Goal: Transaction & Acquisition: Purchase product/service

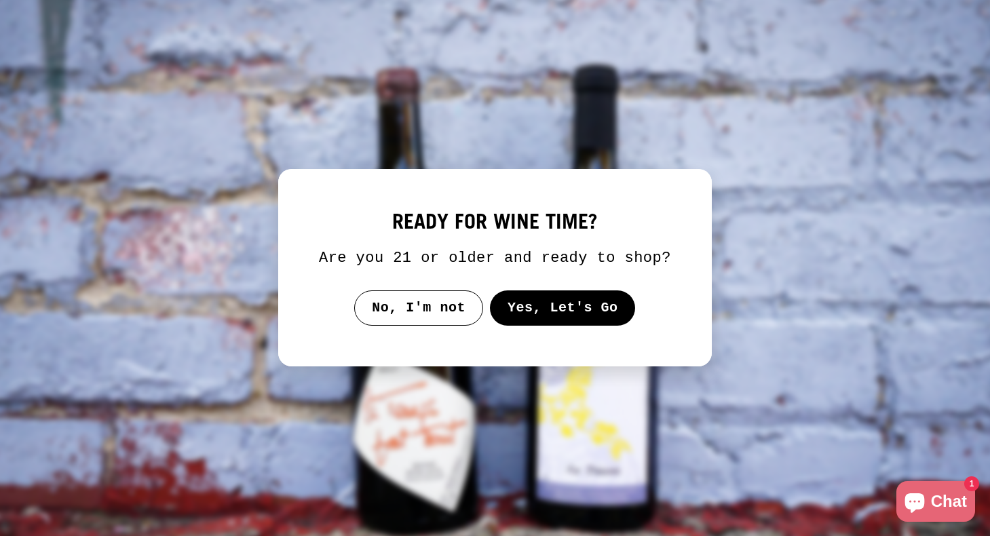
click at [545, 324] on button "Yes, Let's Go" at bounding box center [563, 307] width 146 height 35
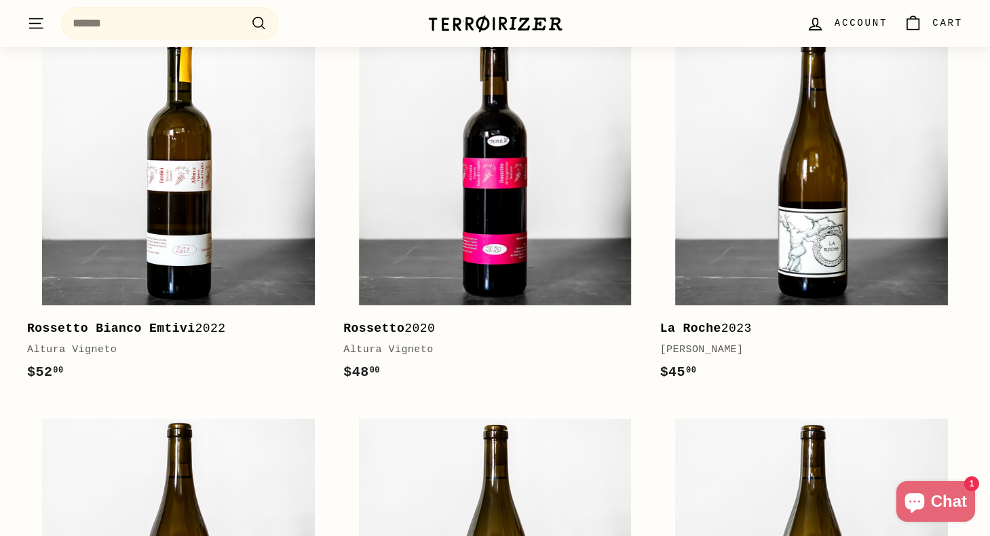
scroll to position [1095, 0]
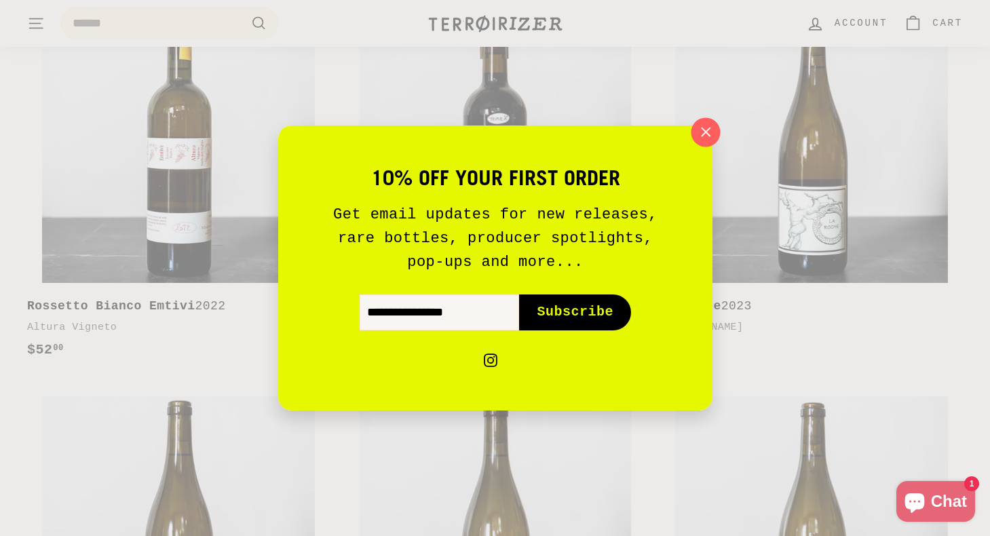
click at [704, 132] on icon "button" at bounding box center [705, 132] width 20 height 20
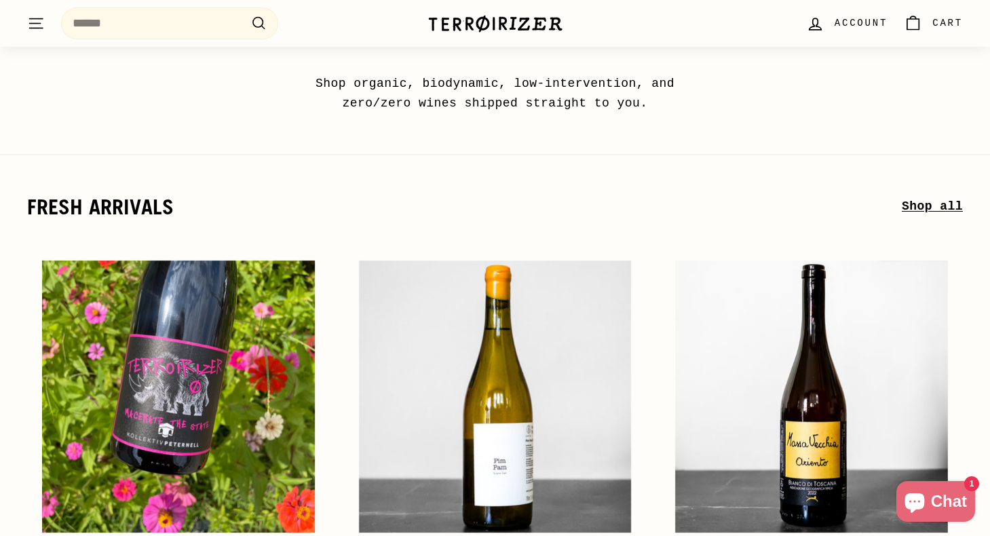
scroll to position [0, 0]
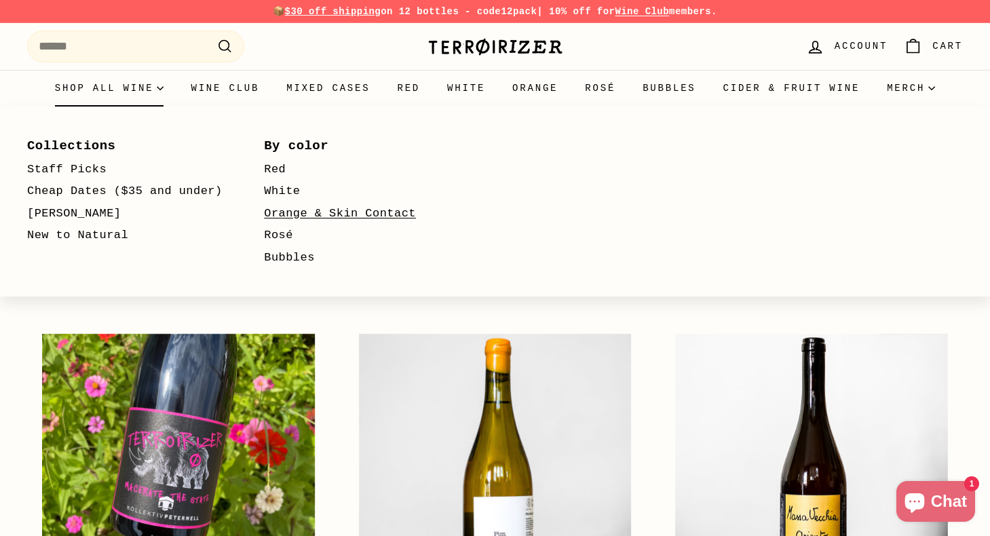
click at [309, 210] on link "Orange & Skin Contact" at bounding box center [362, 214] width 197 height 22
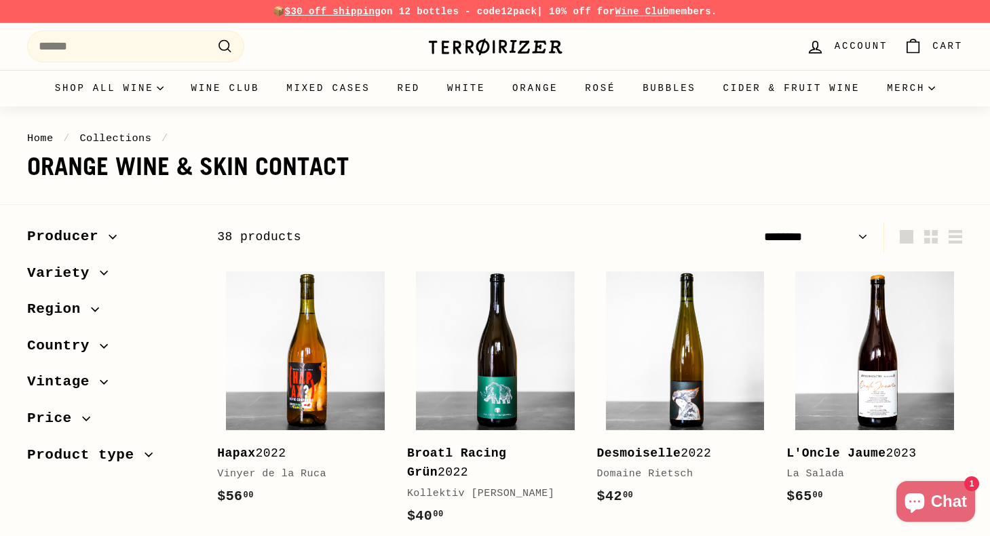
select select "******"
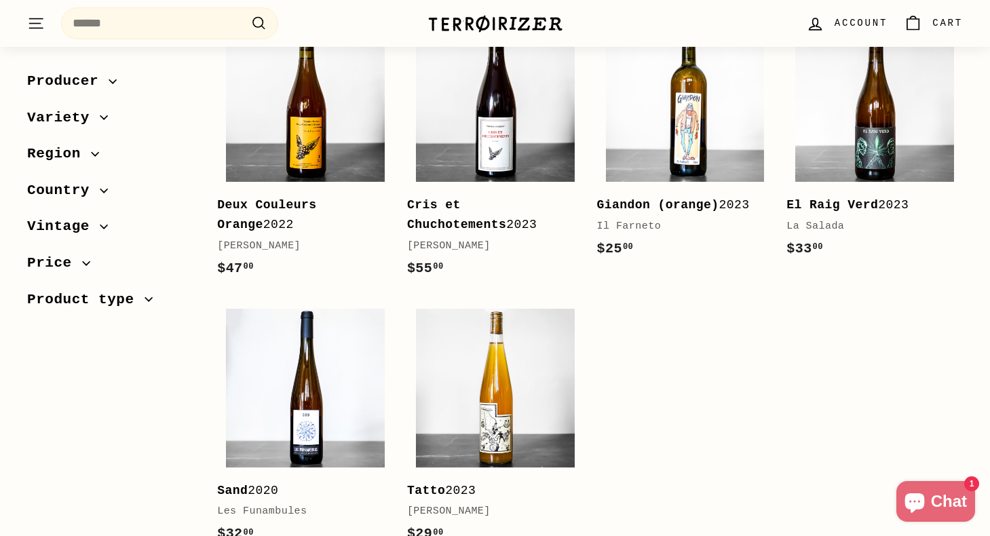
scroll to position [2514, 0]
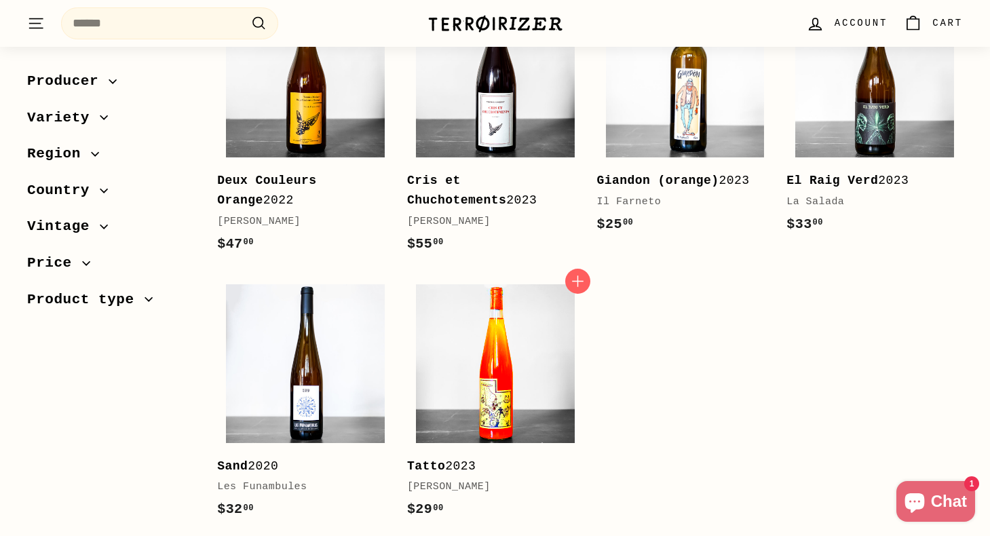
click at [529, 425] on img at bounding box center [495, 363] width 159 height 159
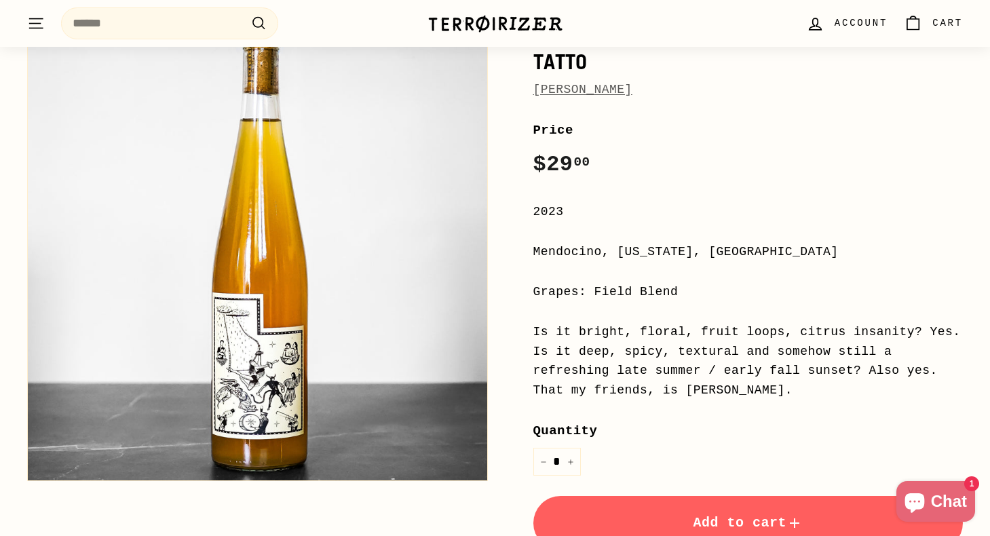
scroll to position [153, 0]
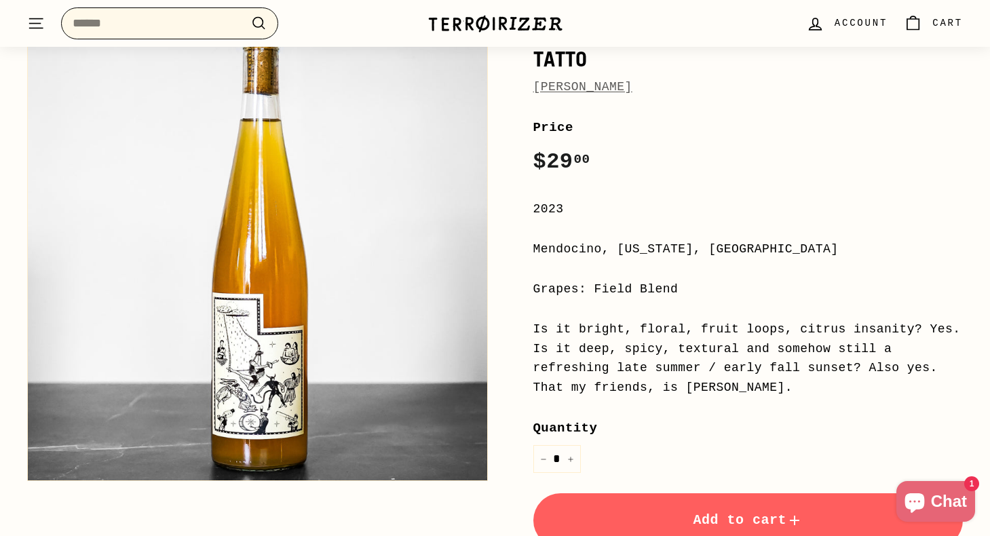
click at [157, 31] on input "Search" at bounding box center [169, 23] width 217 height 32
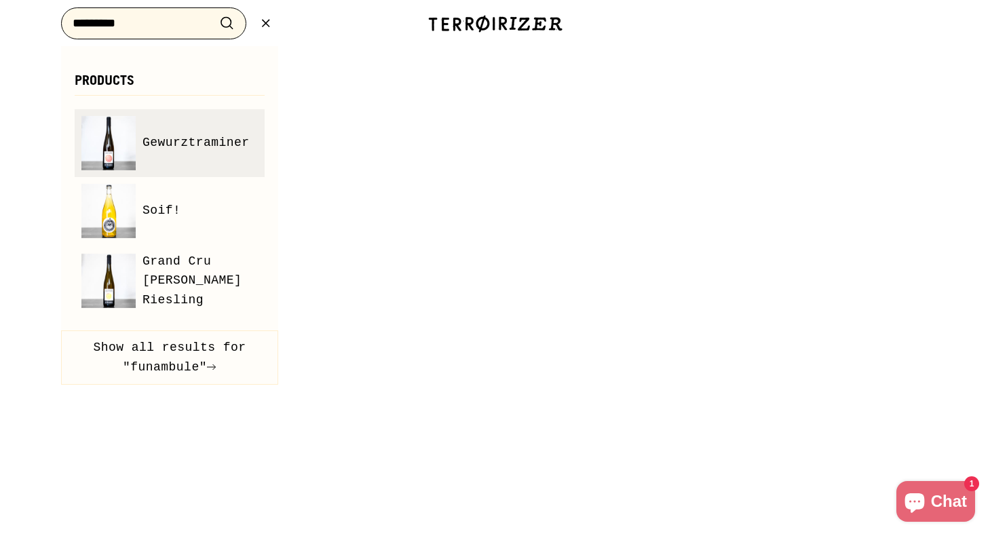
type input "*********"
click at [178, 151] on span "Gewurztraminer" at bounding box center [195, 143] width 107 height 20
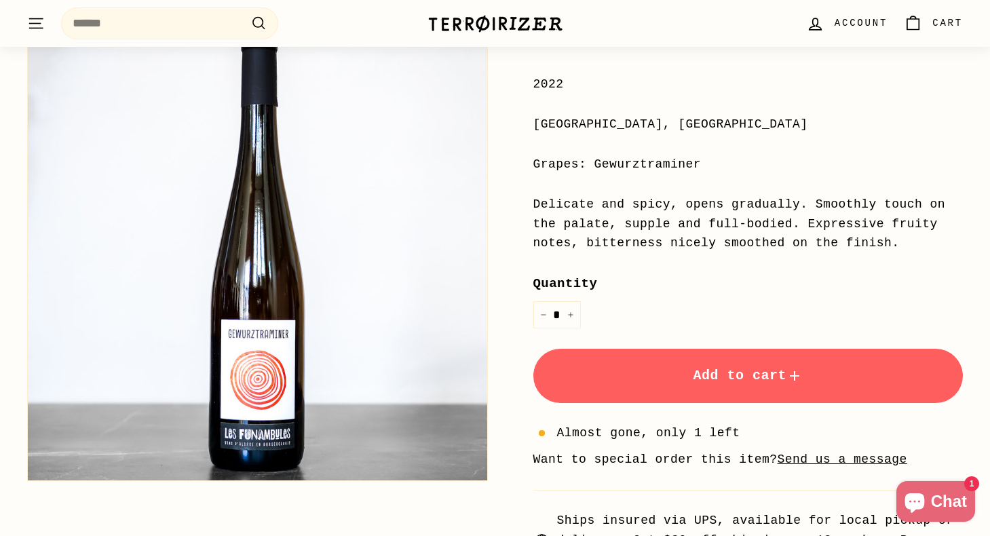
scroll to position [281, 0]
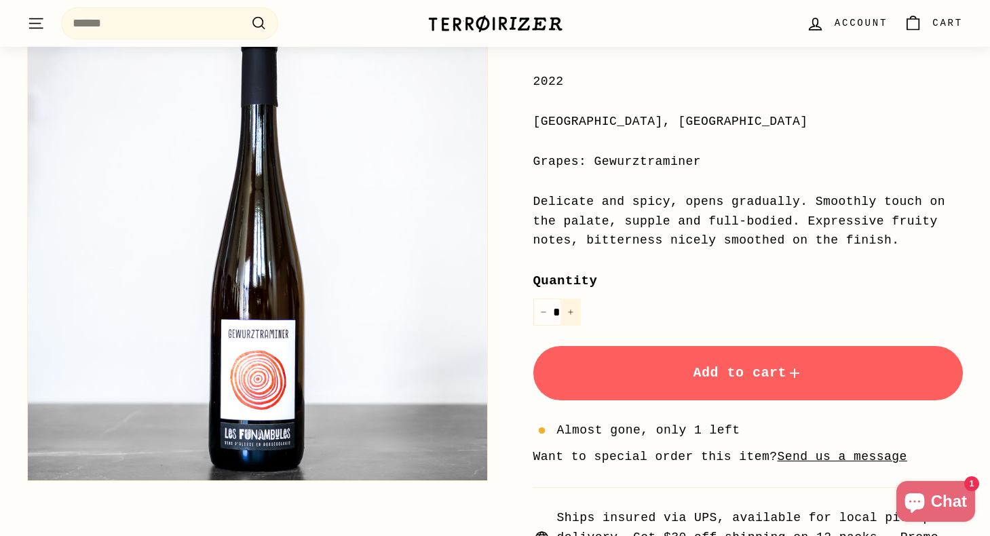
click at [578, 307] on button "+" at bounding box center [570, 313] width 20 height 28
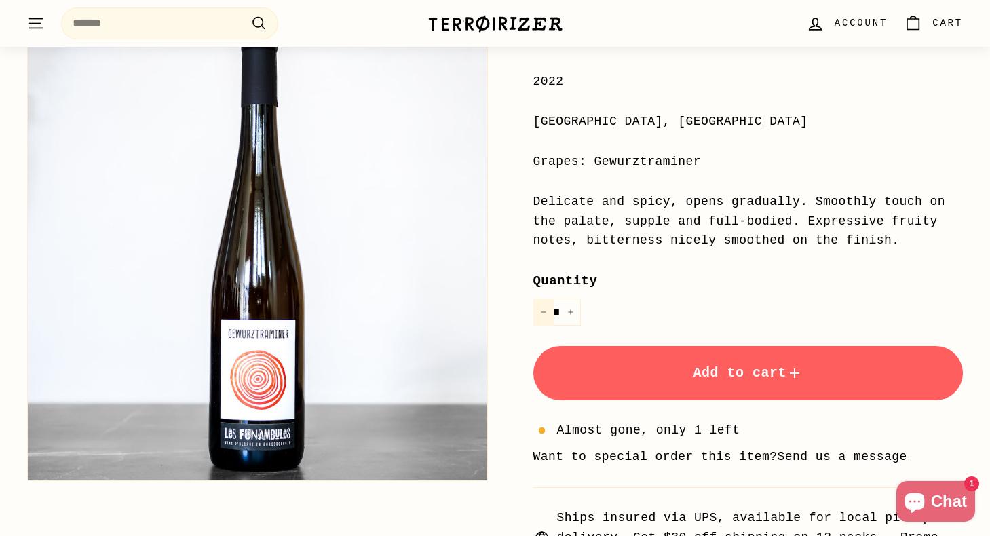
click at [543, 315] on icon "Reduce item quantity by one" at bounding box center [543, 312] width 7 height 7
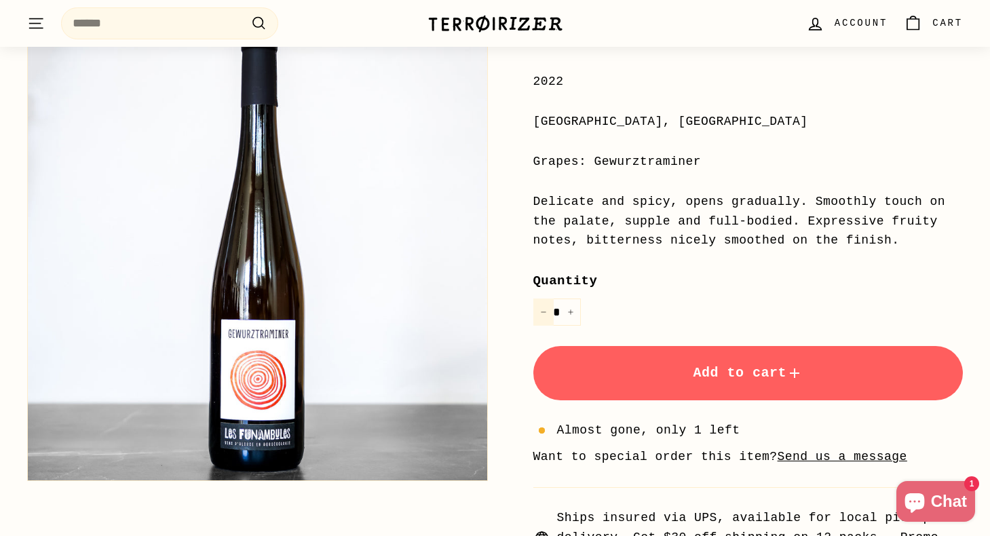
type input "*"
click at [740, 371] on span "Add to cart" at bounding box center [748, 373] width 110 height 16
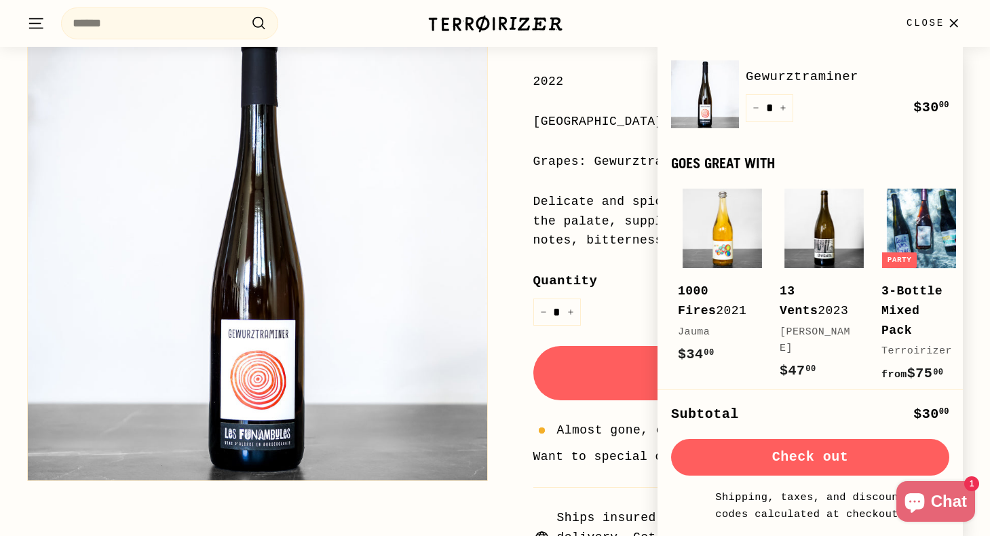
click at [952, 24] on icon "button" at bounding box center [953, 22] width 7 height 7
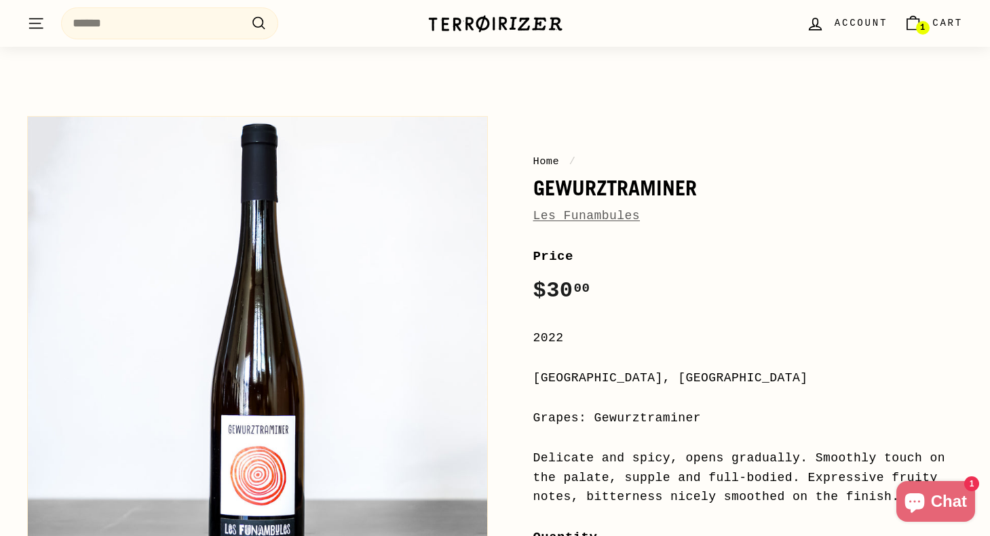
scroll to position [0, 0]
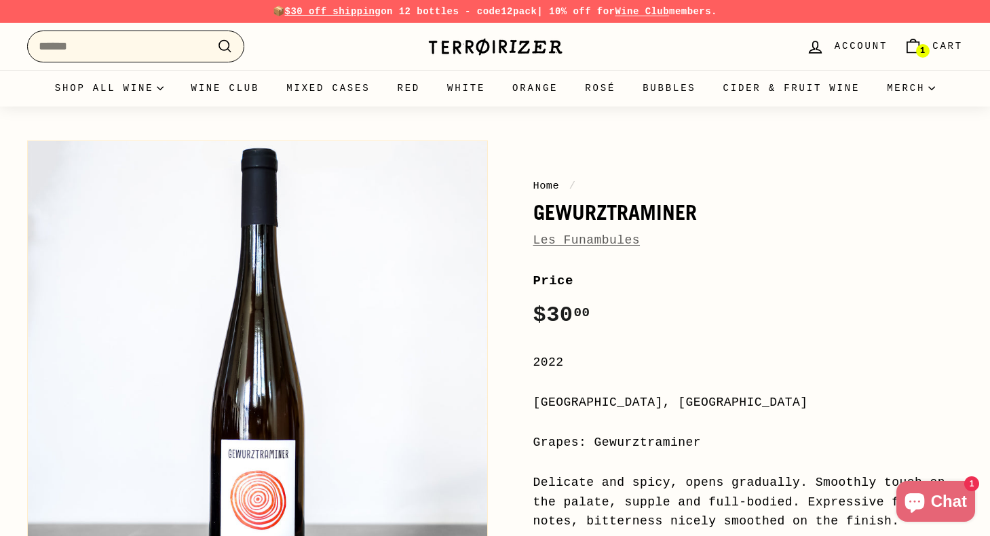
click at [164, 50] on input "Search" at bounding box center [135, 47] width 217 height 32
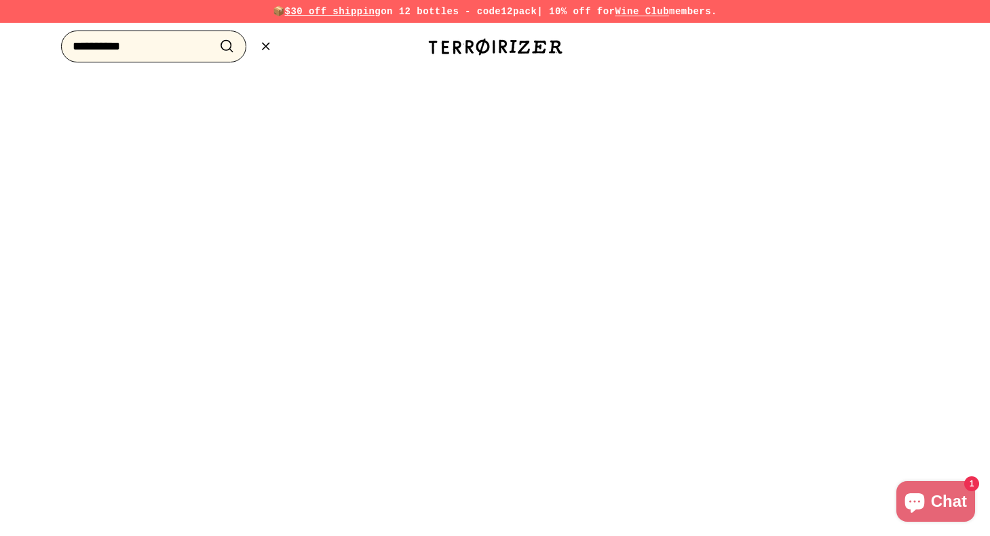
type input "**********"
click at [214, 36] on button ".cls-1{fill:none;stroke:#000;stroke-miterlimit:10;stroke-width:2px} Search" at bounding box center [226, 46] width 25 height 21
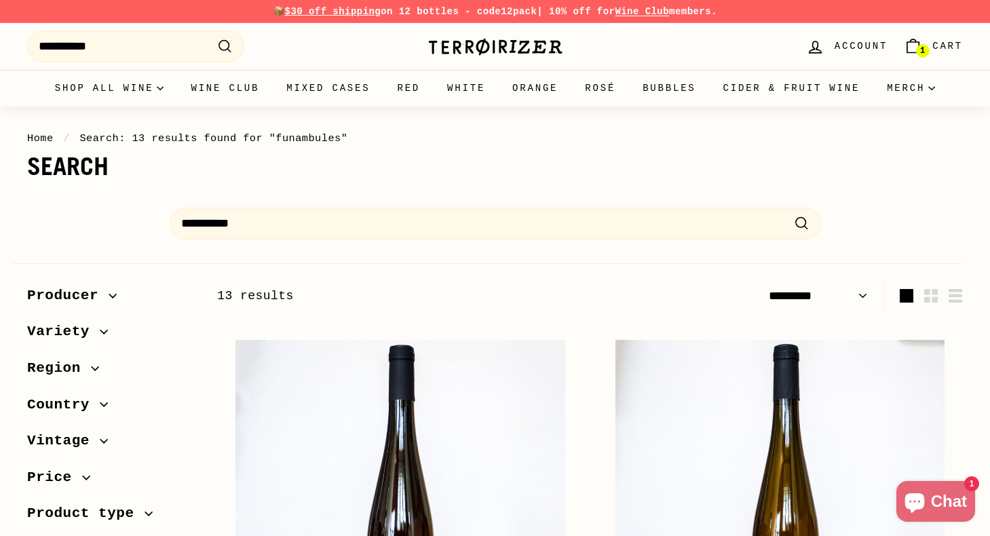
select select "*********"
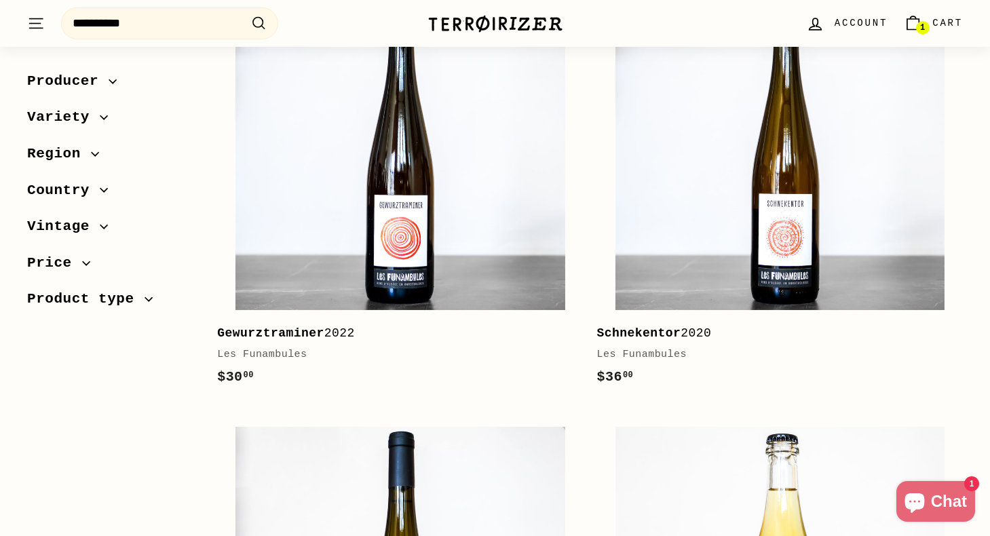
scroll to position [358, 0]
click at [658, 329] on b "Schnekentor" at bounding box center [639, 334] width 84 height 14
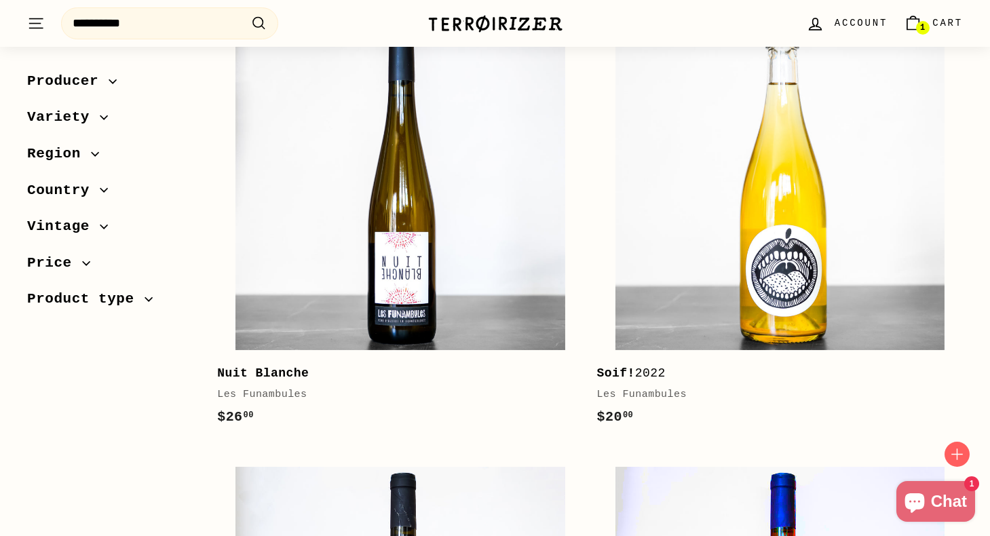
scroll to position [710, 0]
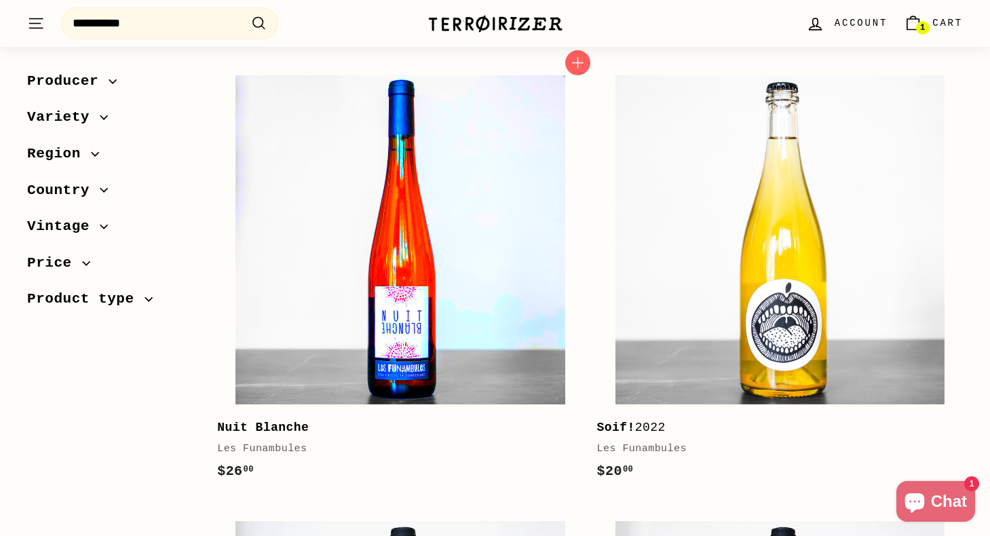
click at [449, 312] on img at bounding box center [399, 239] width 329 height 329
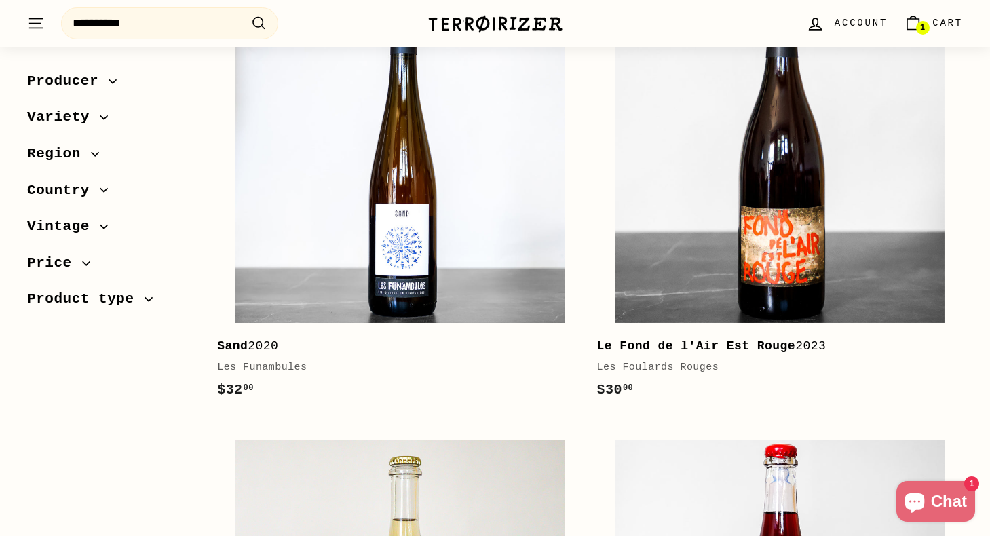
scroll to position [1685, 0]
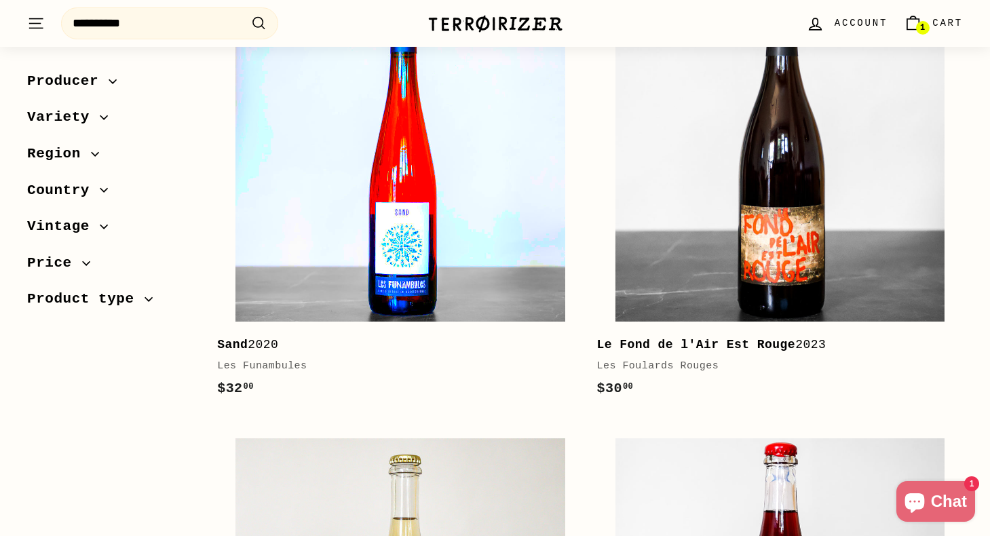
click at [430, 151] on img at bounding box center [399, 156] width 329 height 329
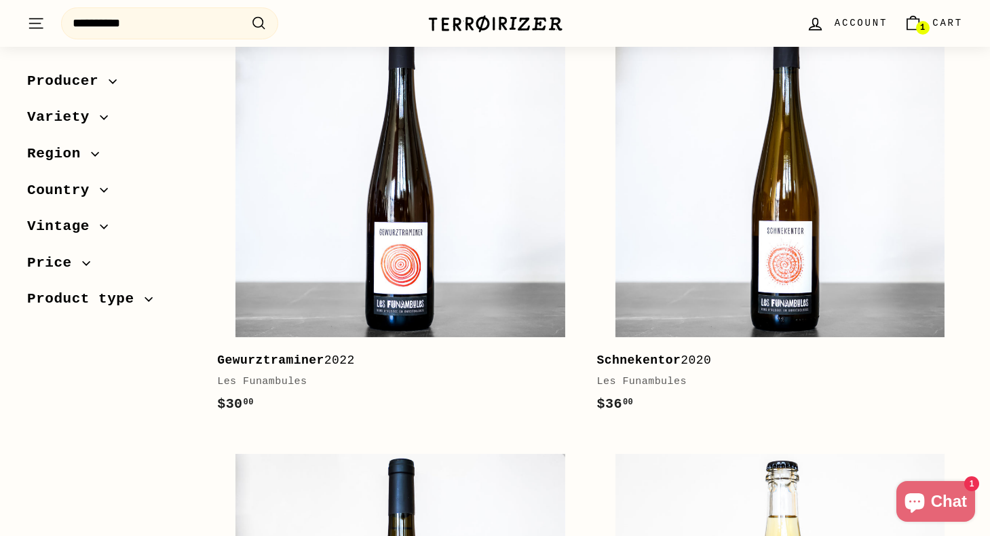
scroll to position [360, 0]
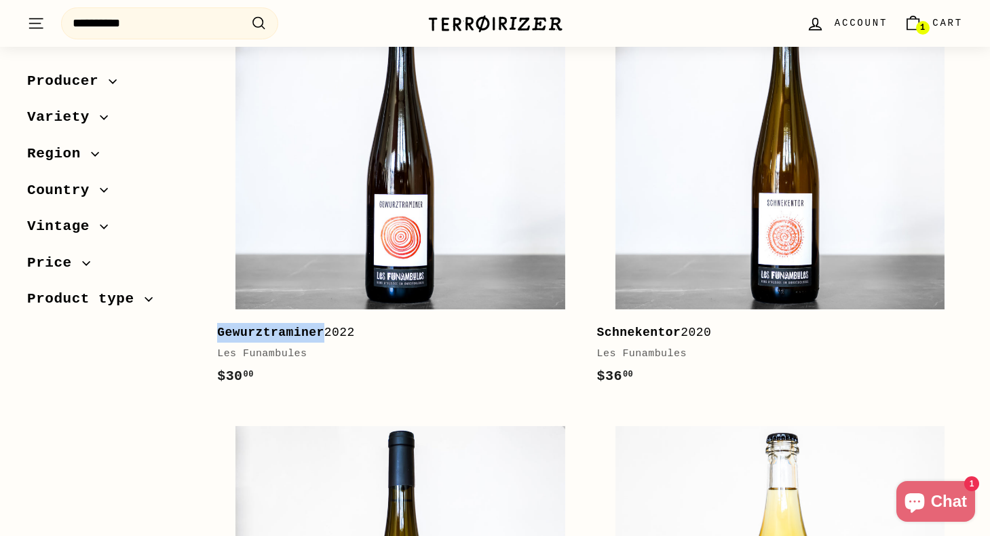
drag, startPoint x: 216, startPoint y: 333, endPoint x: 324, endPoint y: 334, distance: 107.9
click at [324, 334] on div "Add to cart Gewurztraminer 2022 Les Funambules $30 00 $30.00" at bounding box center [399, 181] width 379 height 439
copy b "Gewurztraminer"
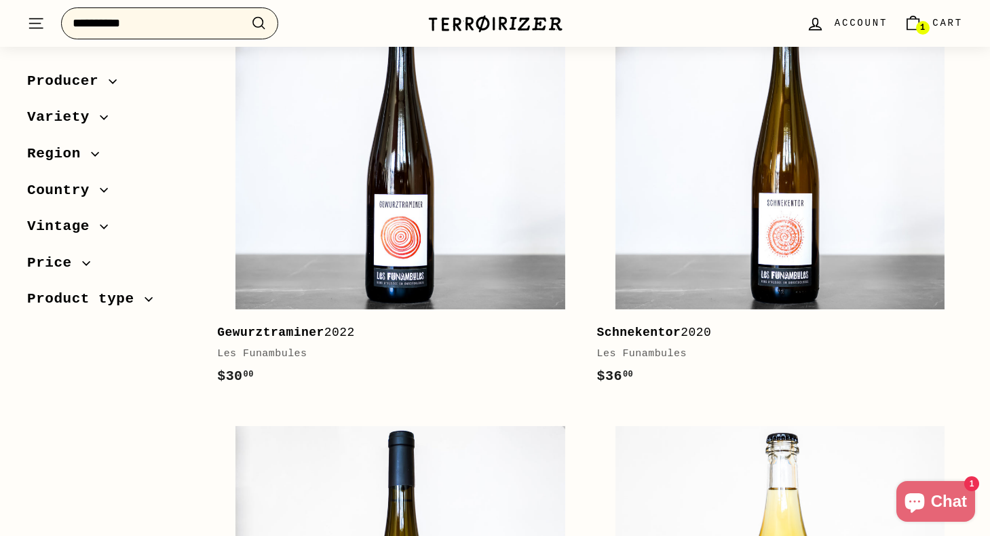
click at [170, 27] on input "**********" at bounding box center [169, 23] width 217 height 32
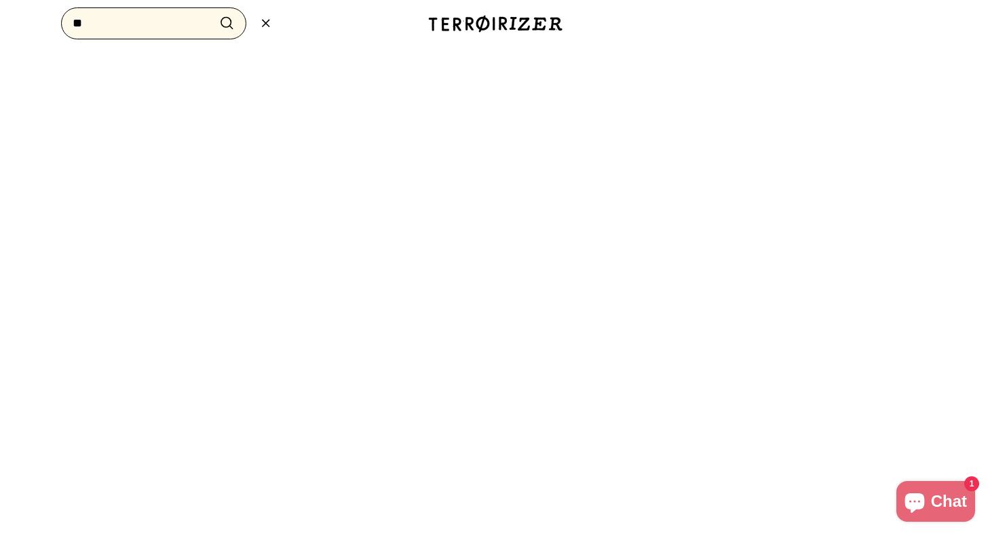
type input "*"
paste input "**********"
type input "**********"
click at [214, 13] on button ".cls-1{fill:none;stroke:#000;stroke-miterlimit:10;stroke-width:2px} Search" at bounding box center [226, 23] width 25 height 21
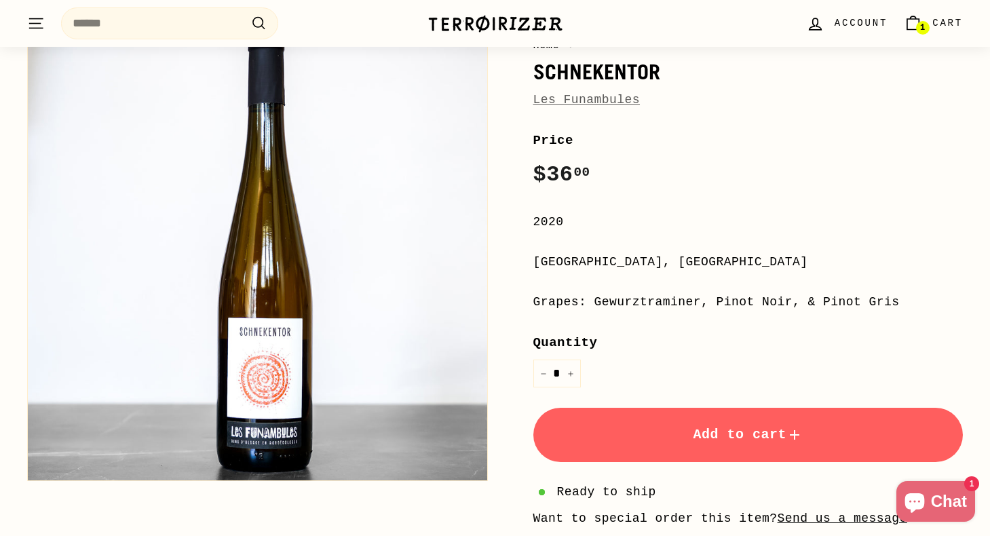
scroll to position [136, 0]
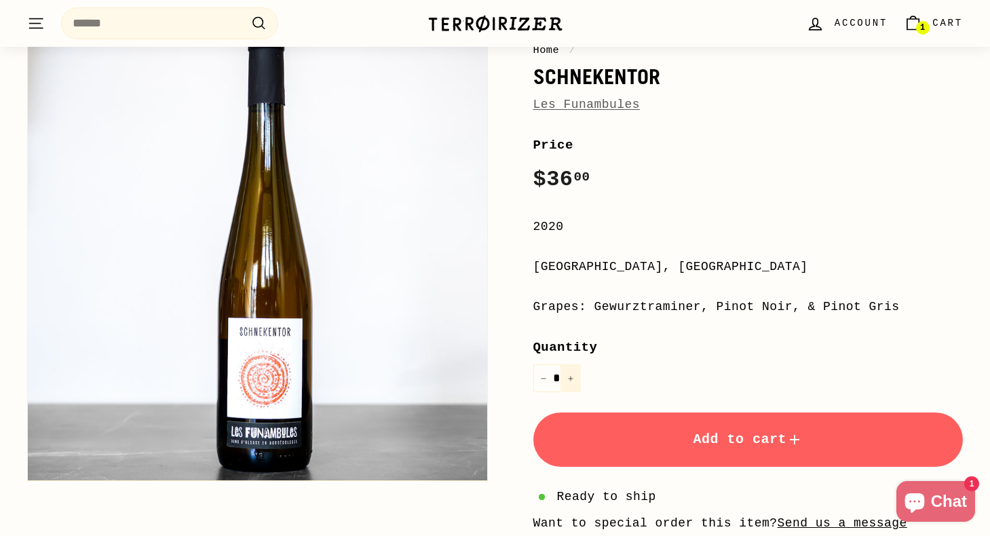
click at [579, 372] on button "+" at bounding box center [570, 378] width 20 height 28
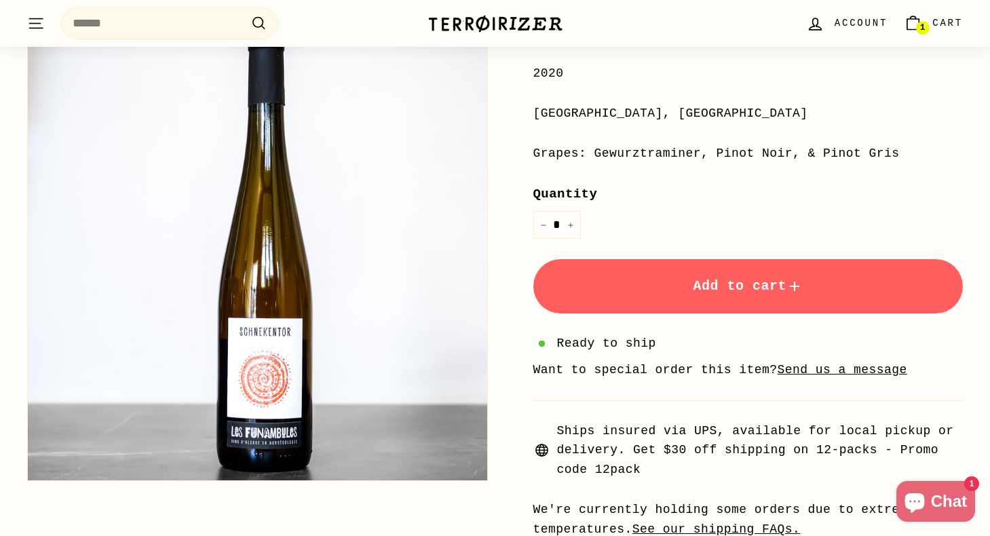
scroll to position [264, 0]
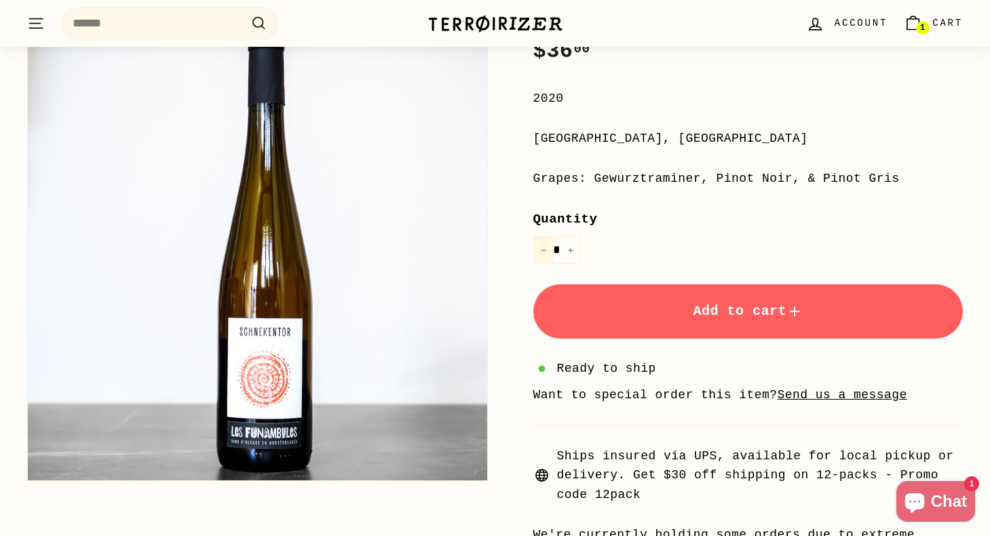
click at [548, 252] on button "−" at bounding box center [543, 250] width 20 height 28
type input "*"
click at [679, 295] on button "Add to cart" at bounding box center [748, 311] width 430 height 54
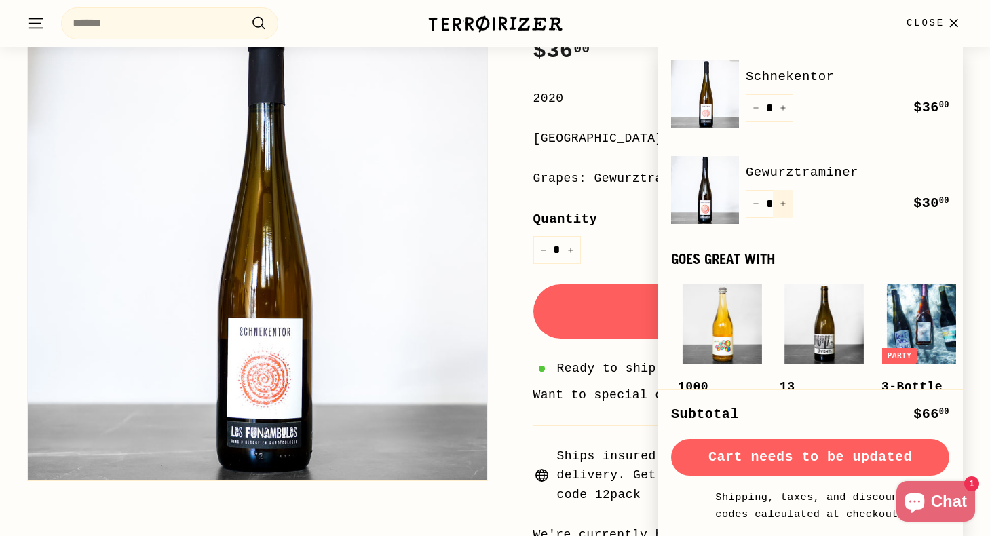
click at [790, 211] on button "+" at bounding box center [783, 204] width 20 height 28
type input "*"
click at [938, 17] on span "Close" at bounding box center [925, 23] width 38 height 15
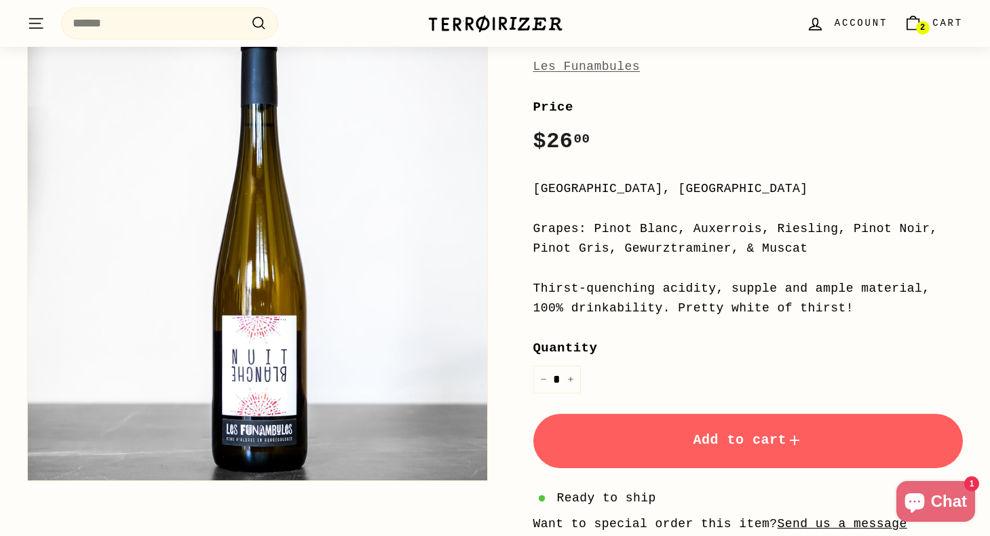
scroll to position [181, 0]
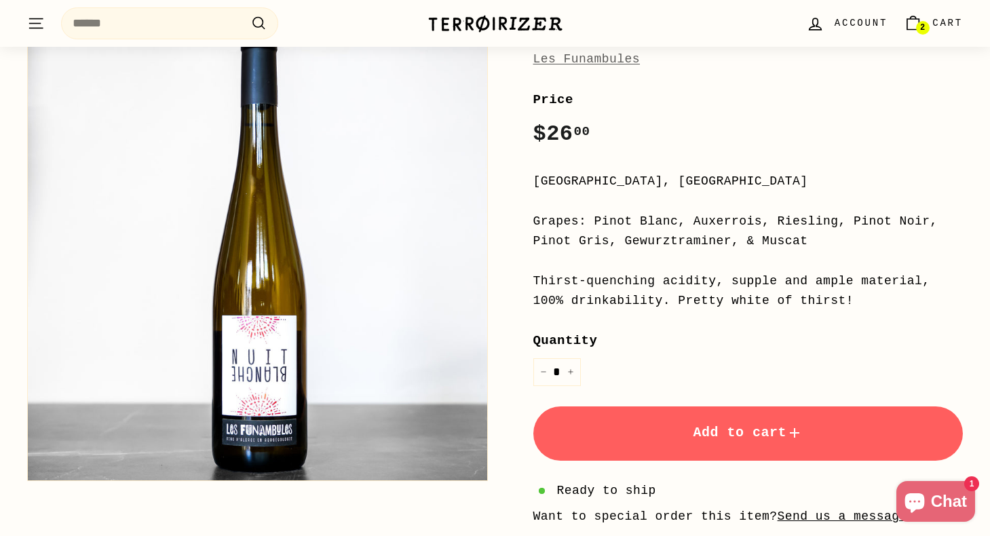
click at [718, 432] on span "Add to cart" at bounding box center [748, 433] width 110 height 16
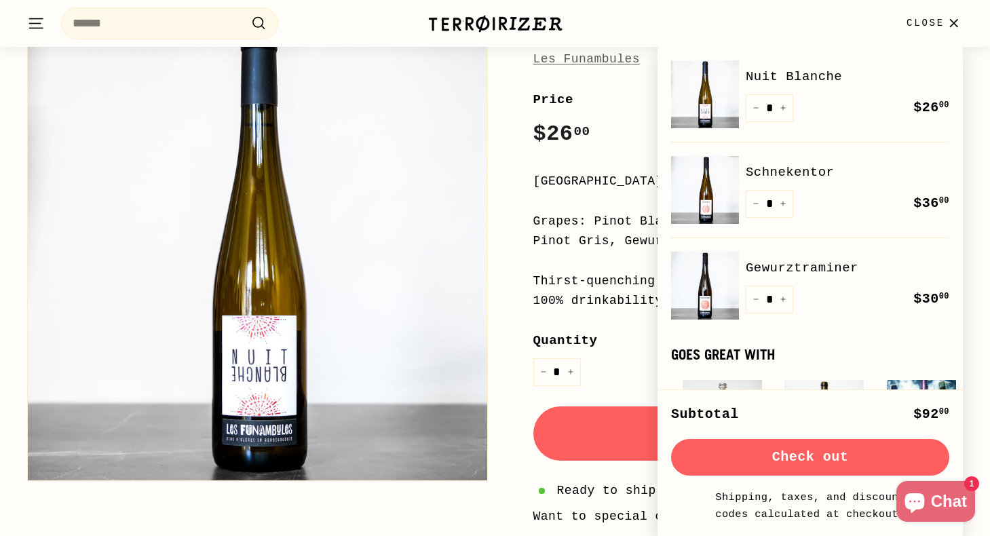
click at [927, 18] on span "Close" at bounding box center [925, 23] width 38 height 15
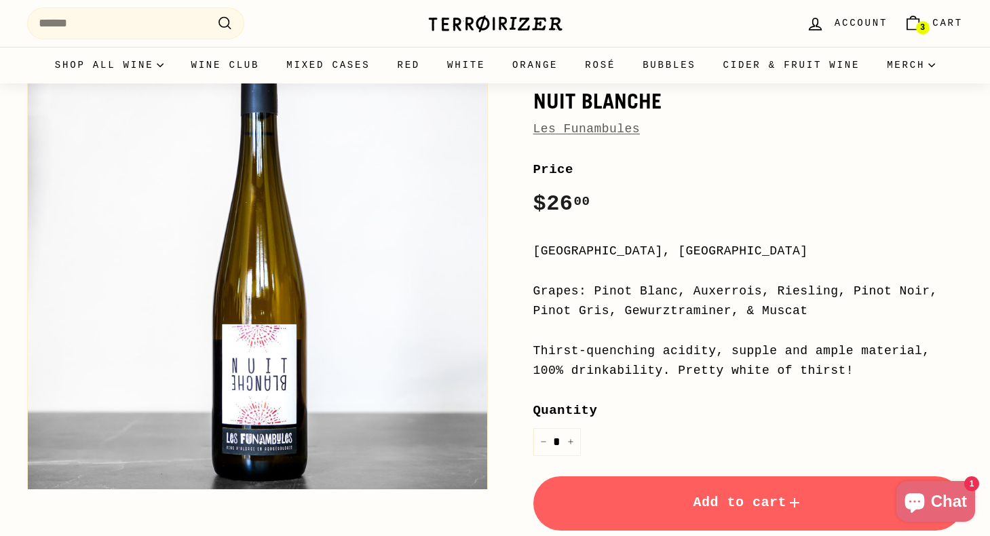
scroll to position [0, 0]
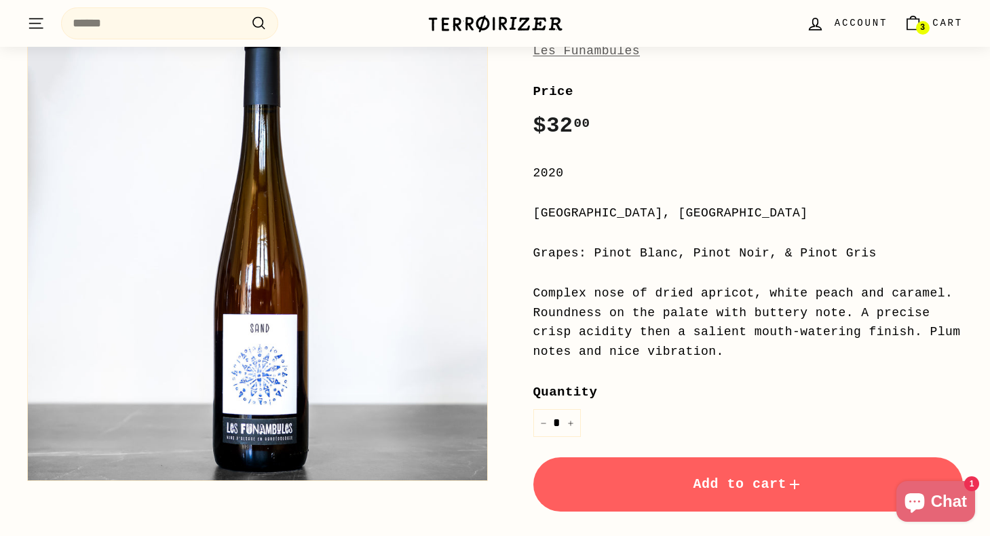
scroll to position [184, 0]
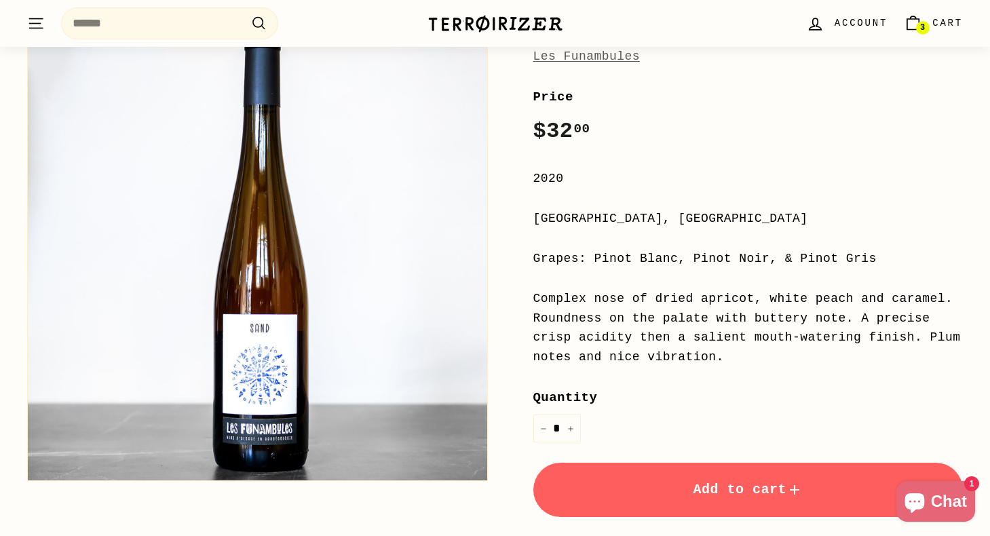
click at [704, 499] on button "Add to cart" at bounding box center [748, 490] width 430 height 54
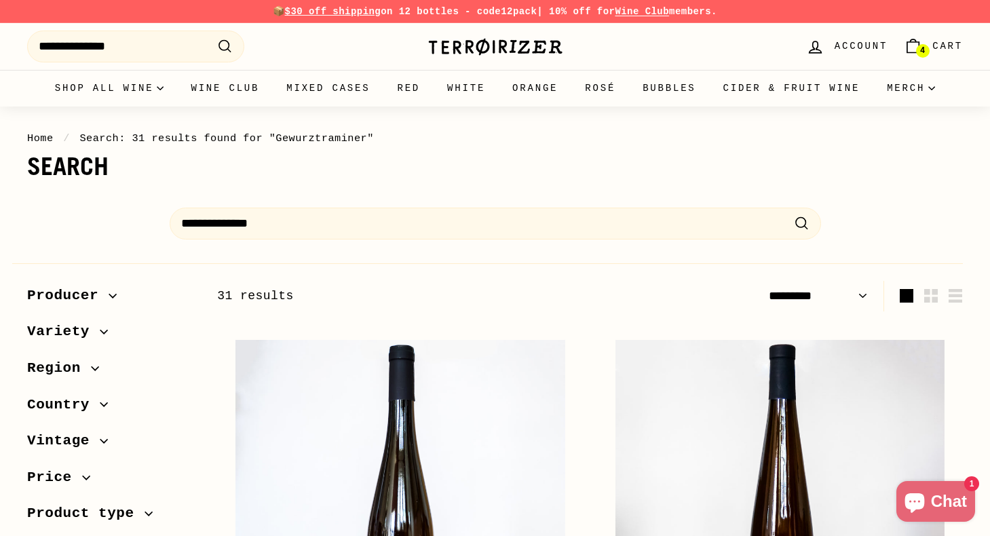
select select "*********"
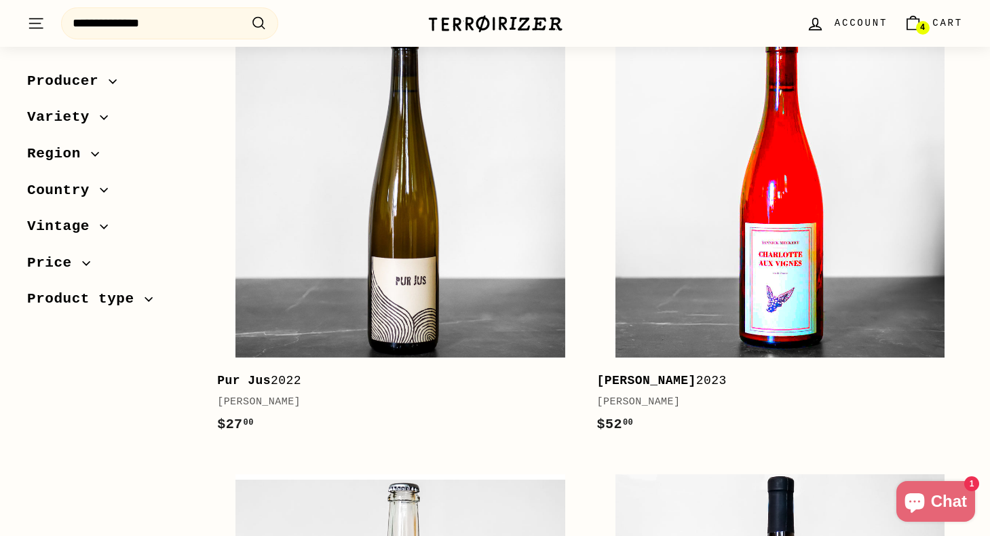
scroll to position [763, 0]
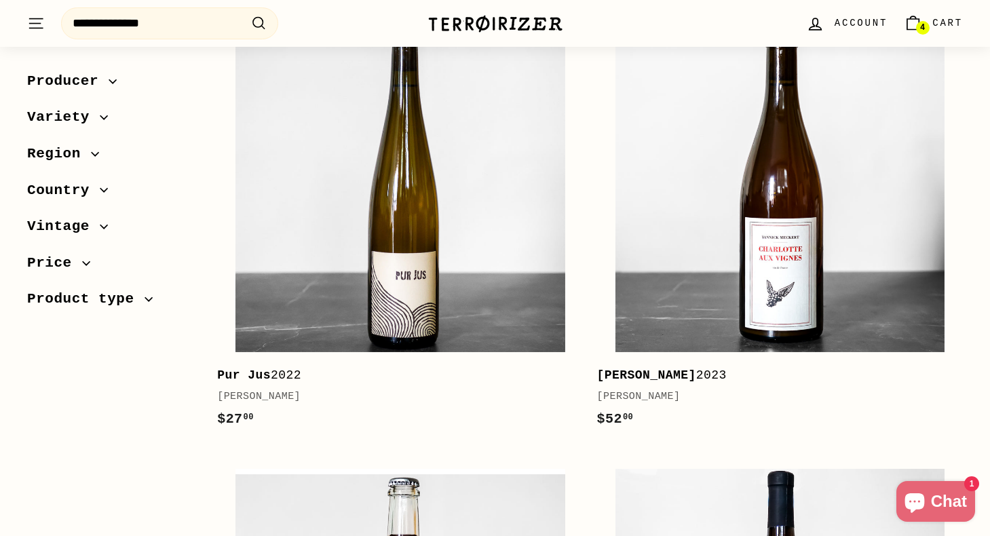
click at [301, 380] on div "Pur Jus 2022" at bounding box center [393, 376] width 352 height 20
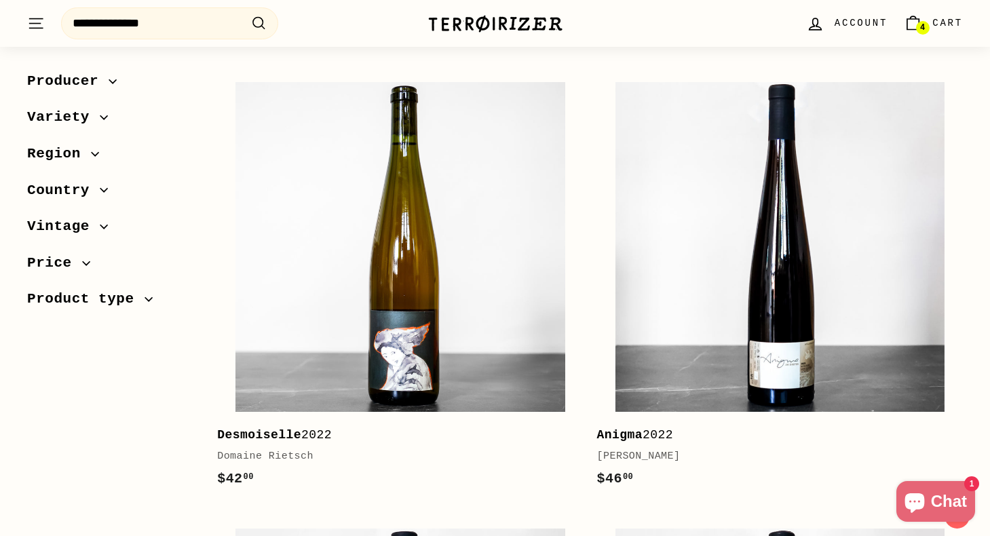
scroll to position [1601, 0]
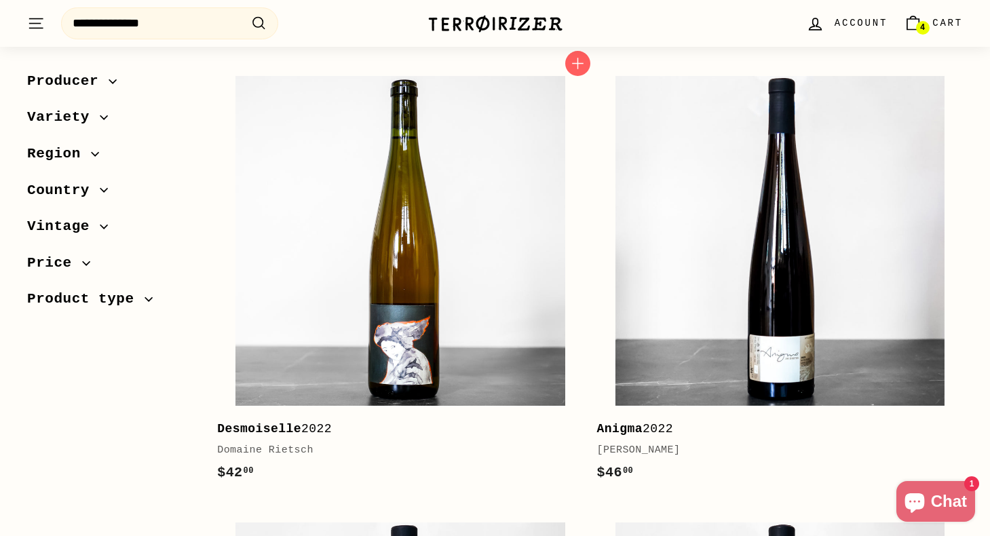
click at [291, 427] on b "Desmoiselle" at bounding box center [259, 429] width 84 height 14
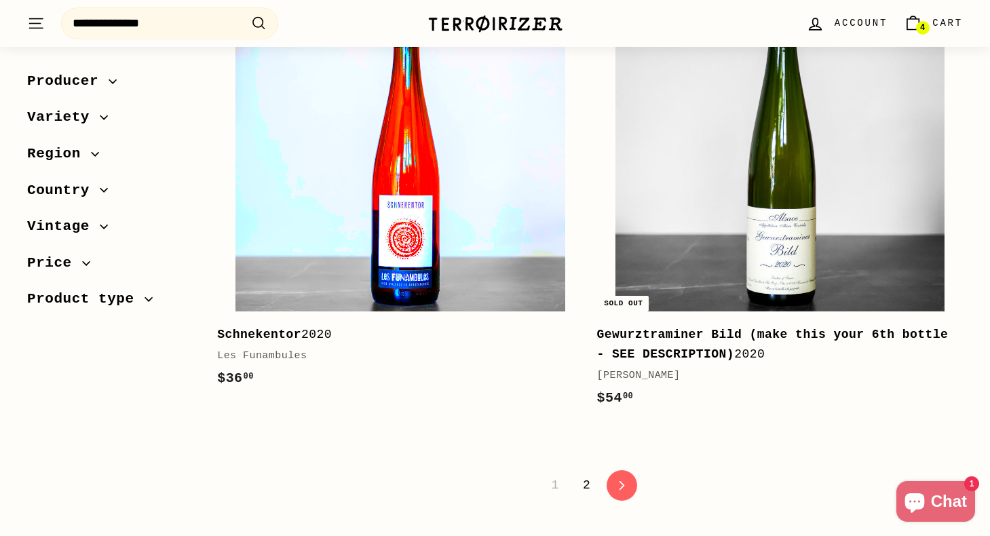
scroll to position [4376, 0]
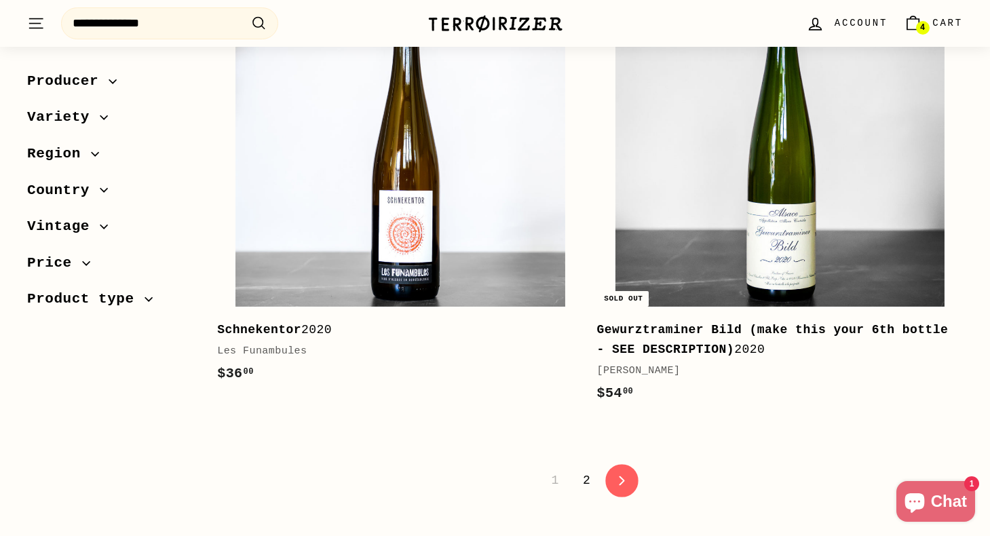
click at [613, 484] on link "icon-chevron Next" at bounding box center [621, 480] width 33 height 33
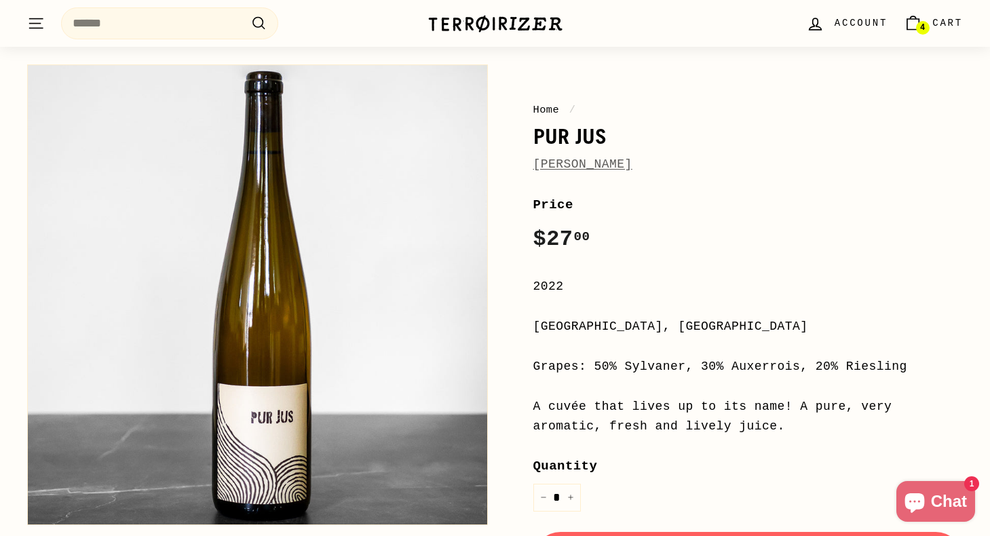
scroll to position [80, 0]
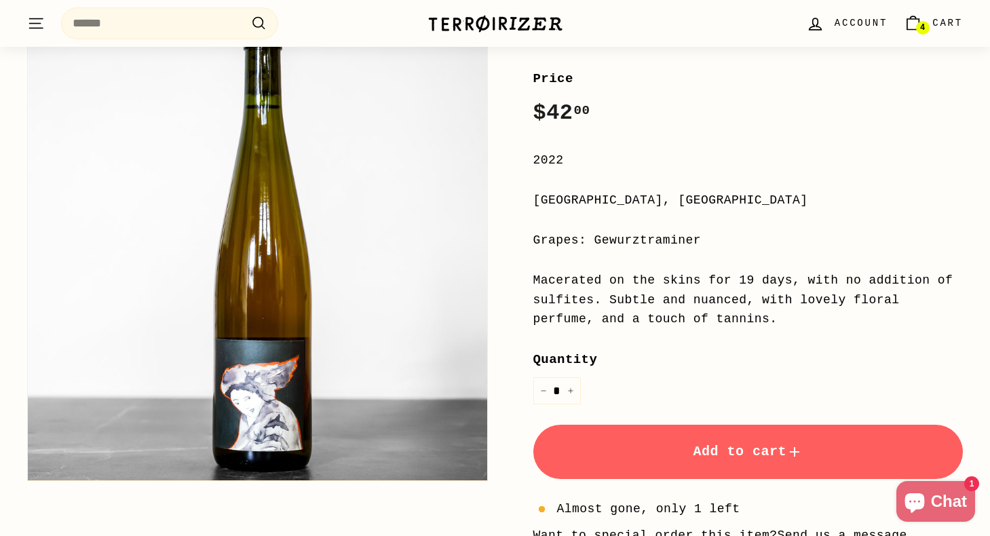
scroll to position [205, 0]
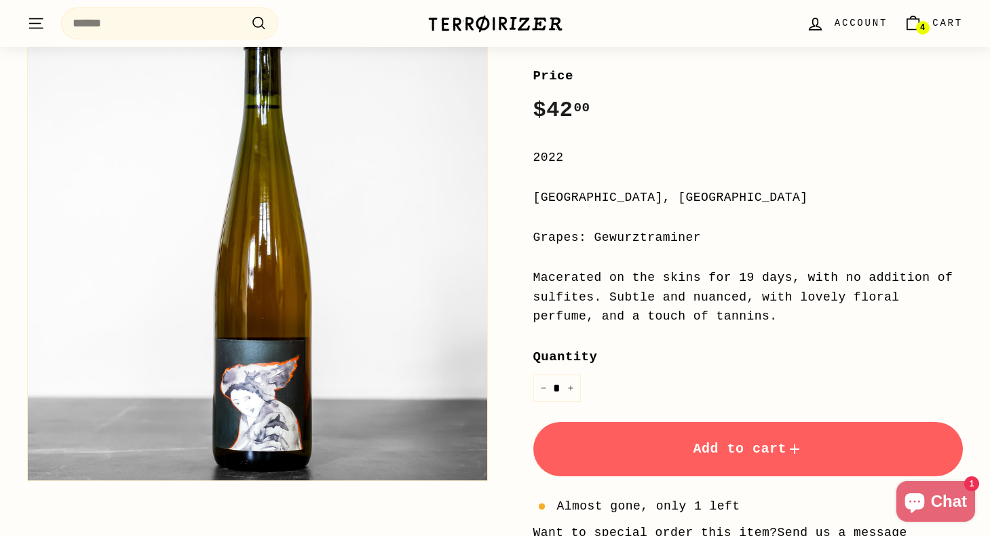
click at [757, 467] on button "Add to cart" at bounding box center [748, 449] width 430 height 54
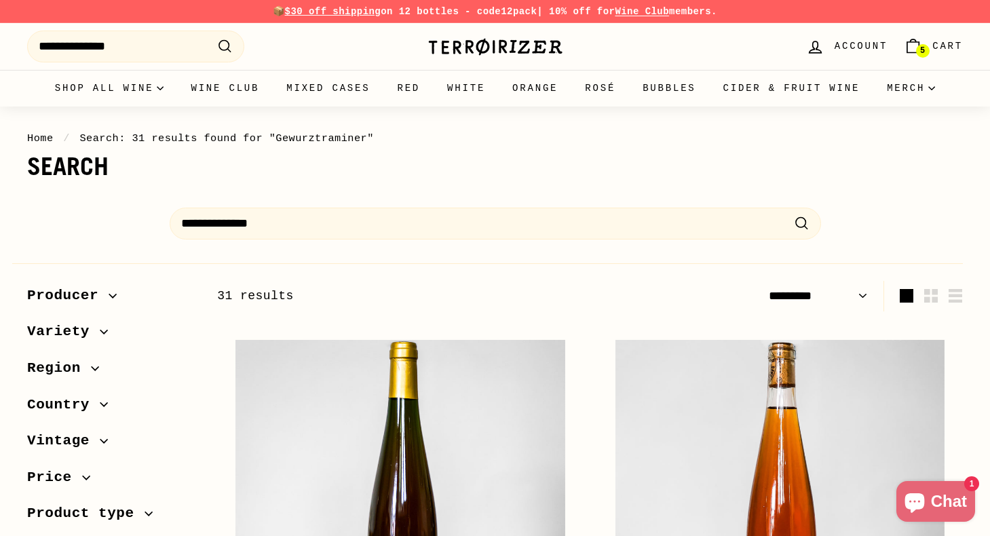
select select "*********"
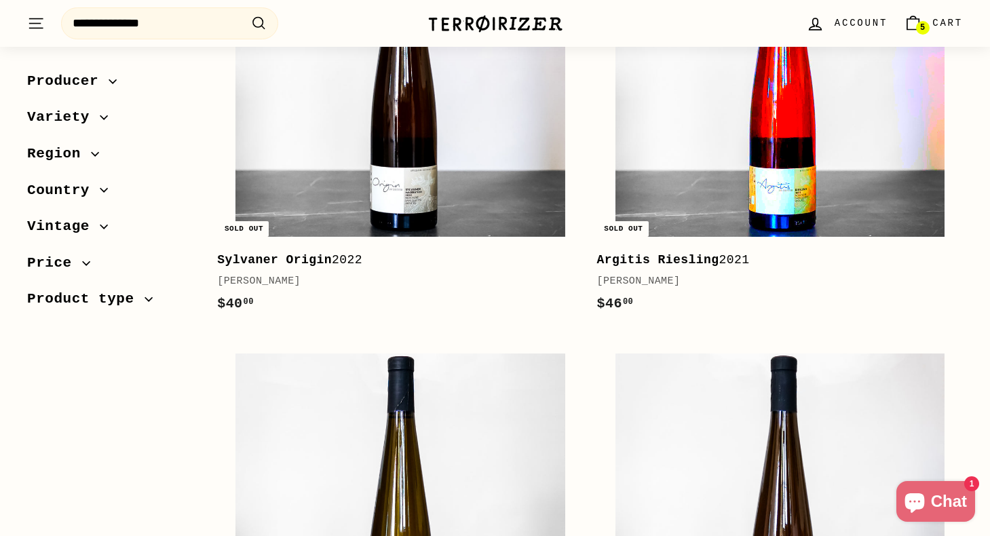
scroll to position [1338, 0]
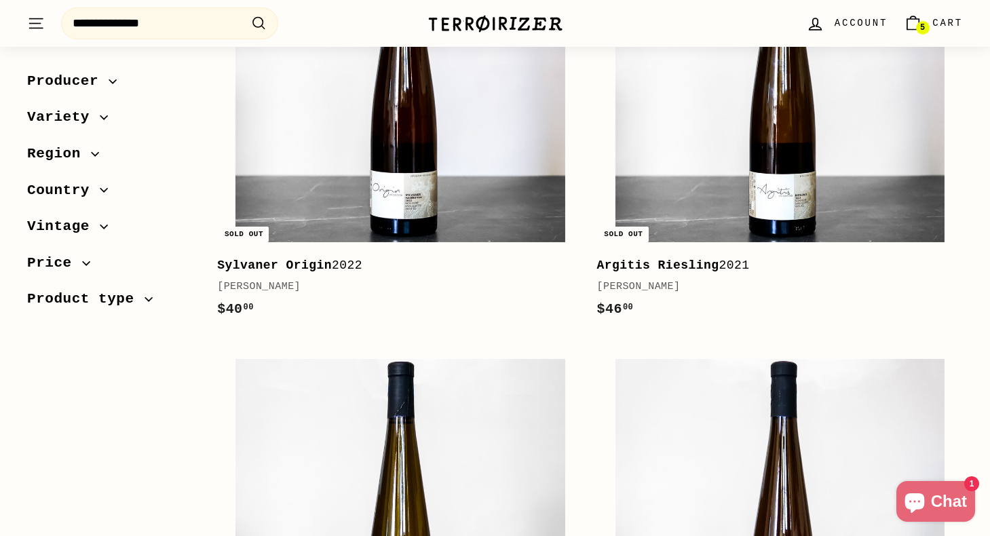
click at [677, 264] on b "Argitis Riesling" at bounding box center [658, 266] width 122 height 14
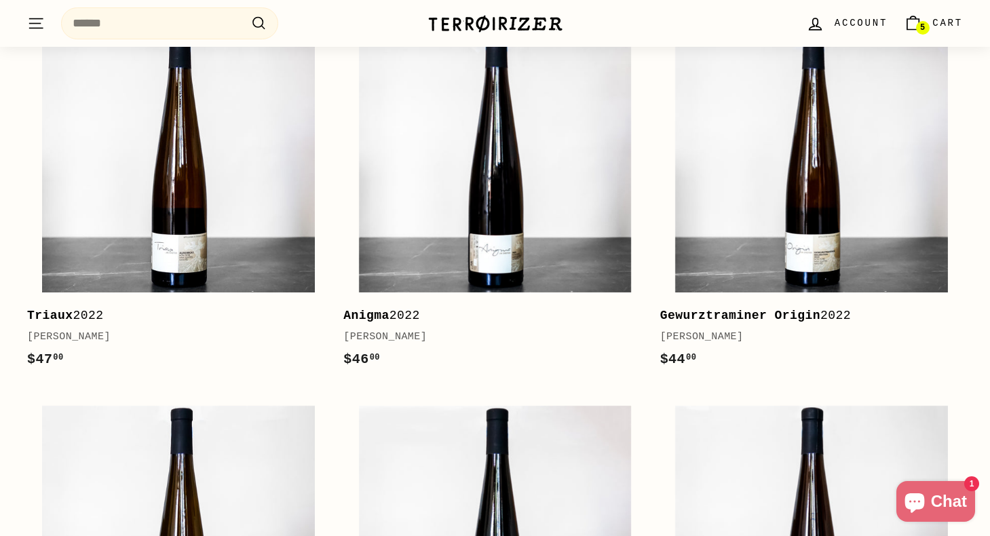
scroll to position [1619, 0]
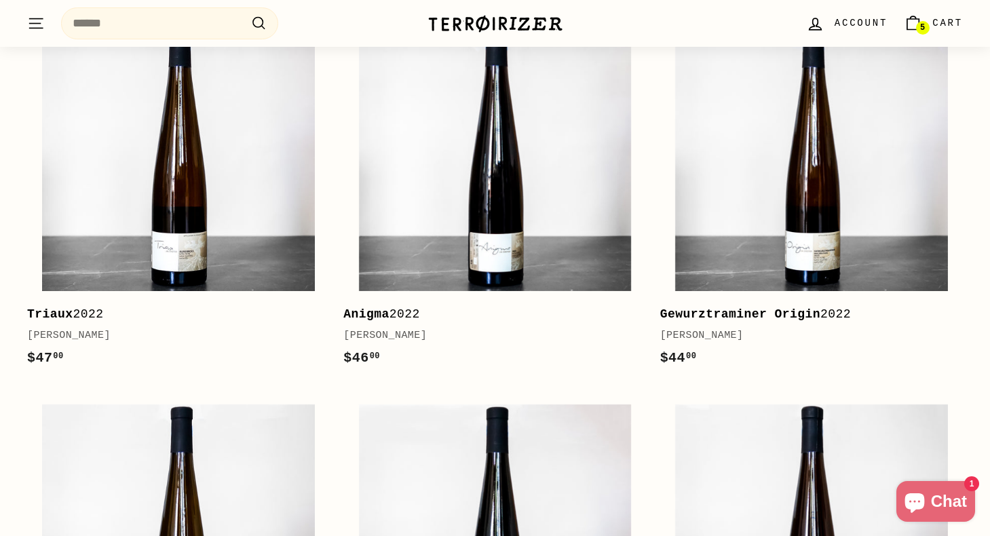
click at [754, 307] on b "Gewurztraminer Origin" at bounding box center [740, 314] width 160 height 14
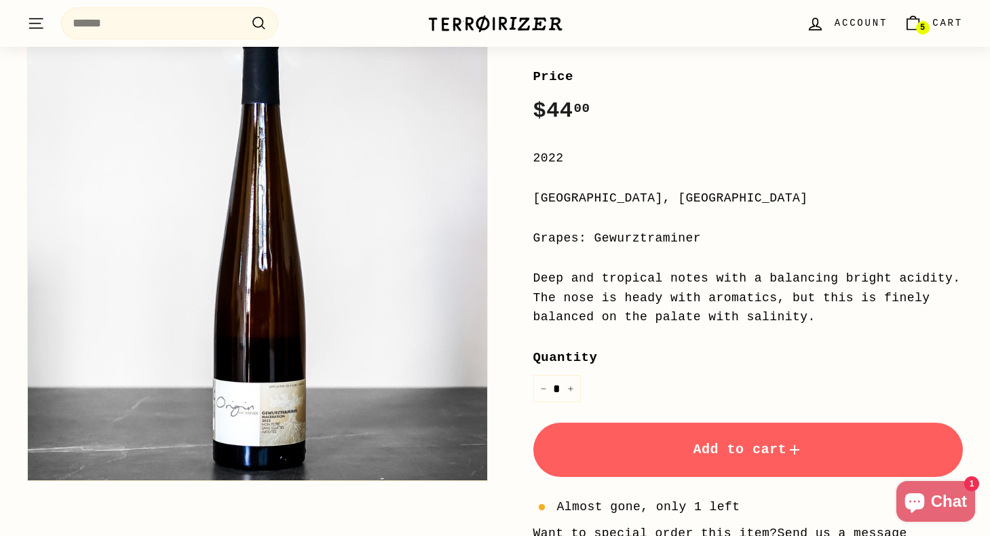
scroll to position [206, 0]
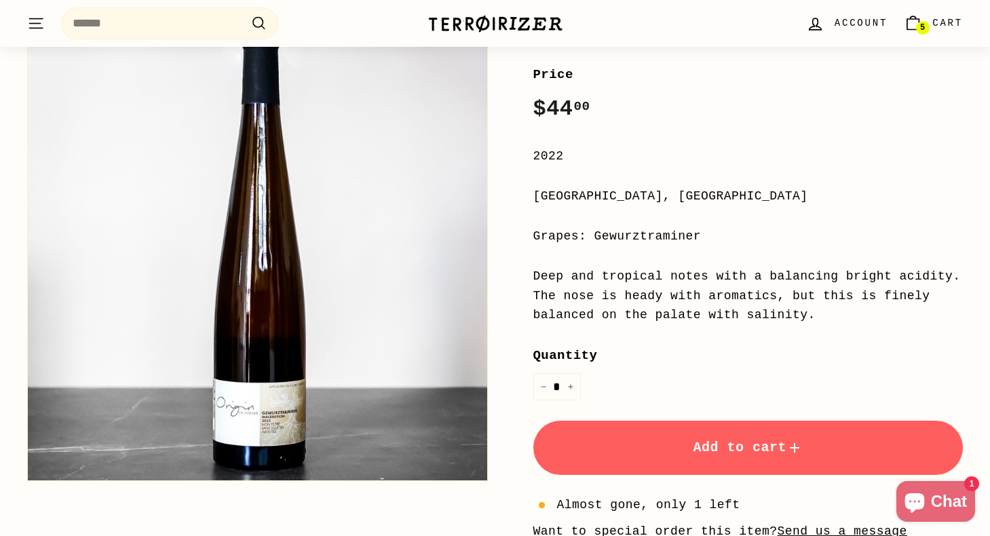
click at [814, 445] on button "Add to cart" at bounding box center [748, 448] width 430 height 54
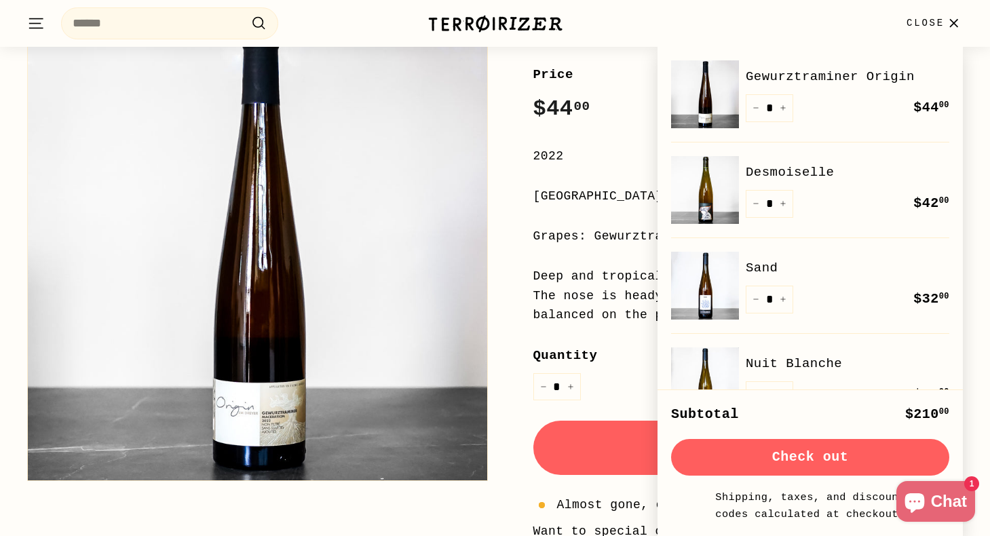
click at [935, 22] on span "Close" at bounding box center [925, 23] width 38 height 15
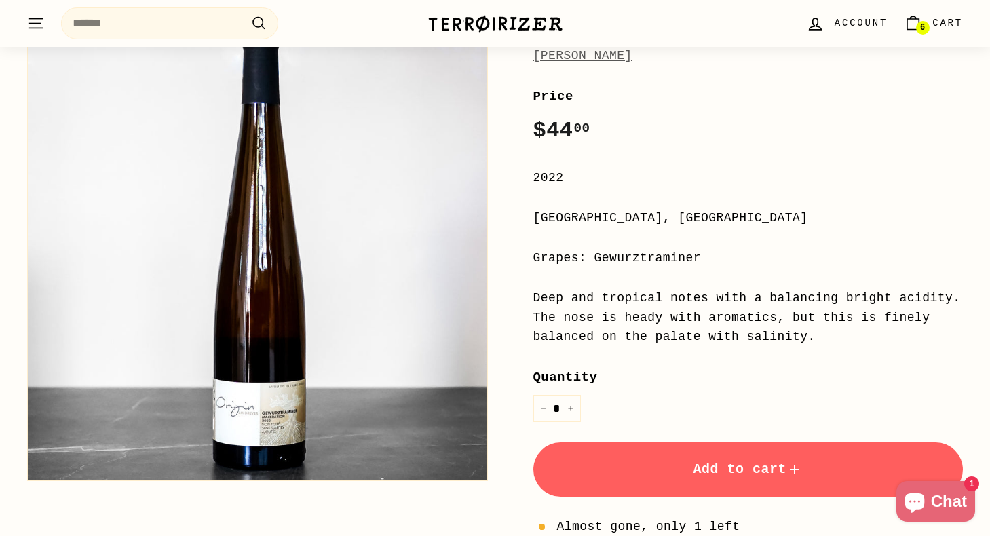
scroll to position [0, 0]
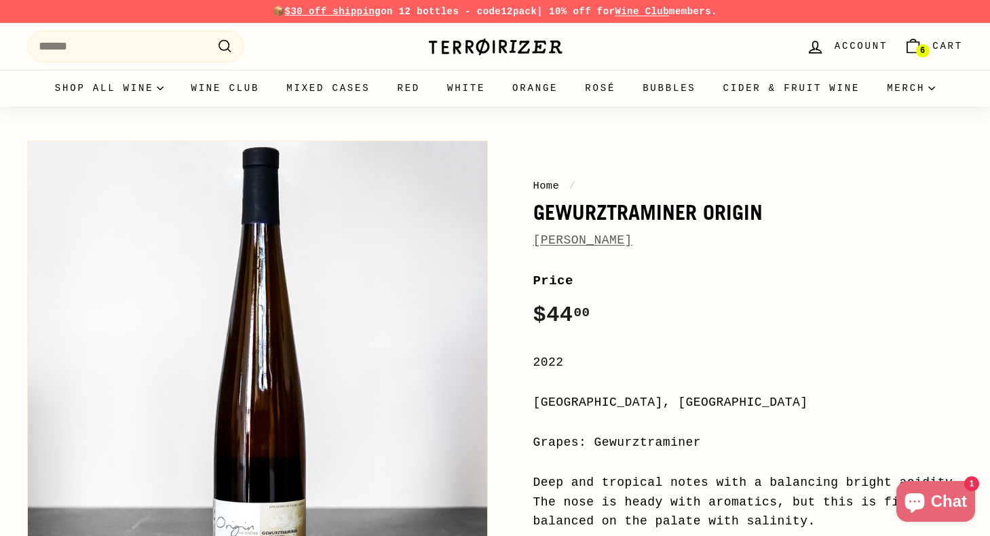
click at [929, 55] on link "6 Cart" at bounding box center [933, 46] width 75 height 40
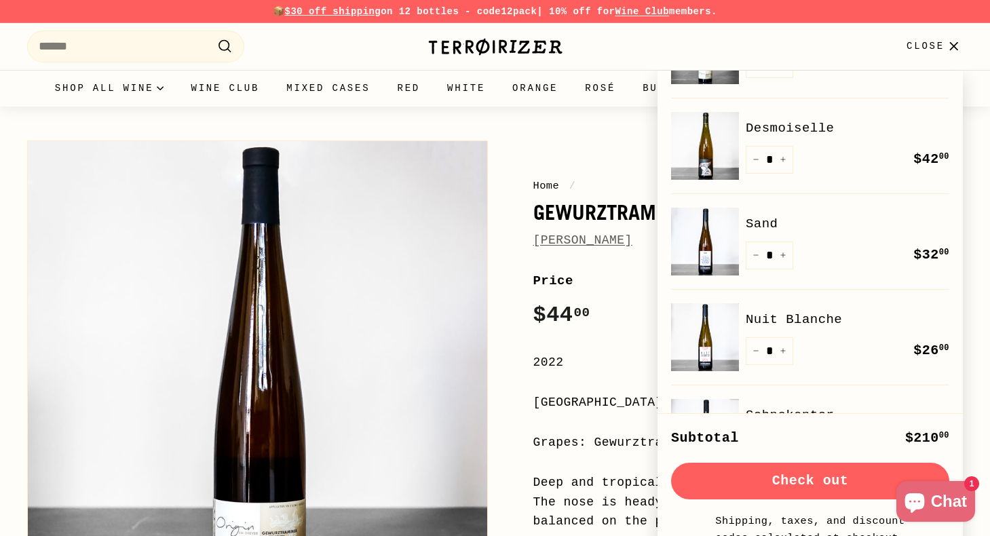
scroll to position [98, 0]
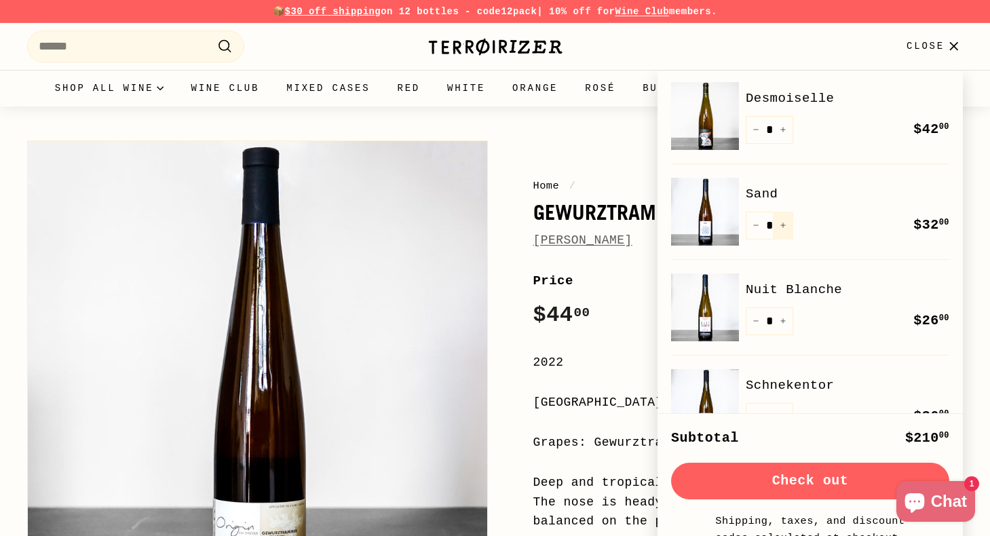
click at [781, 218] on button "+" at bounding box center [783, 226] width 20 height 28
type input "*"
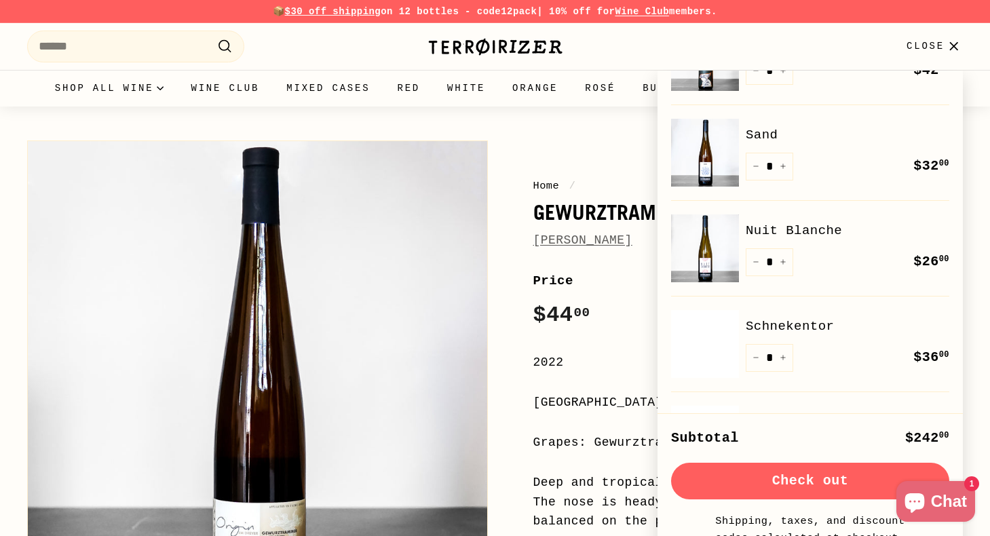
scroll to position [164, 0]
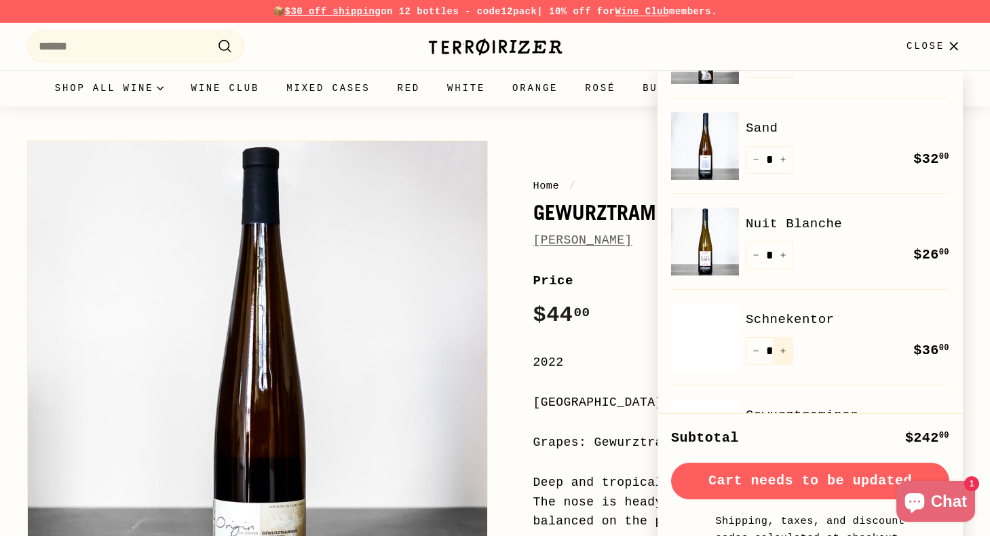
click at [784, 356] on button "+" at bounding box center [783, 351] width 20 height 28
type input "*"
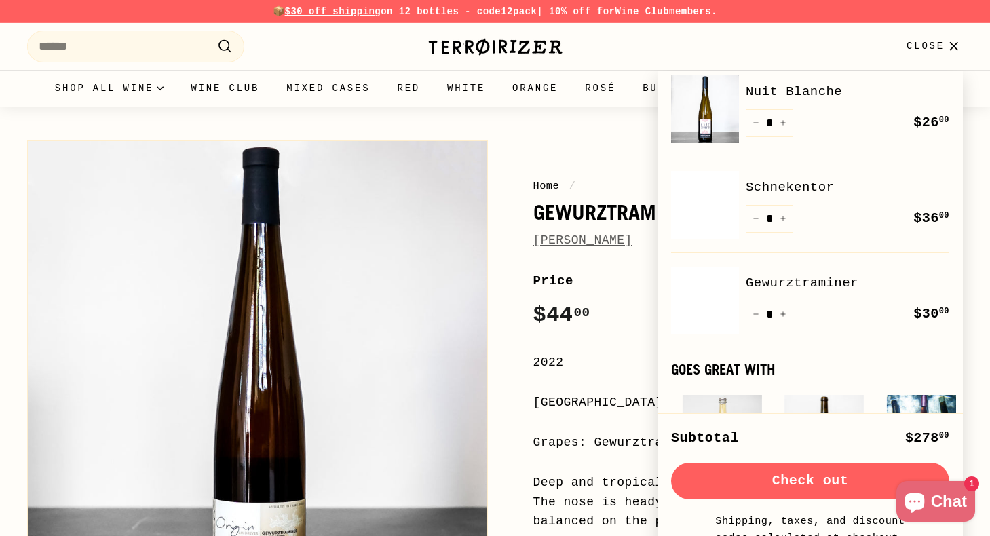
scroll to position [292, 0]
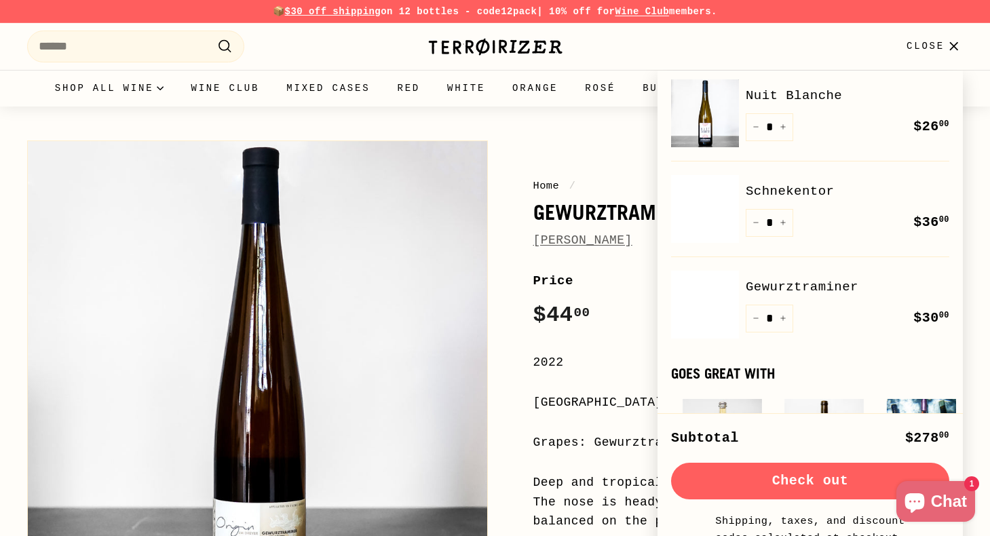
click at [769, 493] on button "Check out" at bounding box center [810, 481] width 278 height 37
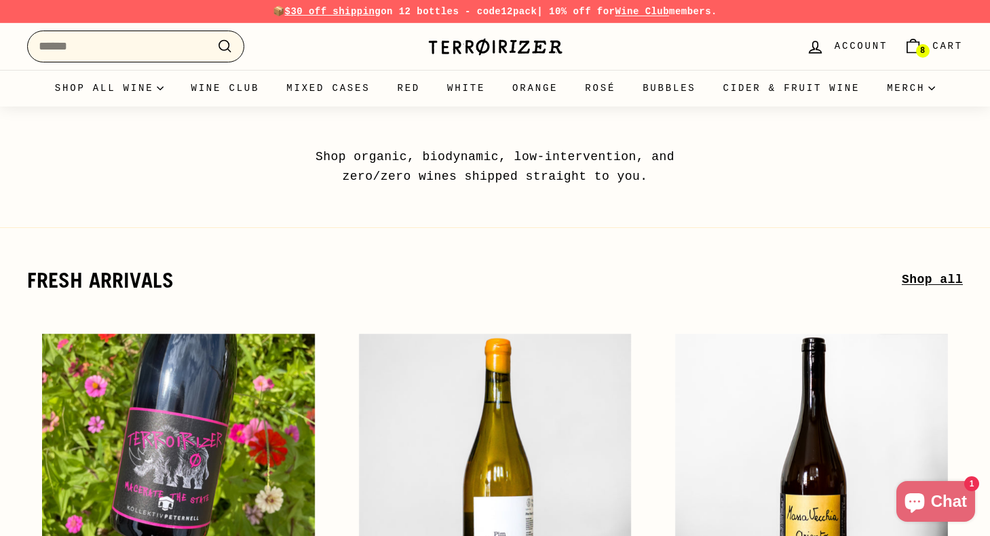
click at [150, 49] on input "Search" at bounding box center [135, 47] width 217 height 32
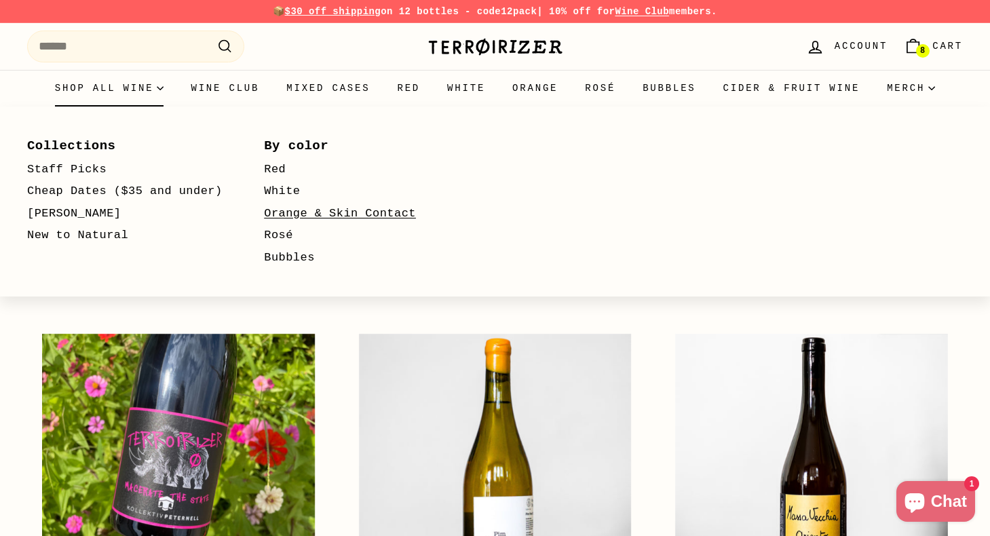
click at [284, 211] on link "Orange & Skin Contact" at bounding box center [362, 214] width 197 height 22
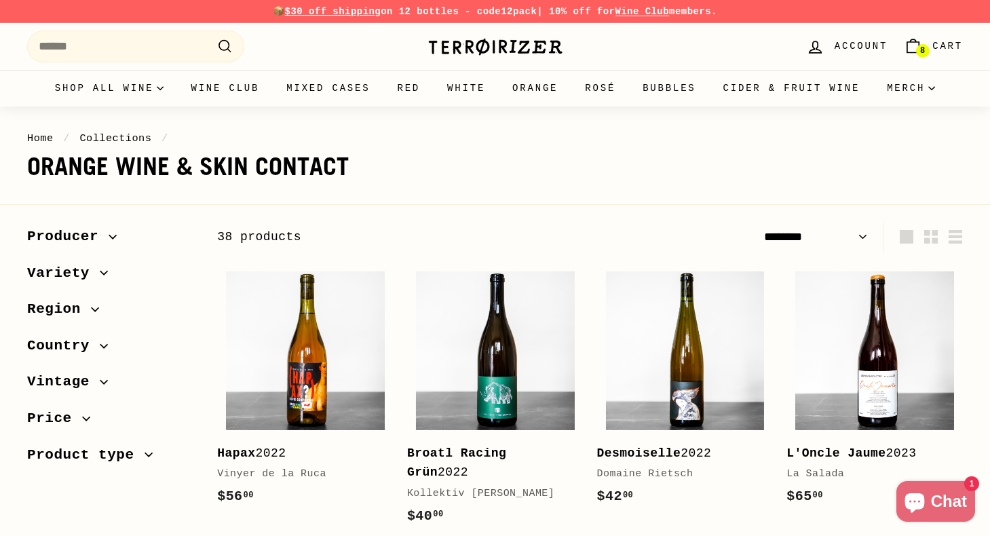
select select "******"
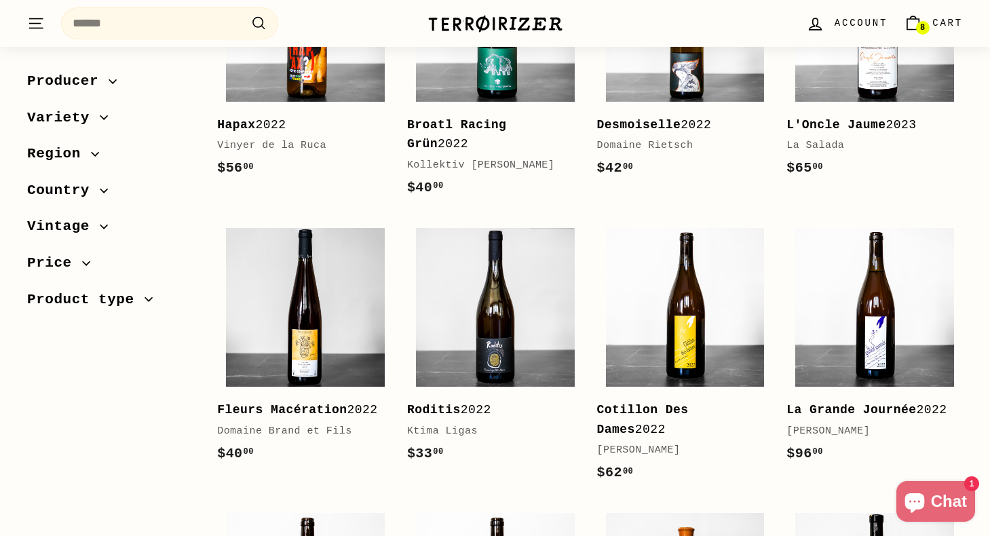
scroll to position [330, 0]
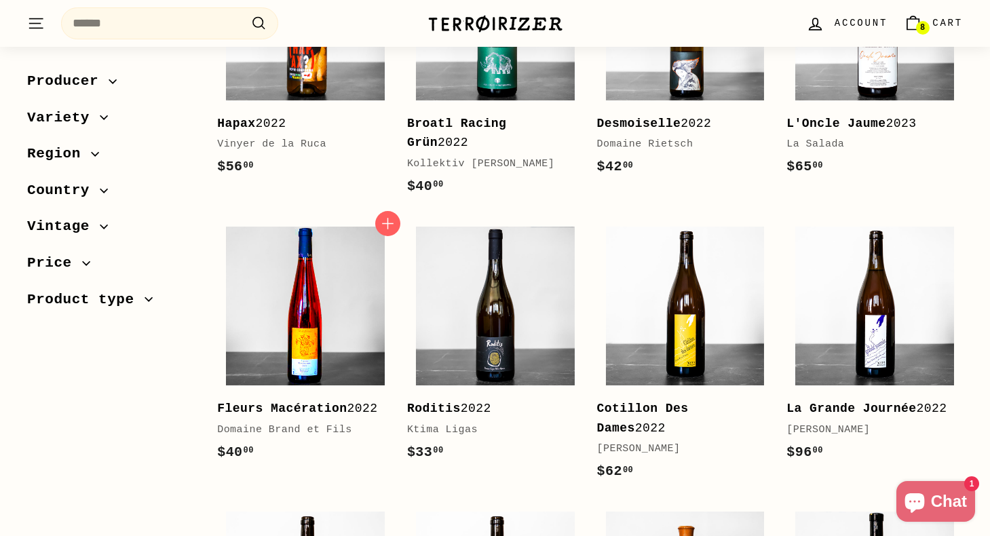
click at [325, 360] on img at bounding box center [305, 306] width 159 height 159
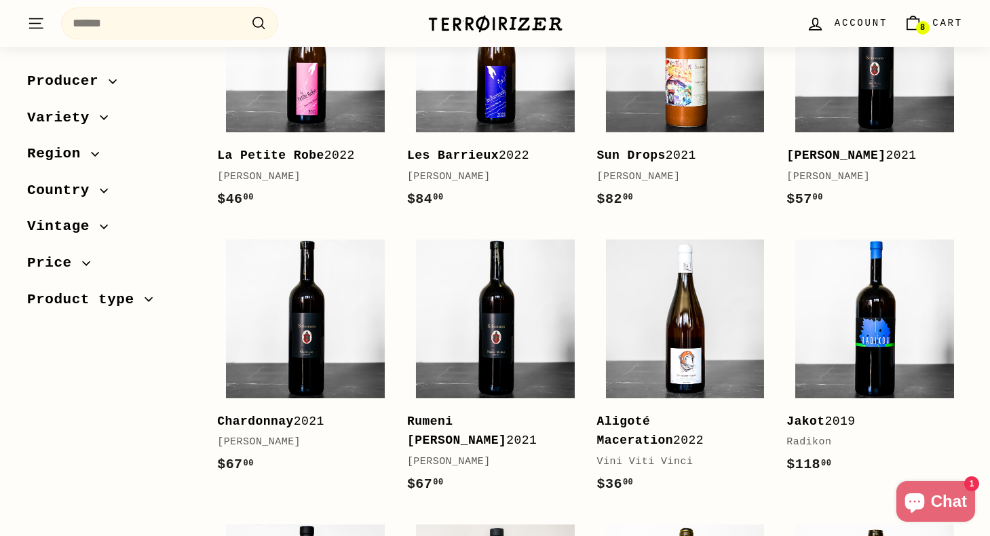
scroll to position [872, 0]
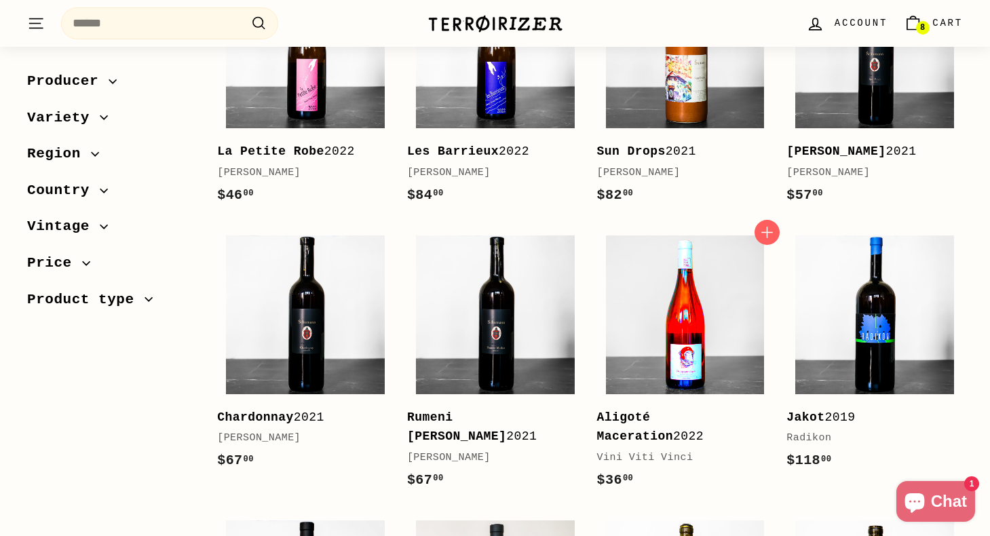
click at [683, 366] on img at bounding box center [685, 314] width 159 height 159
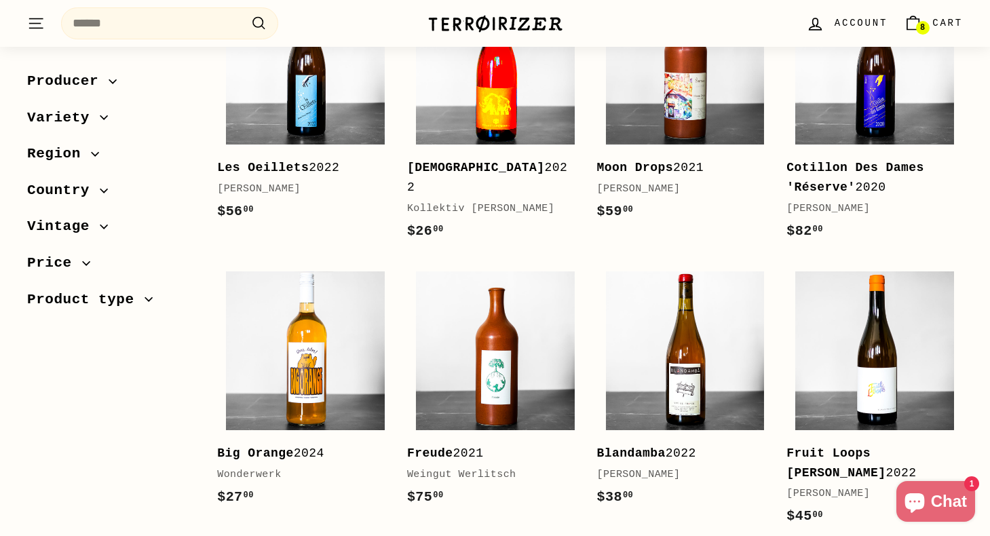
scroll to position [1672, 0]
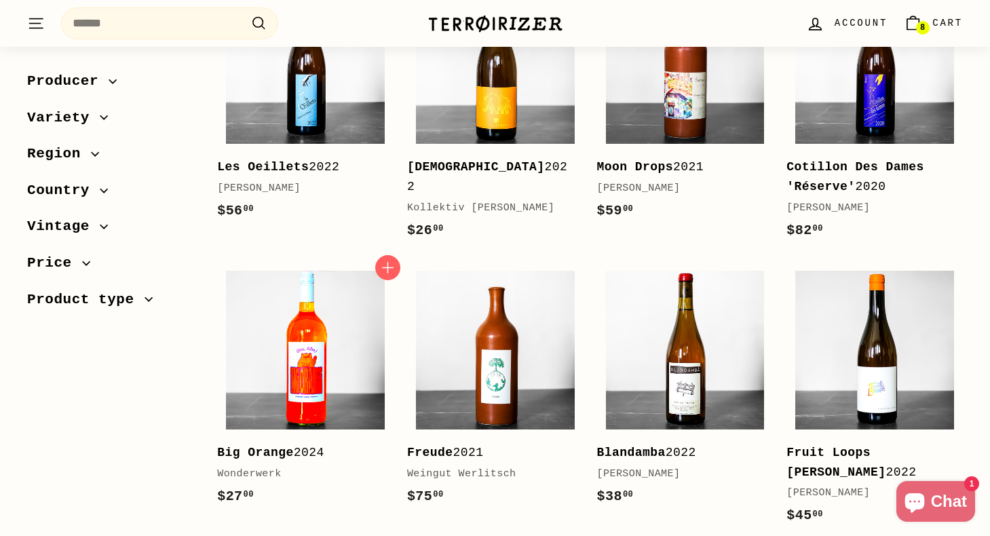
click at [268, 378] on img at bounding box center [305, 350] width 159 height 159
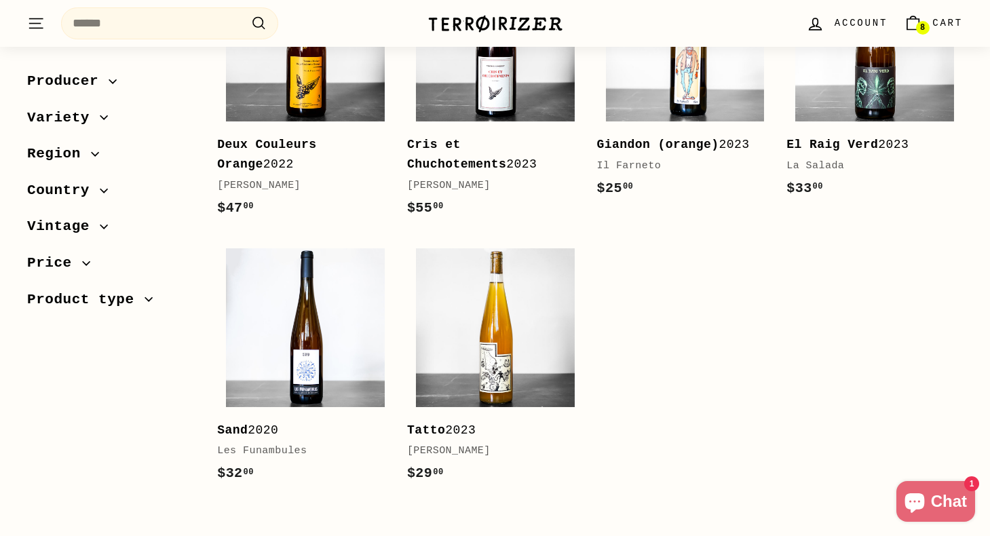
scroll to position [2552, 0]
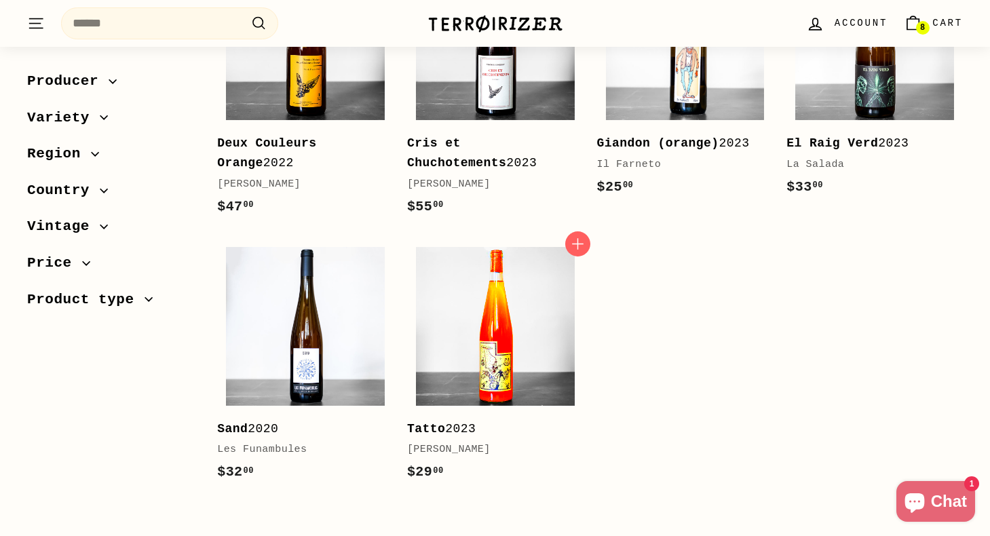
click at [502, 352] on img at bounding box center [495, 326] width 159 height 159
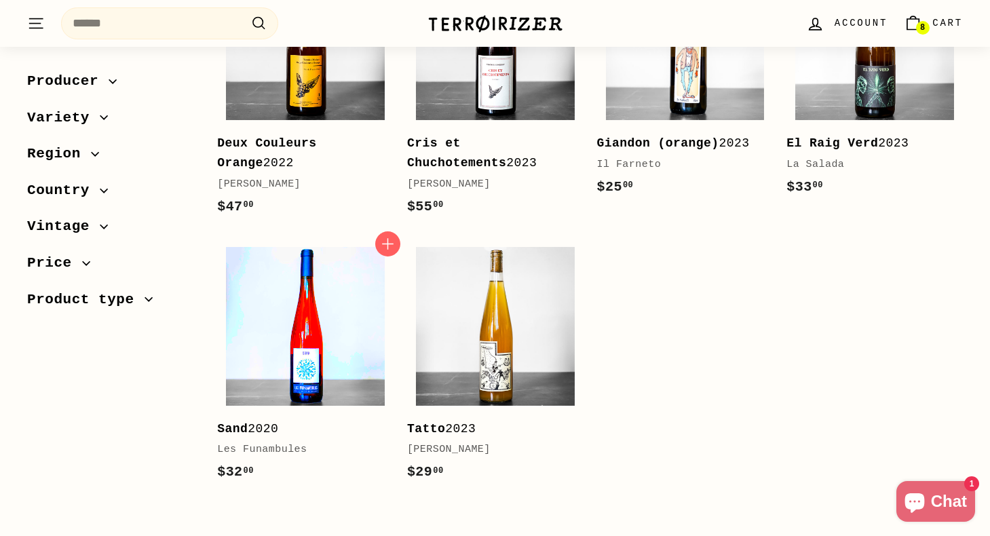
click at [358, 324] on img at bounding box center [305, 326] width 159 height 159
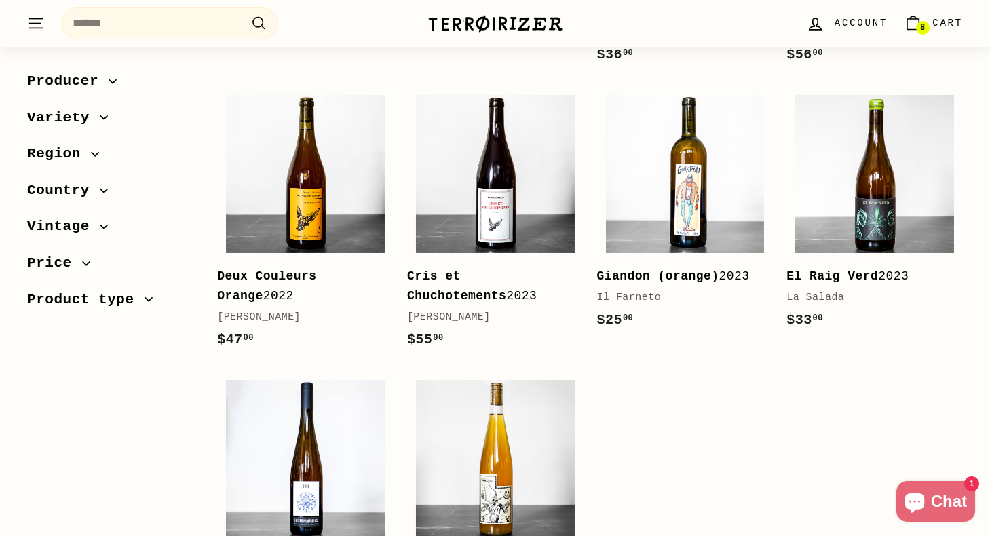
scroll to position [2417, 0]
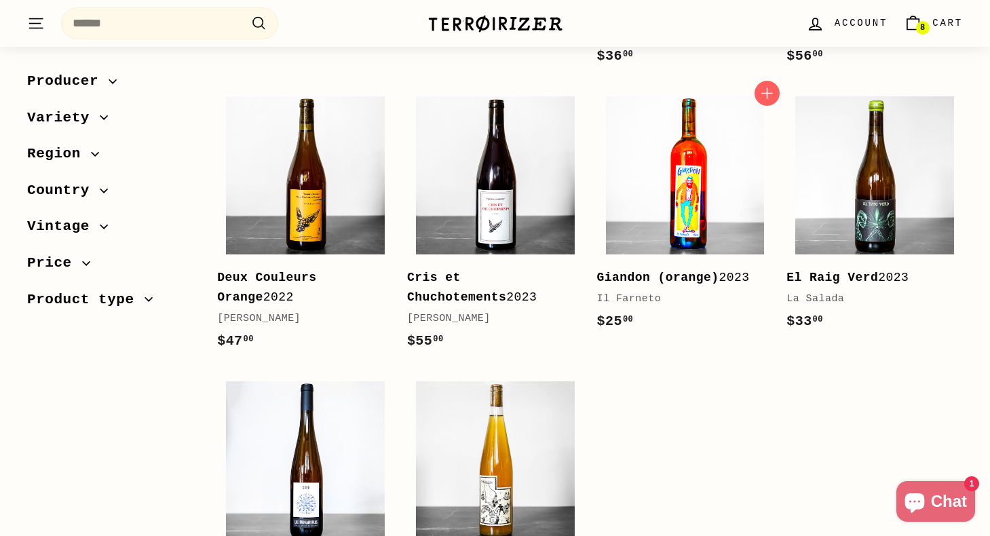
click at [695, 207] on img at bounding box center [685, 175] width 159 height 159
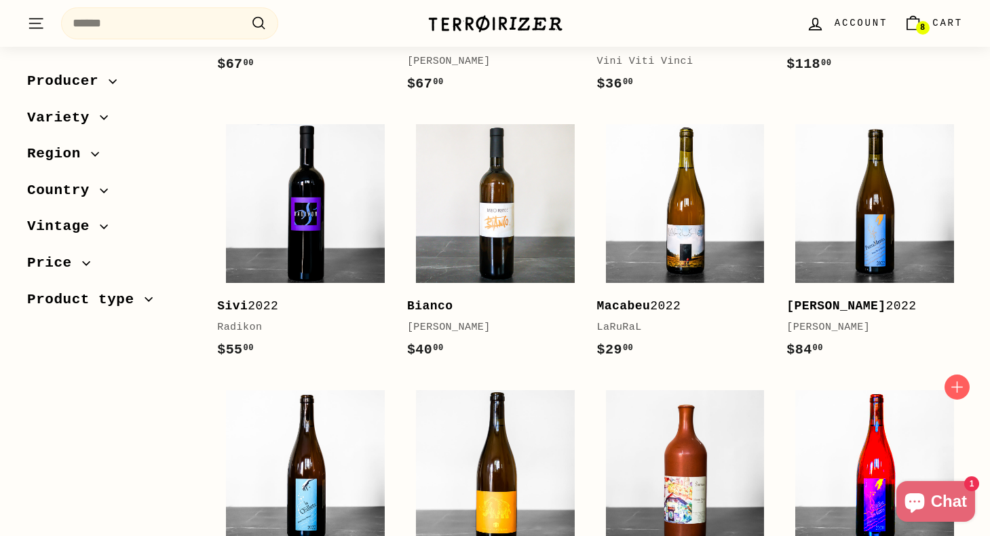
scroll to position [1267, 0]
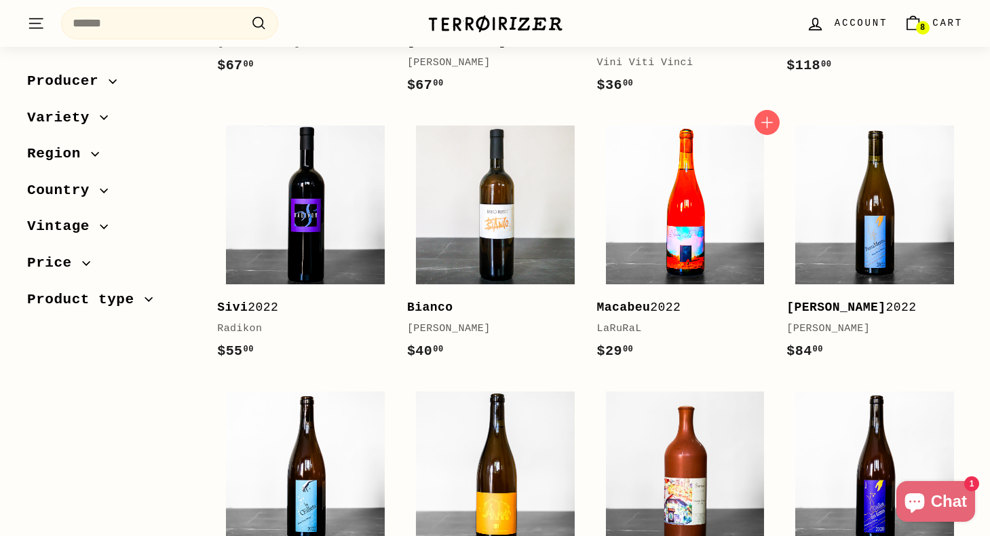
click at [699, 262] on img at bounding box center [685, 205] width 159 height 159
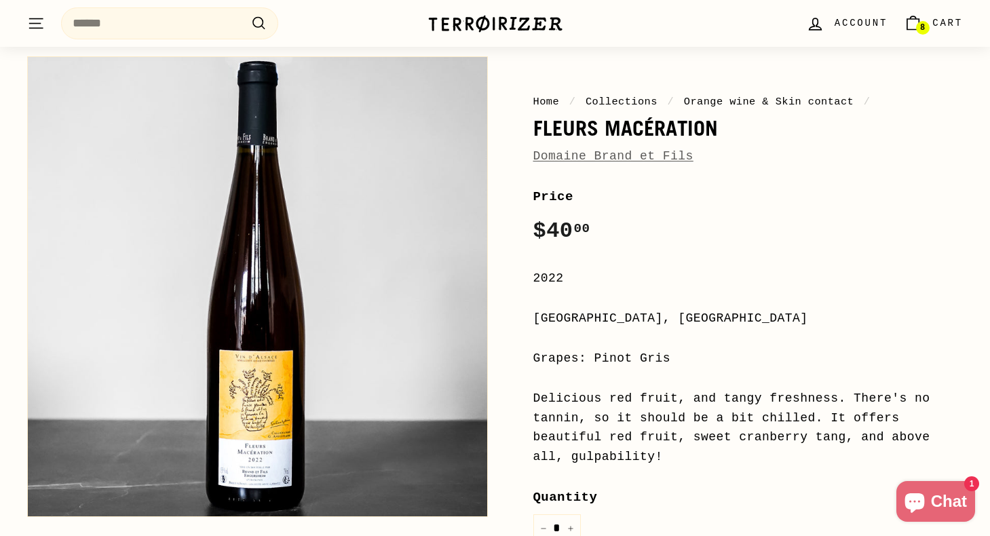
scroll to position [85, 0]
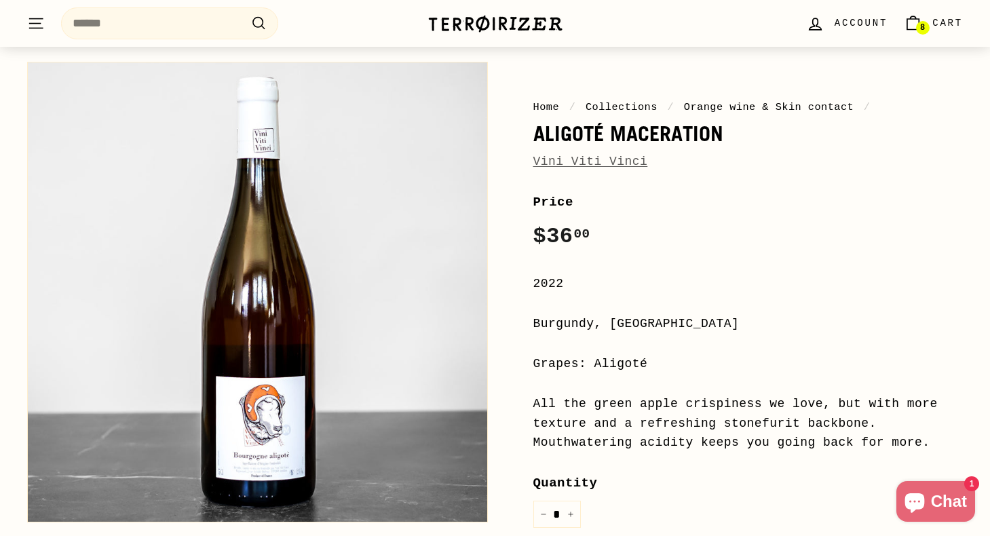
scroll to position [81, 0]
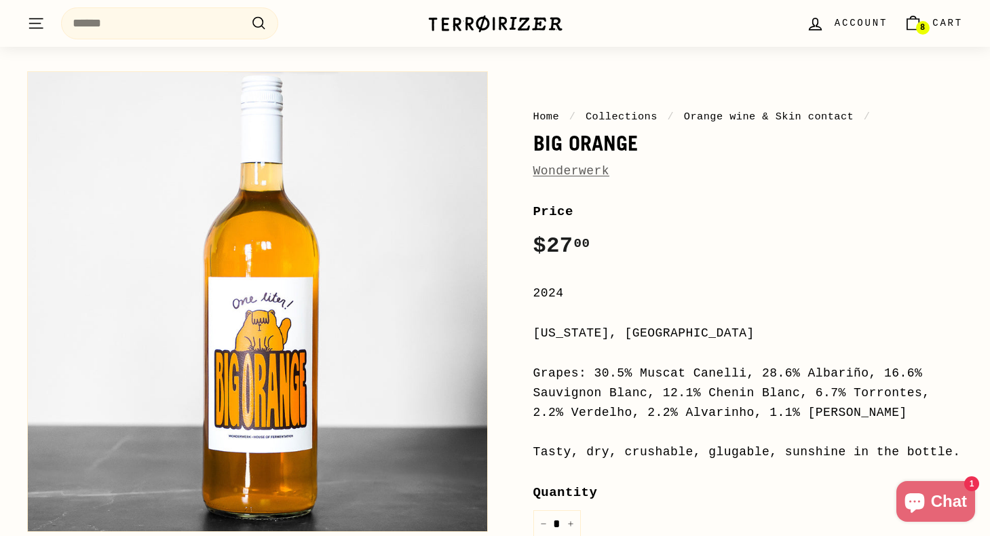
scroll to position [71, 0]
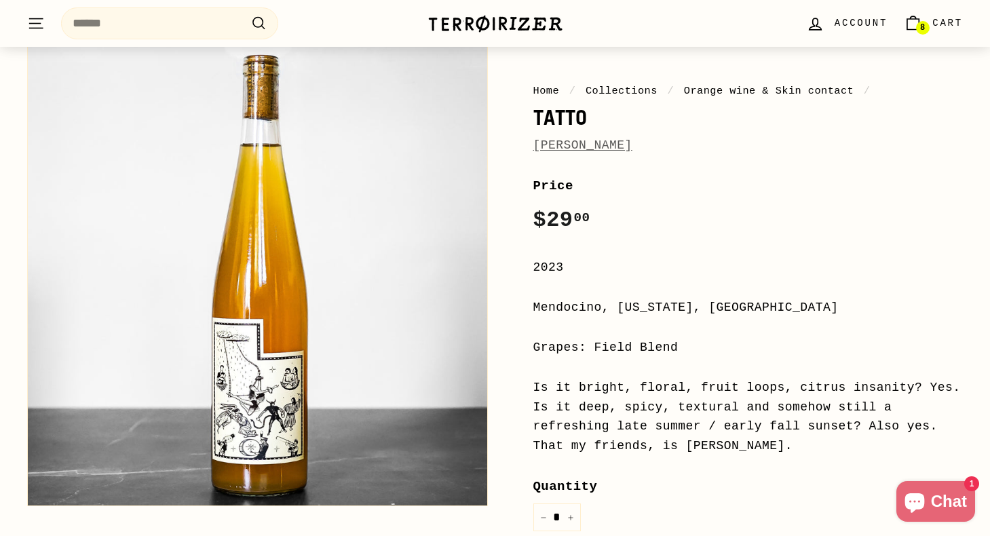
scroll to position [96, 0]
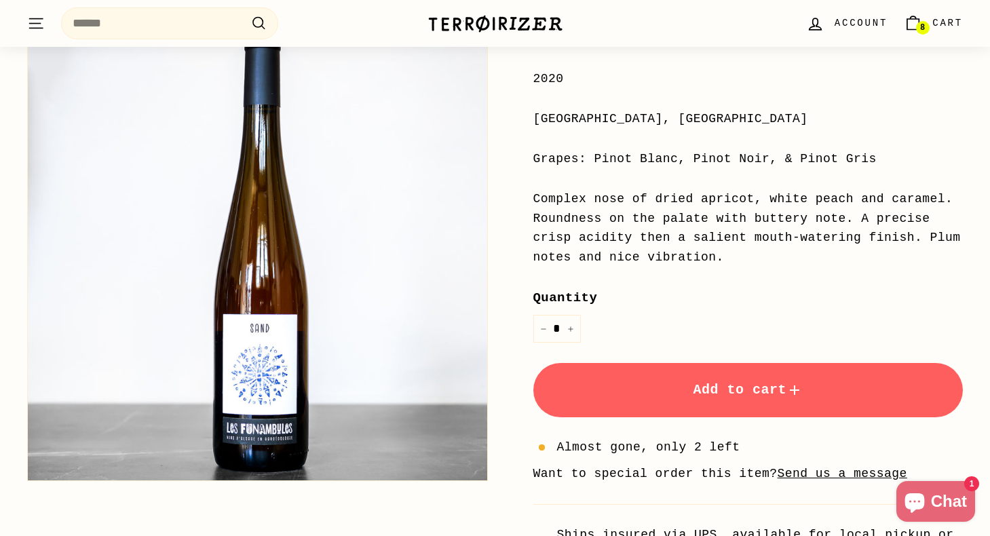
scroll to position [290, 0]
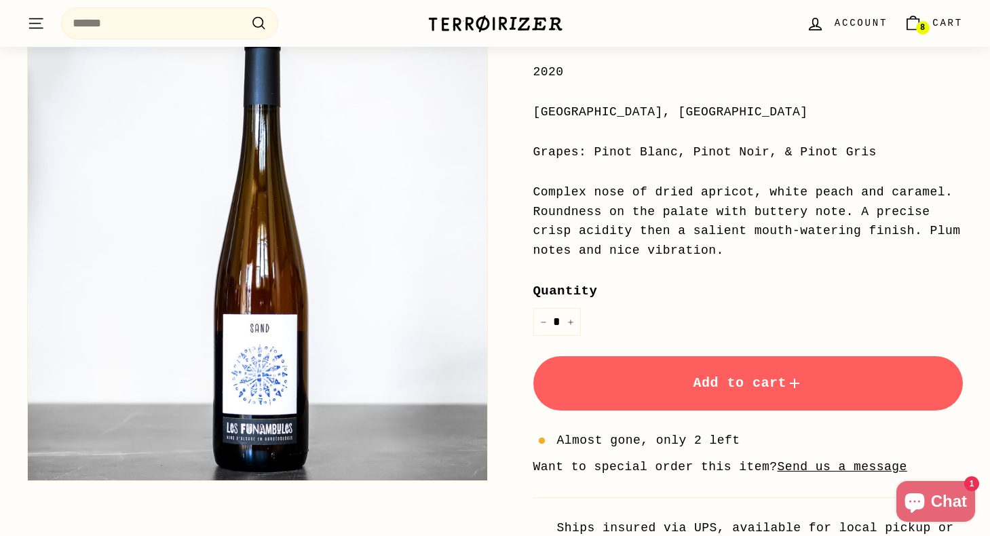
click at [727, 380] on span "Add to cart" at bounding box center [748, 383] width 110 height 16
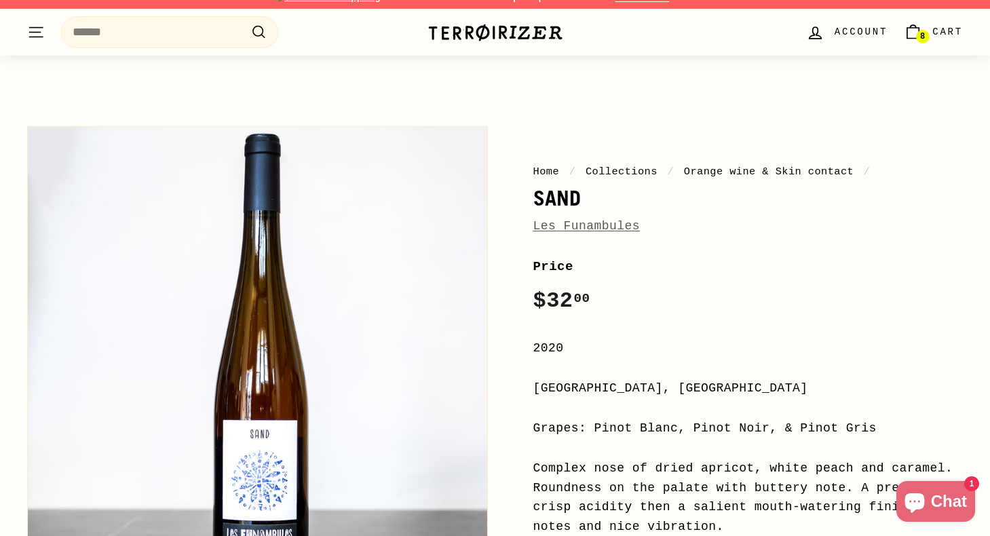
scroll to position [0, 0]
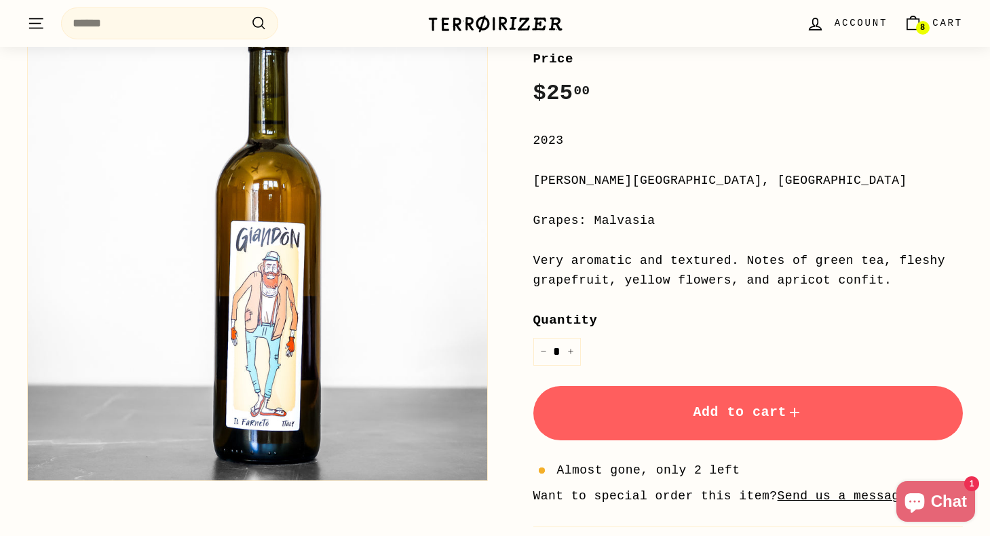
scroll to position [213, 0]
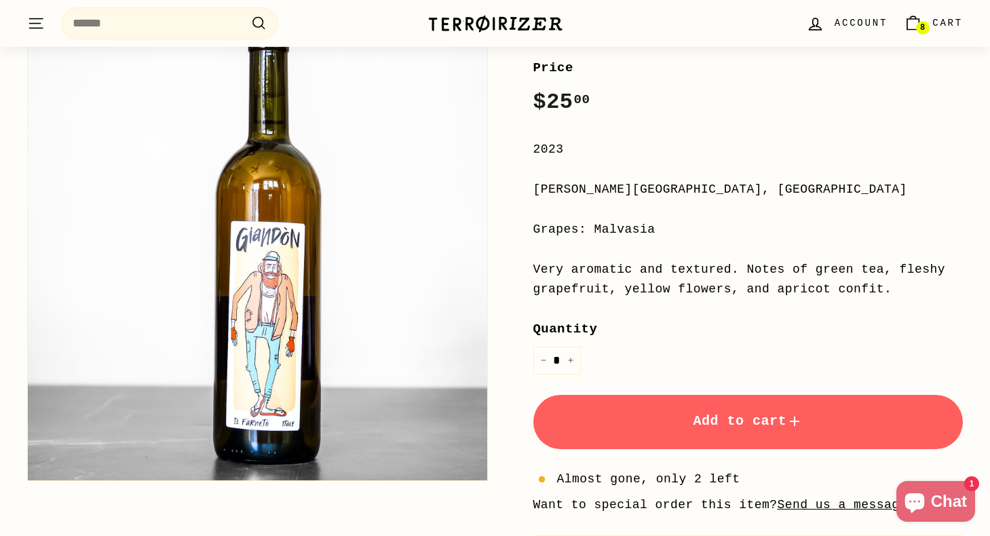
click at [701, 429] on button "Add to cart" at bounding box center [748, 422] width 430 height 54
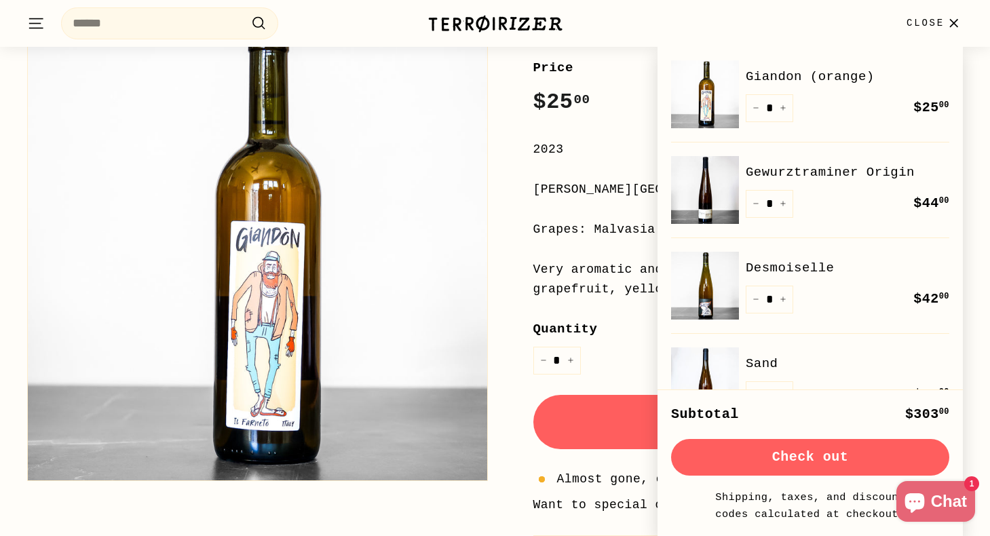
click at [949, 27] on icon "button" at bounding box center [953, 23] width 18 height 18
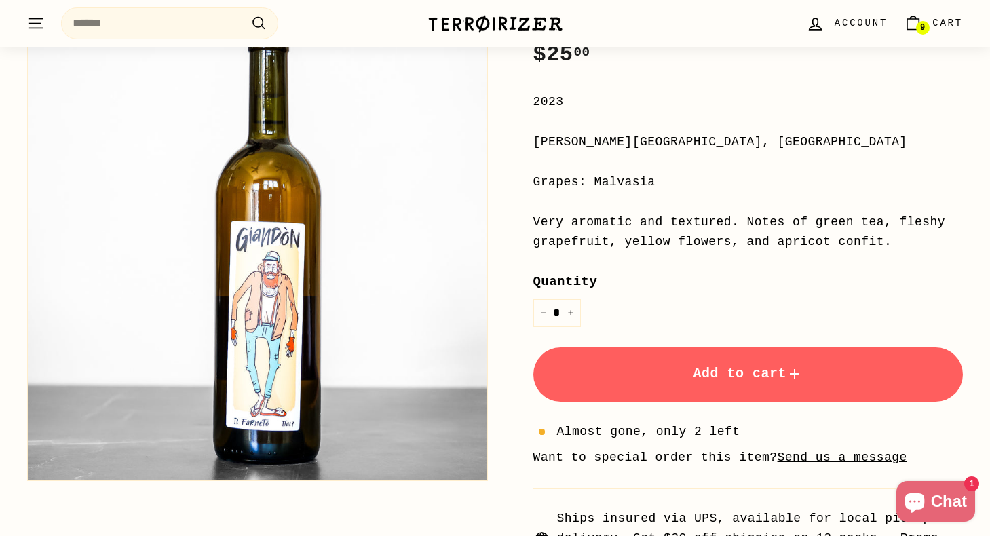
scroll to position [264, 0]
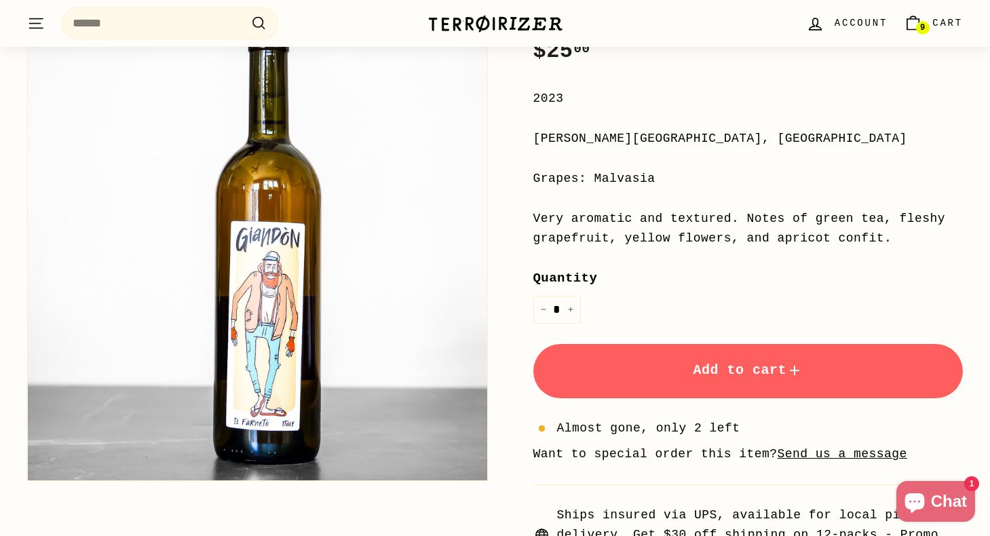
click at [752, 372] on span "Add to cart" at bounding box center [748, 370] width 110 height 16
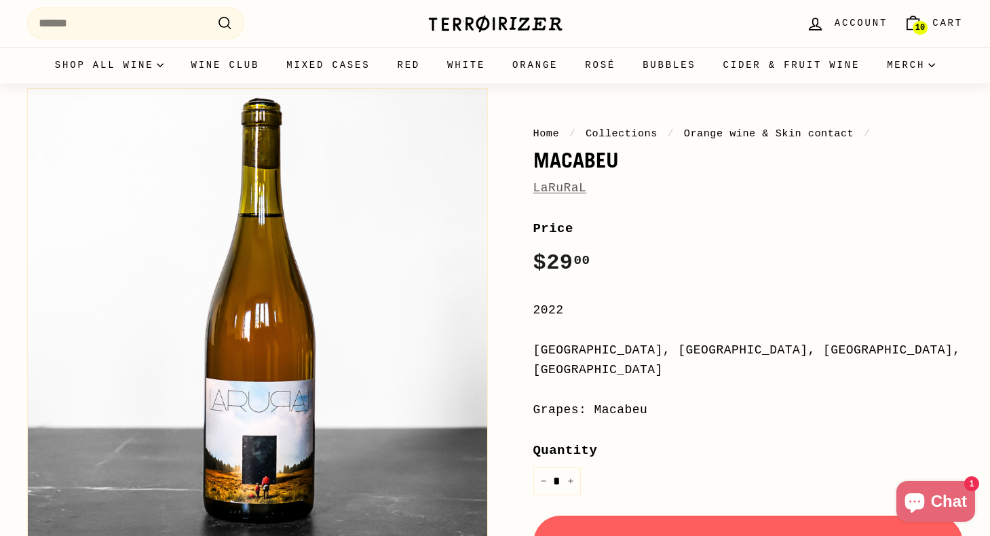
scroll to position [54, 0]
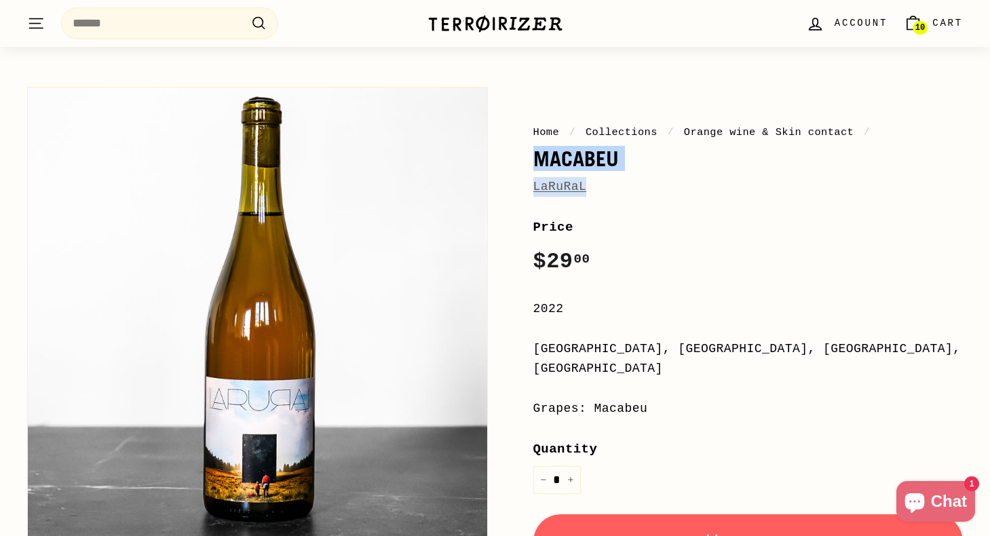
drag, startPoint x: 607, startPoint y: 200, endPoint x: 519, endPoint y: 159, distance: 96.5
click at [519, 159] on div "Home / Collections / Orange wine & Skin contact / Macabeu LaRuRaL Price Regular…" at bounding box center [733, 437] width 461 height 714
copy div "Macabeu LaRuRaL"
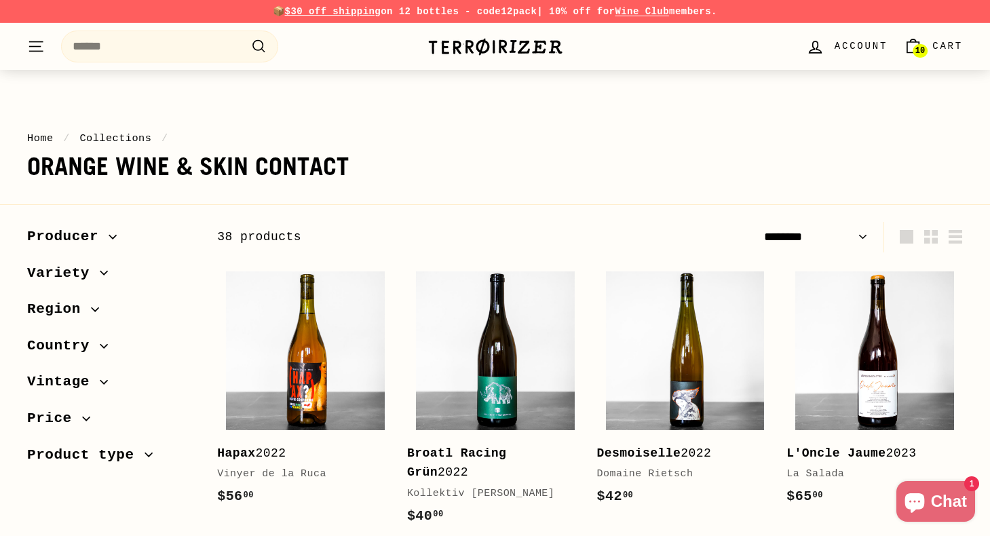
select select "******"
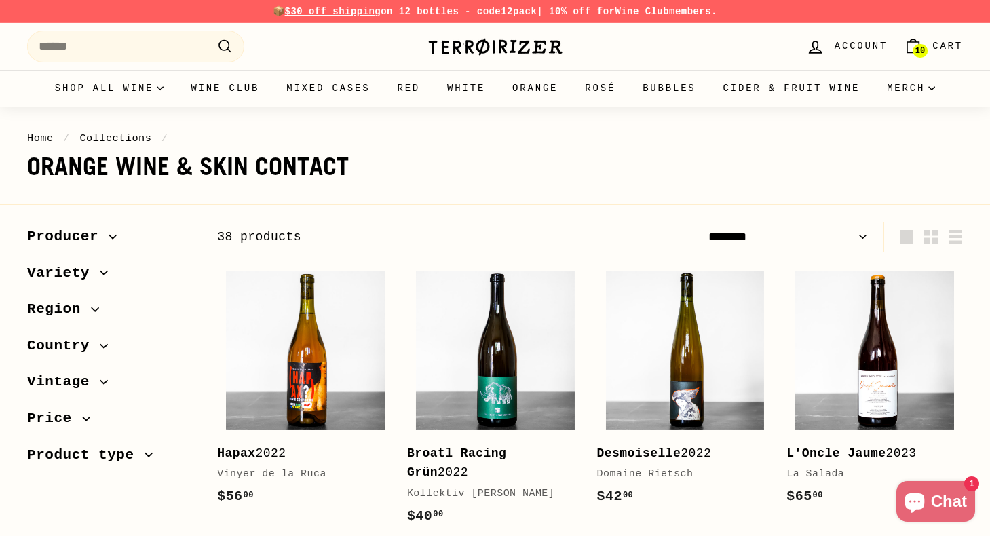
click at [65, 309] on span "Region" at bounding box center [59, 309] width 64 height 23
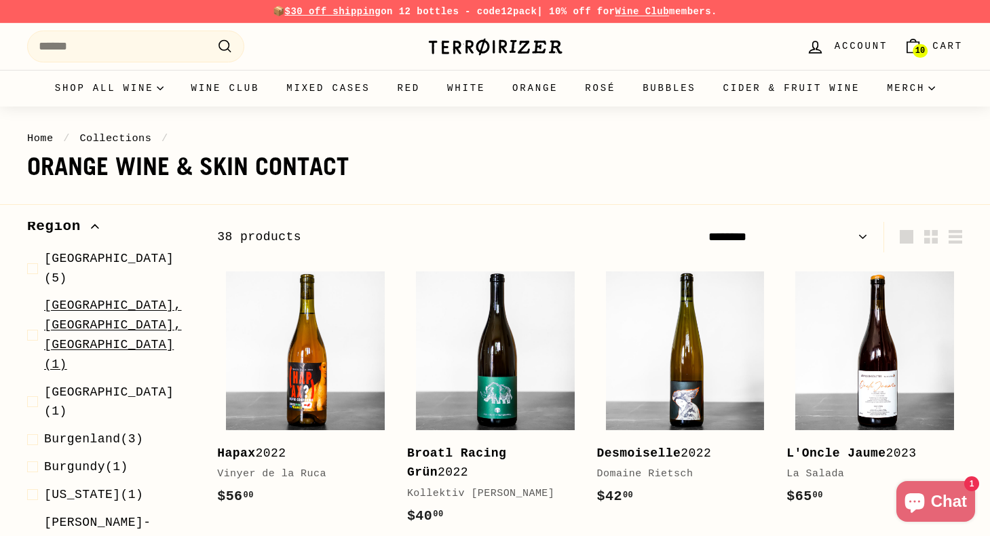
scroll to position [95, 0]
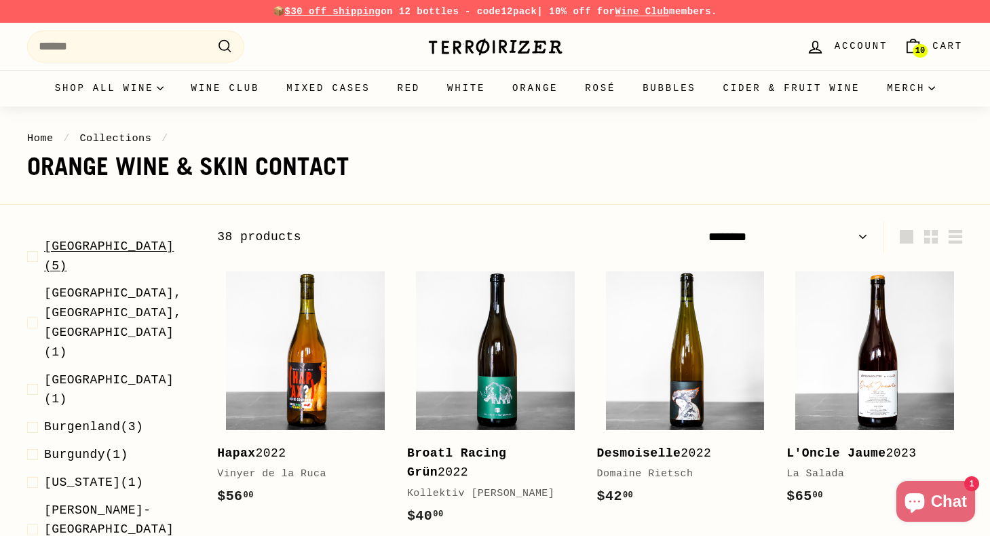
click at [98, 252] on span "Alsace (5)" at bounding box center [119, 256] width 151 height 39
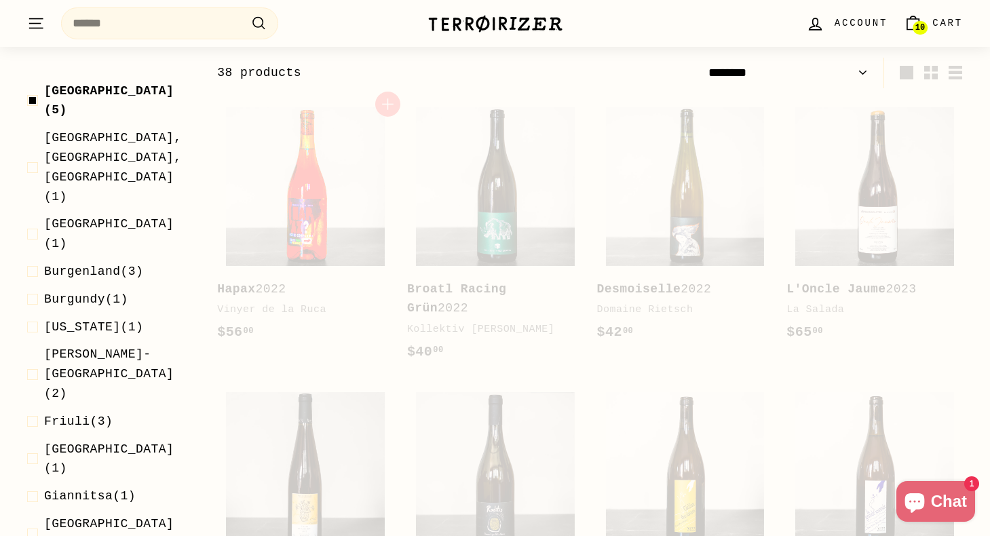
scroll to position [168, 0]
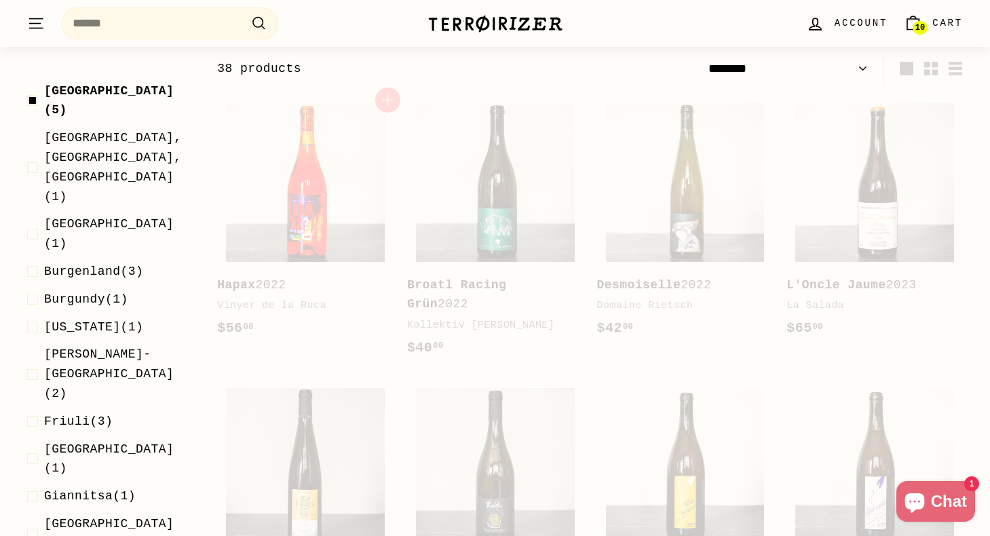
select select "******"
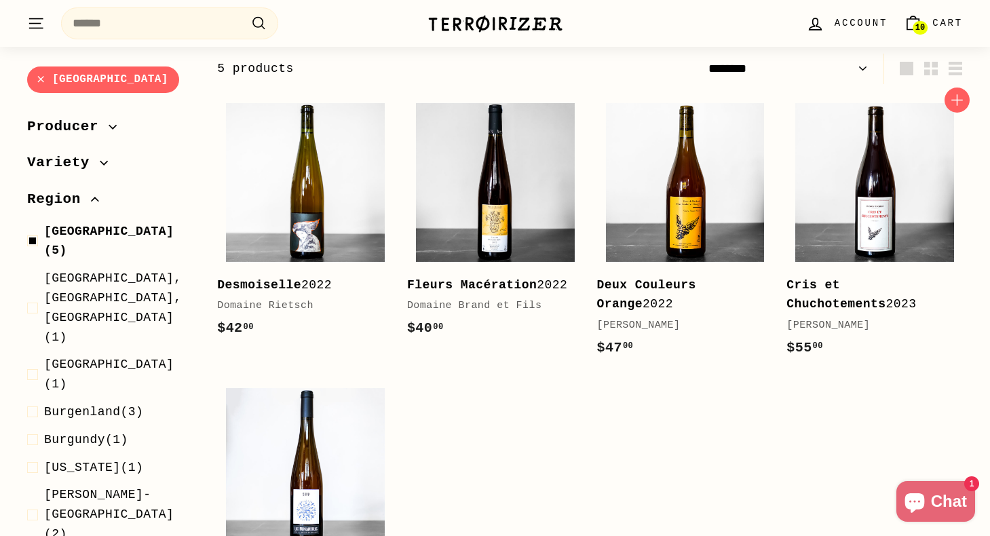
click at [820, 286] on b "Cris et Chuchotements" at bounding box center [835, 294] width 99 height 33
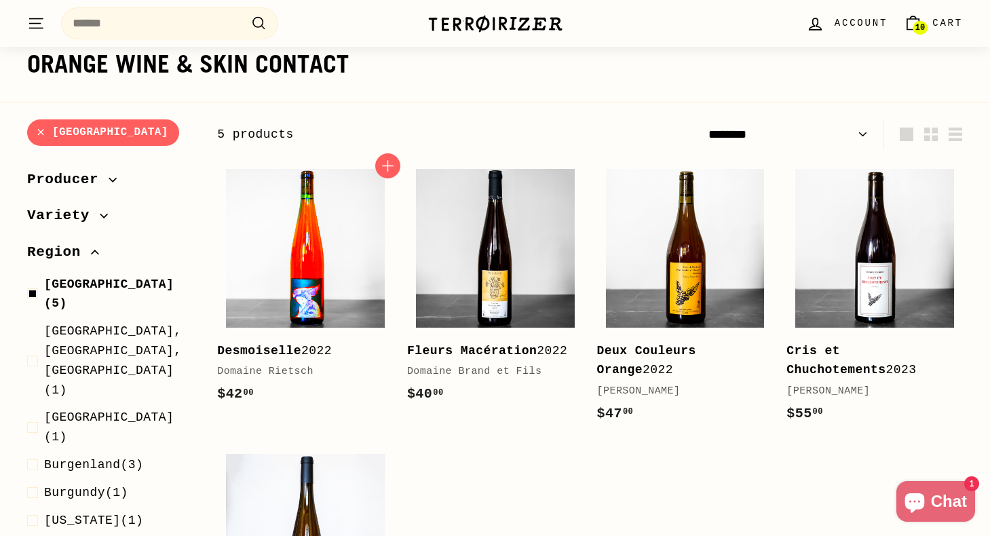
scroll to position [0, 0]
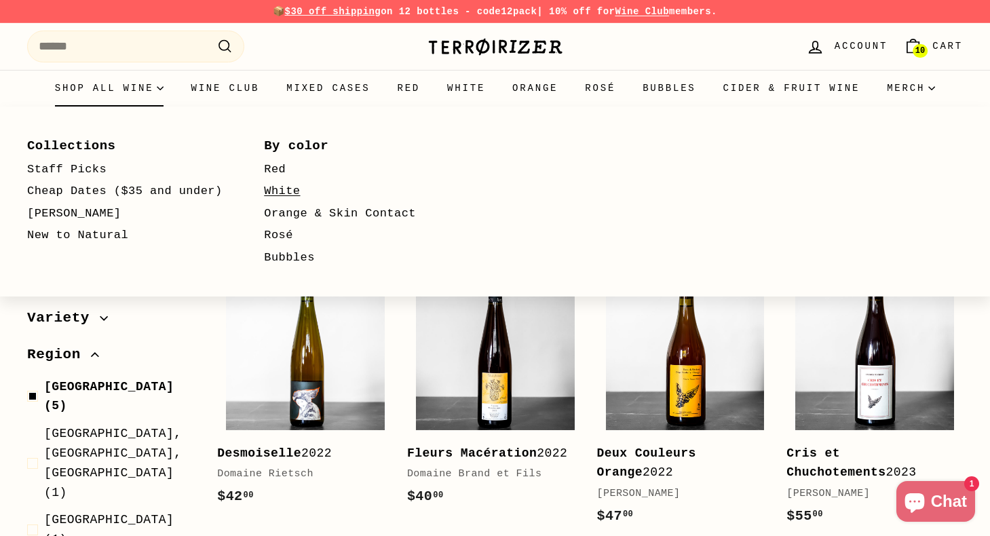
click at [284, 187] on link "White" at bounding box center [362, 191] width 197 height 22
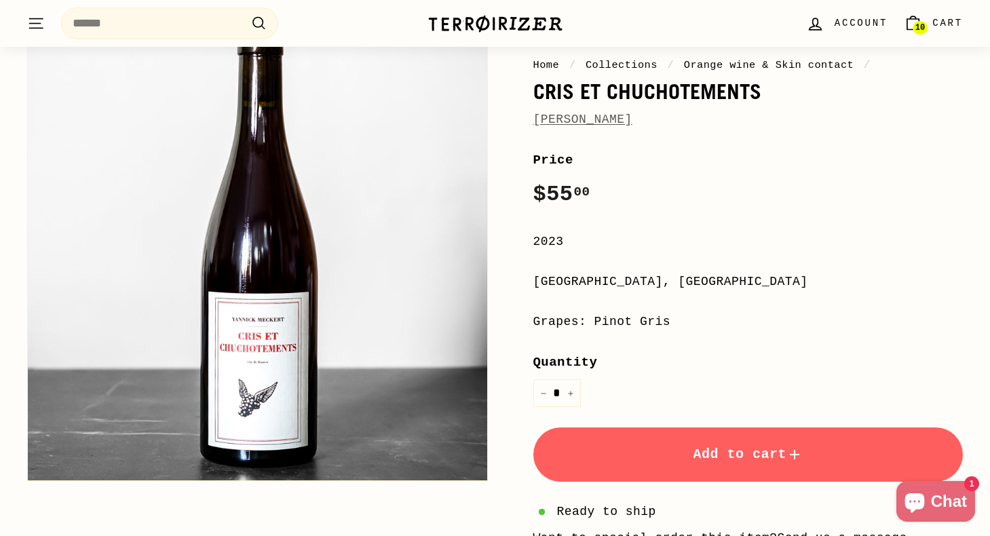
scroll to position [111, 0]
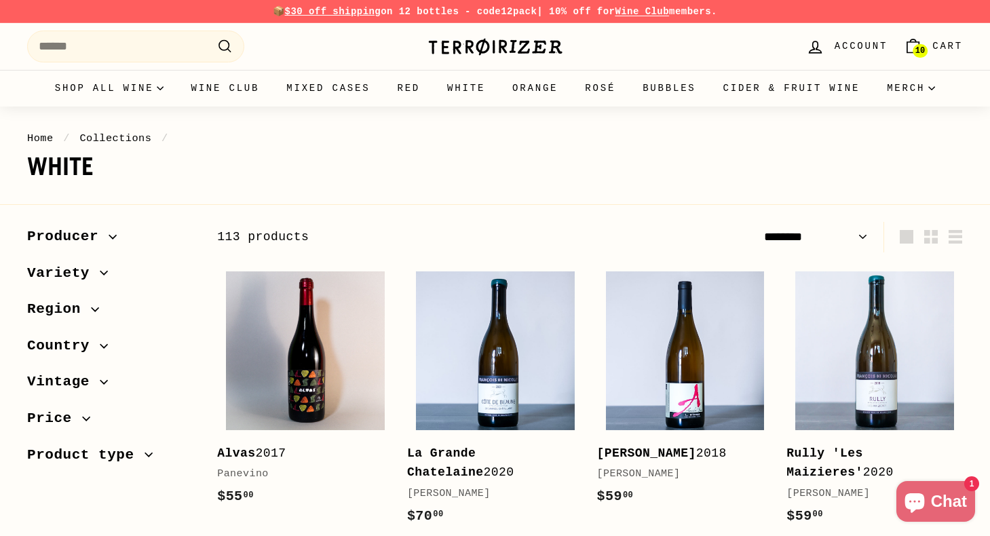
select select "******"
click at [97, 312] on icon "button" at bounding box center [95, 309] width 8 height 8
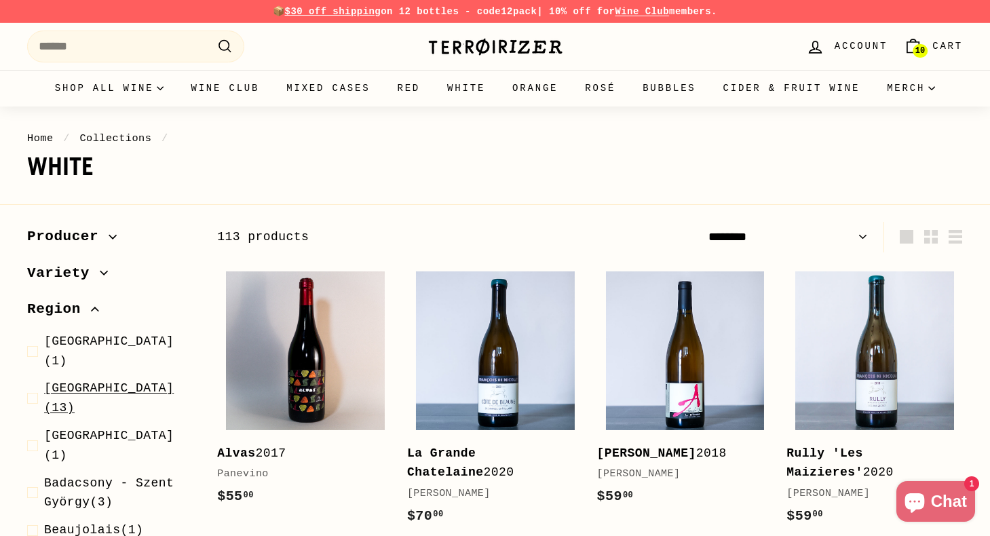
click at [85, 381] on span "[GEOGRAPHIC_DATA]" at bounding box center [109, 388] width 130 height 14
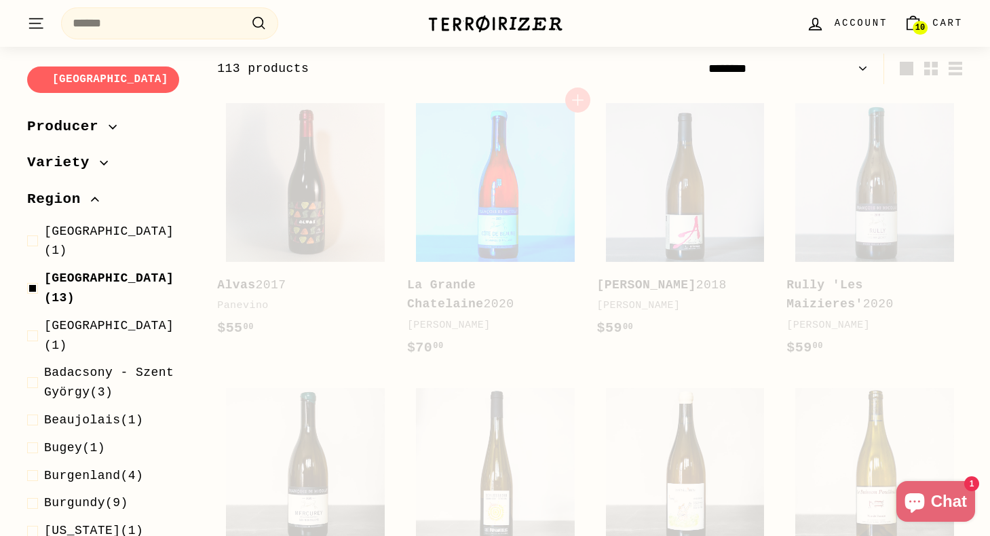
select select "******"
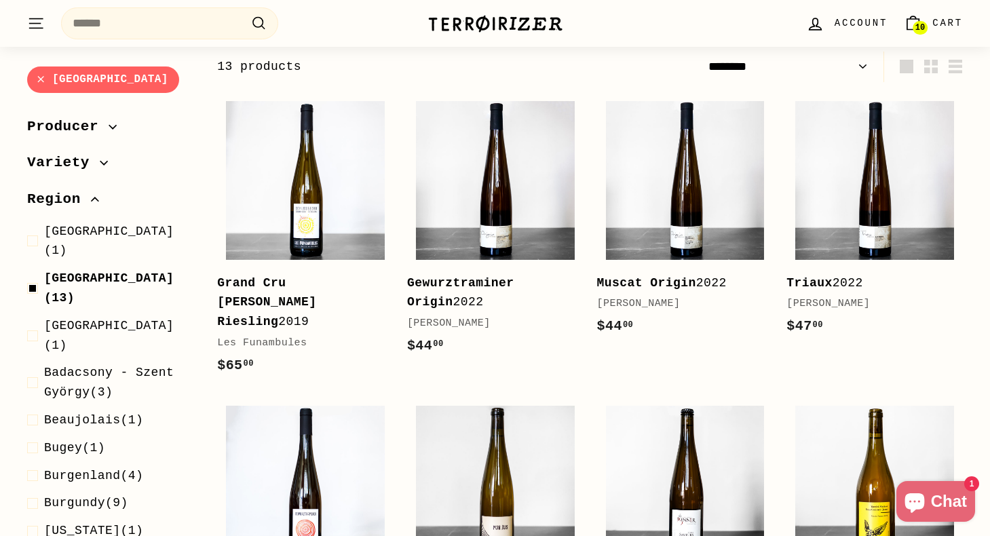
scroll to position [172, 0]
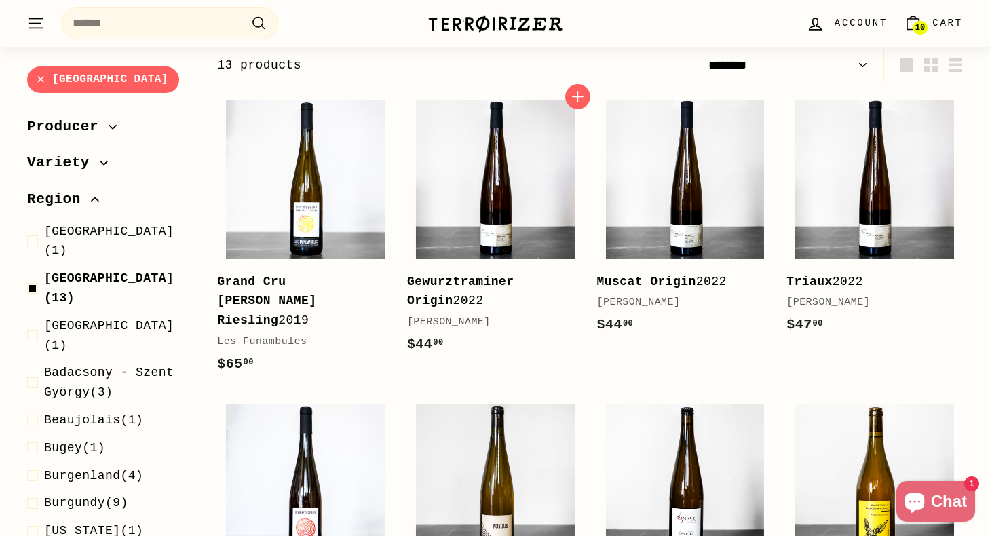
click at [488, 275] on b "Gewurztraminer Origin" at bounding box center [460, 291] width 107 height 33
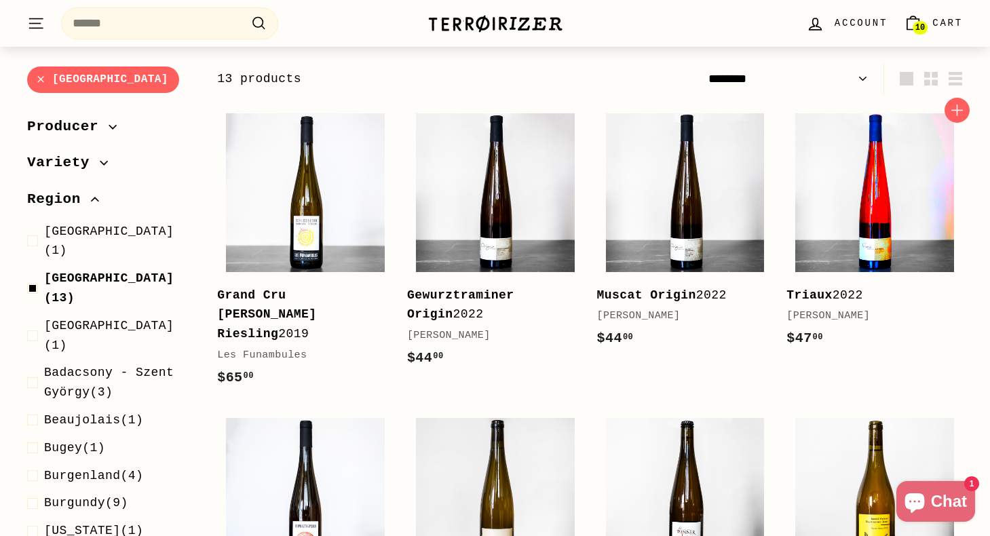
scroll to position [159, 0]
click at [887, 238] on img at bounding box center [874, 192] width 159 height 159
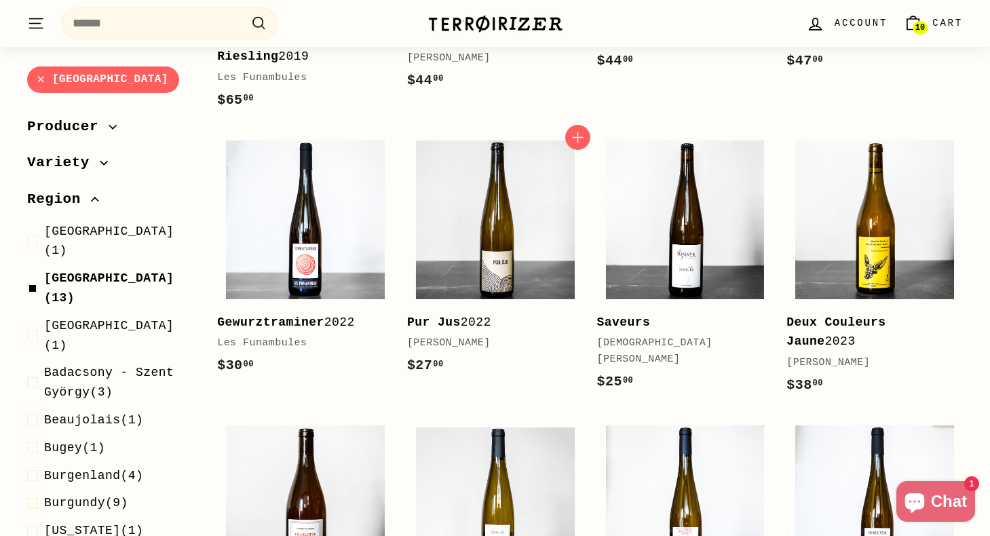
scroll to position [437, 0]
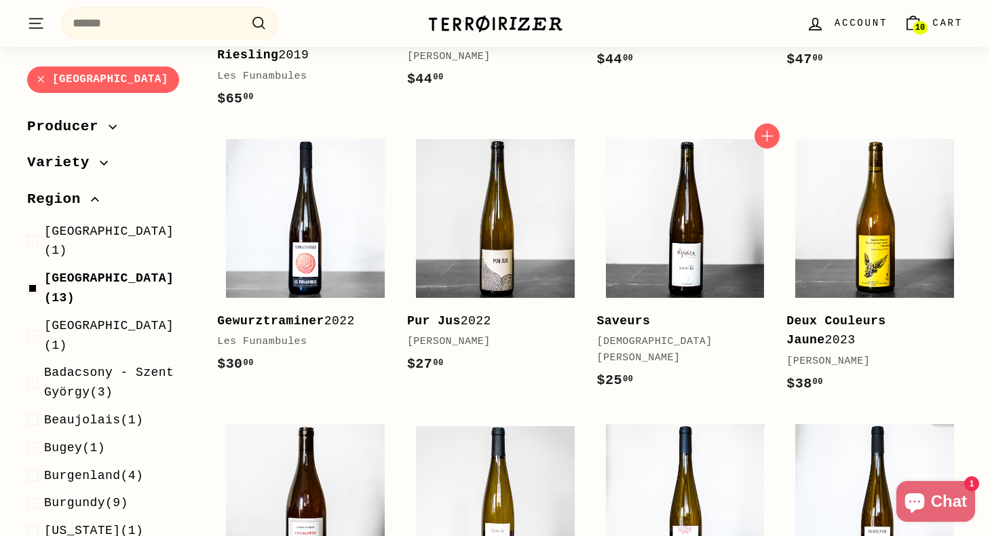
click at [655, 311] on div "Saveurs" at bounding box center [678, 321] width 163 height 20
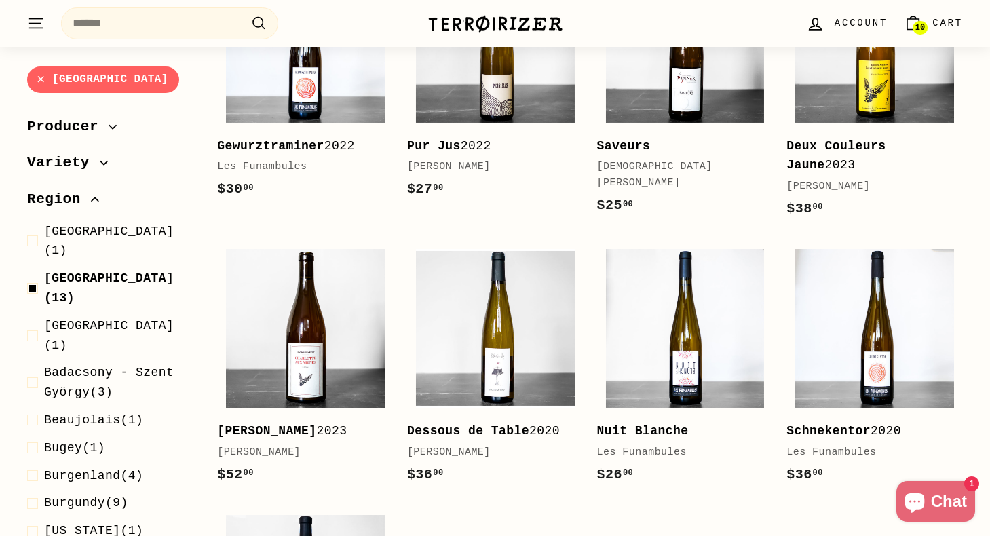
scroll to position [629, 0]
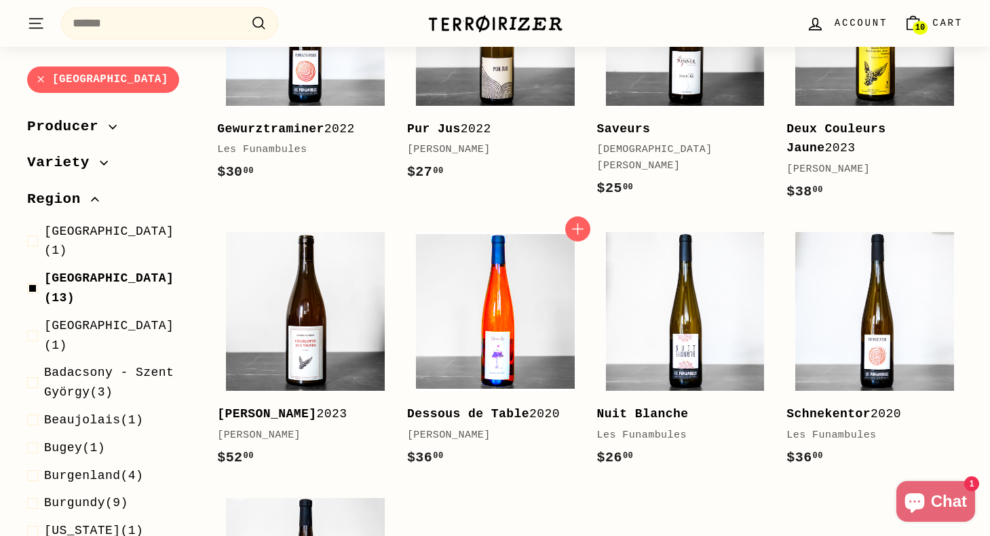
click at [486, 341] on img at bounding box center [495, 311] width 159 height 159
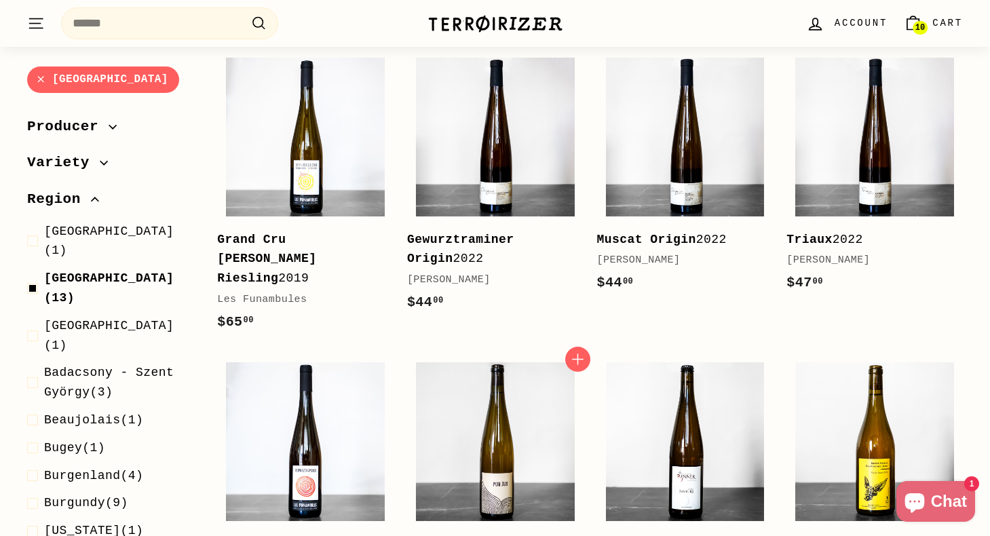
scroll to position [0, 0]
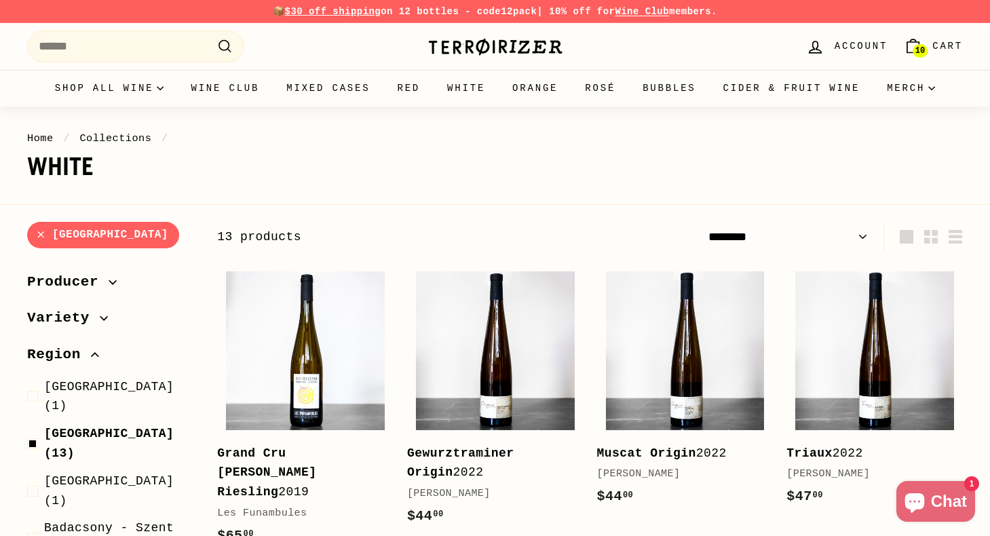
click at [930, 51] on link "10 Cart" at bounding box center [933, 46] width 75 height 40
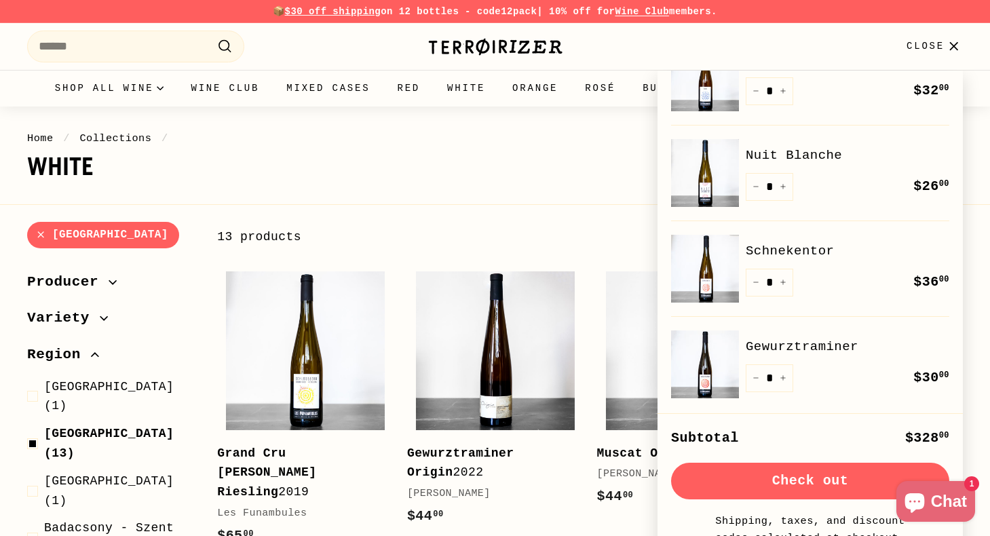
scroll to position [326, 0]
click at [790, 159] on link "Nuit Blanche" at bounding box center [848, 157] width 204 height 20
click at [946, 50] on icon "button" at bounding box center [953, 46] width 18 height 18
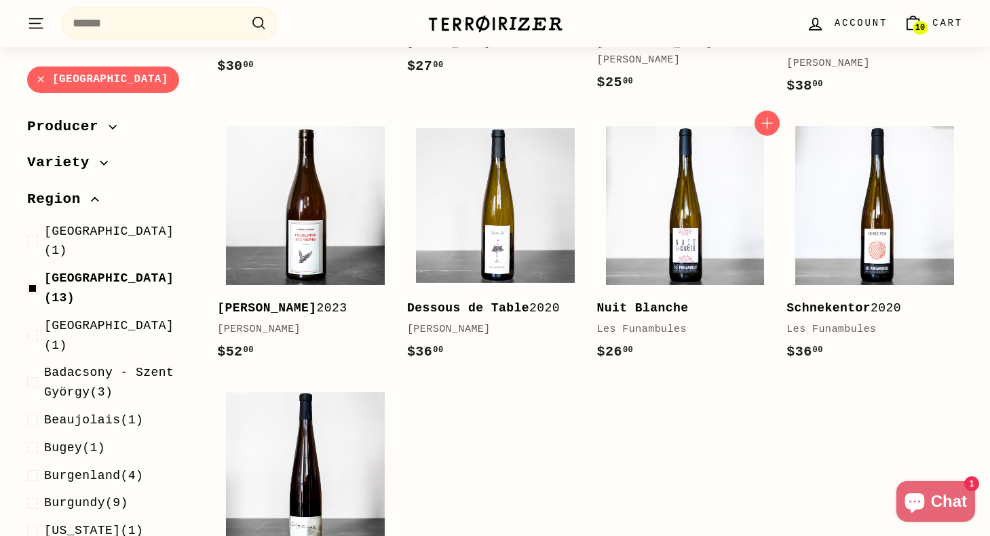
scroll to position [731, 0]
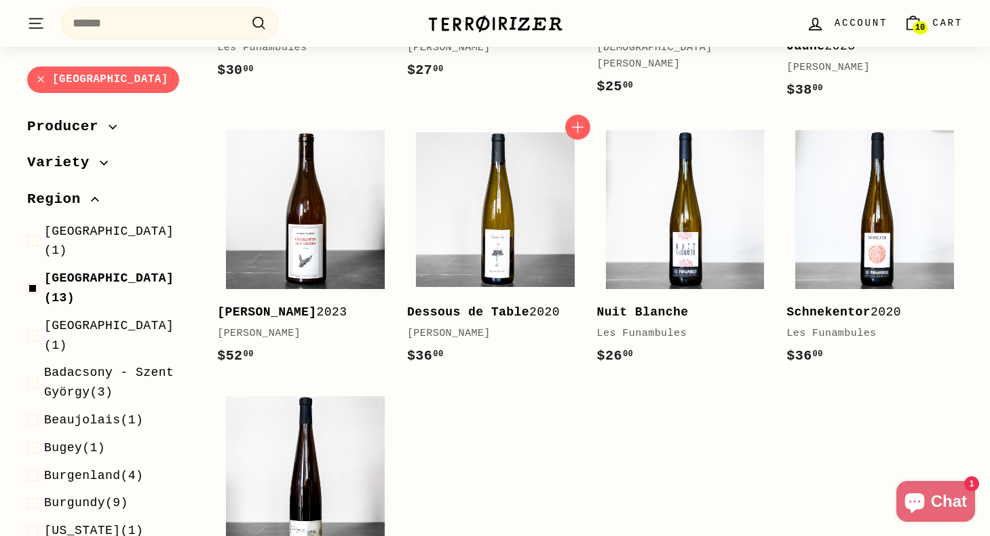
click at [530, 303] on div "Dessous de Table 2020" at bounding box center [488, 313] width 163 height 20
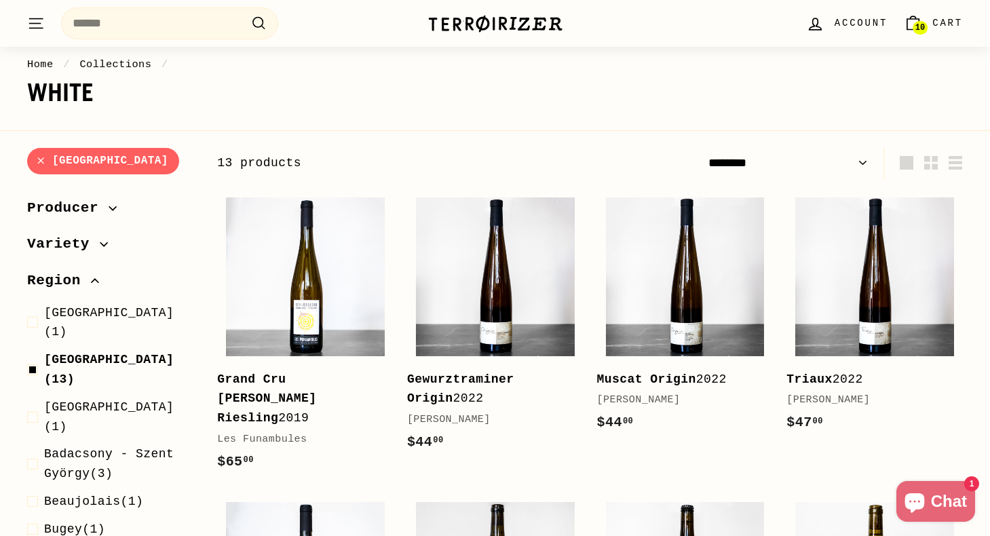
scroll to position [0, 0]
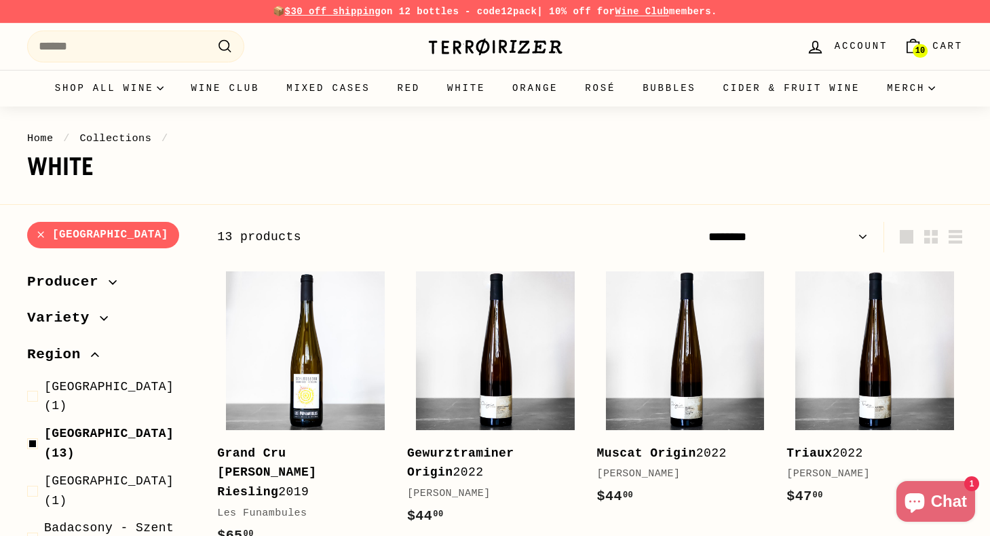
click at [923, 49] on span "10" at bounding box center [919, 50] width 9 height 9
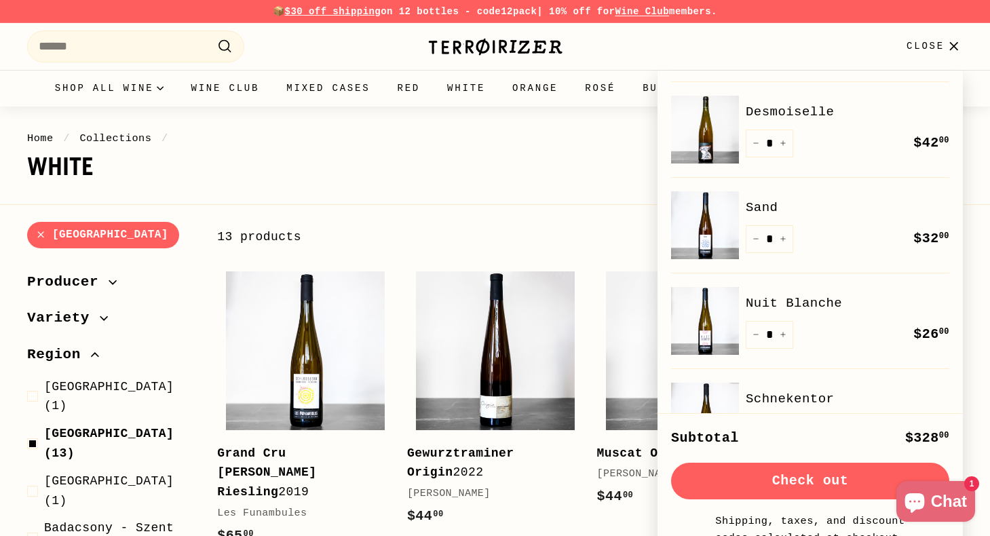
scroll to position [181, 0]
click at [785, 329] on button "+" at bounding box center [783, 334] width 20 height 28
type input "*"
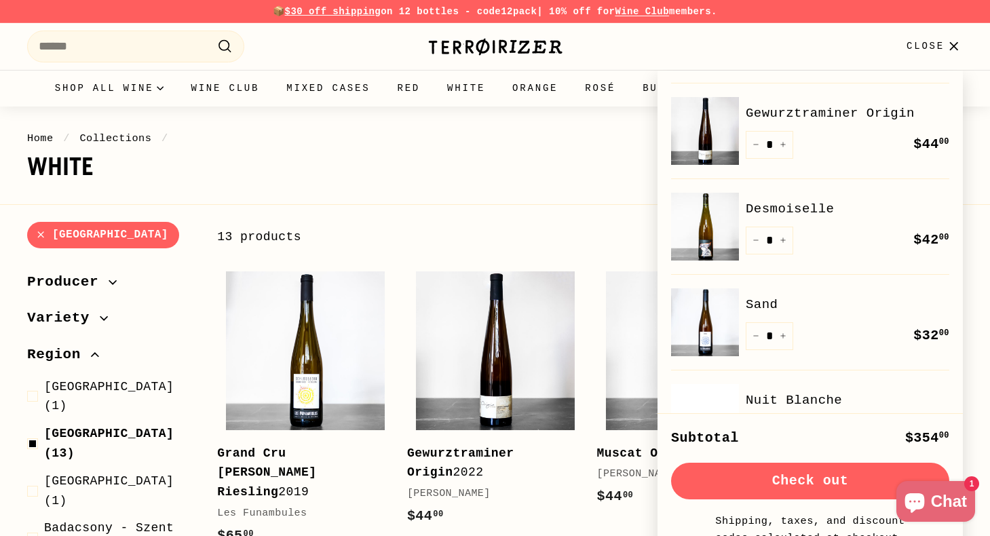
scroll to position [0, 0]
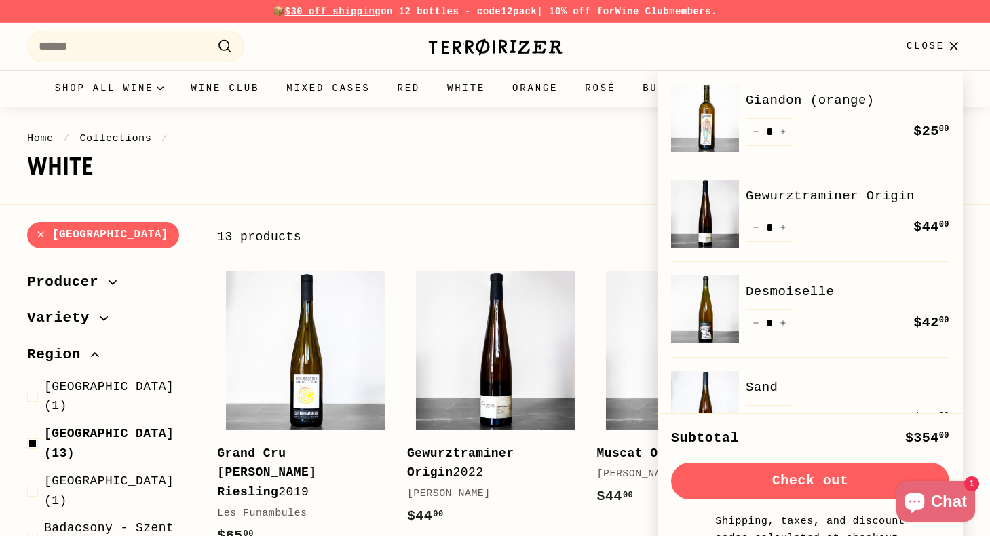
click at [951, 33] on button "Close" at bounding box center [934, 46] width 73 height 40
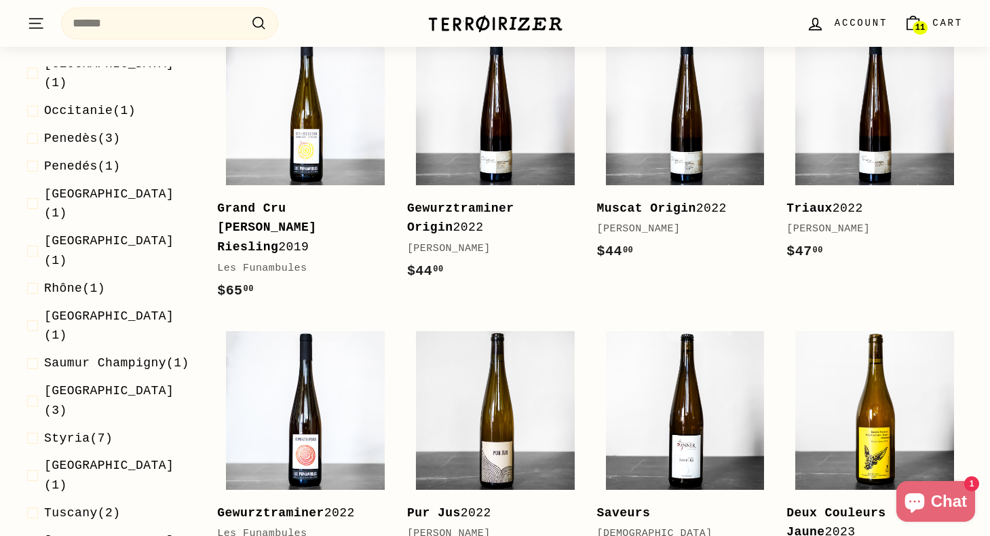
scroll to position [930, 0]
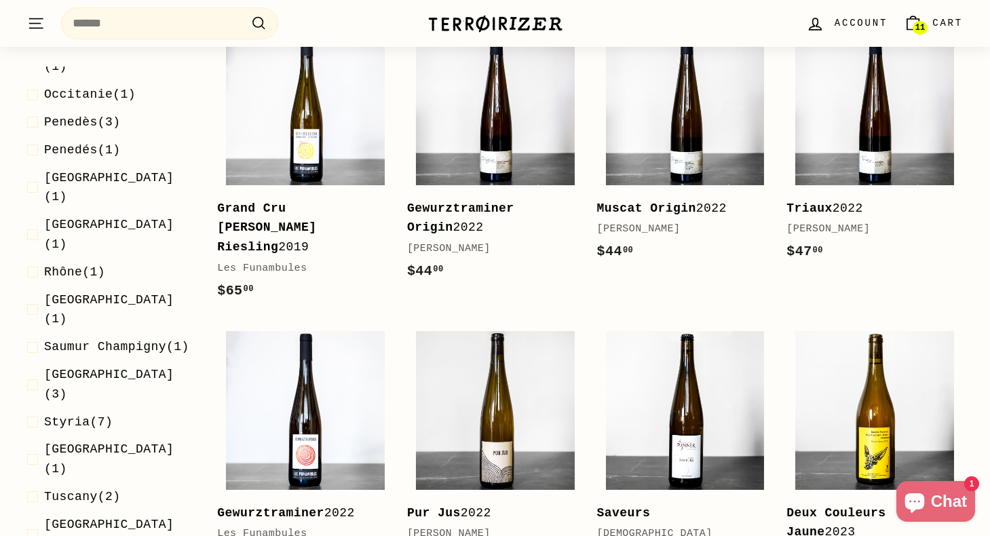
click at [94, 365] on span "Sicily (3)" at bounding box center [119, 384] width 151 height 39
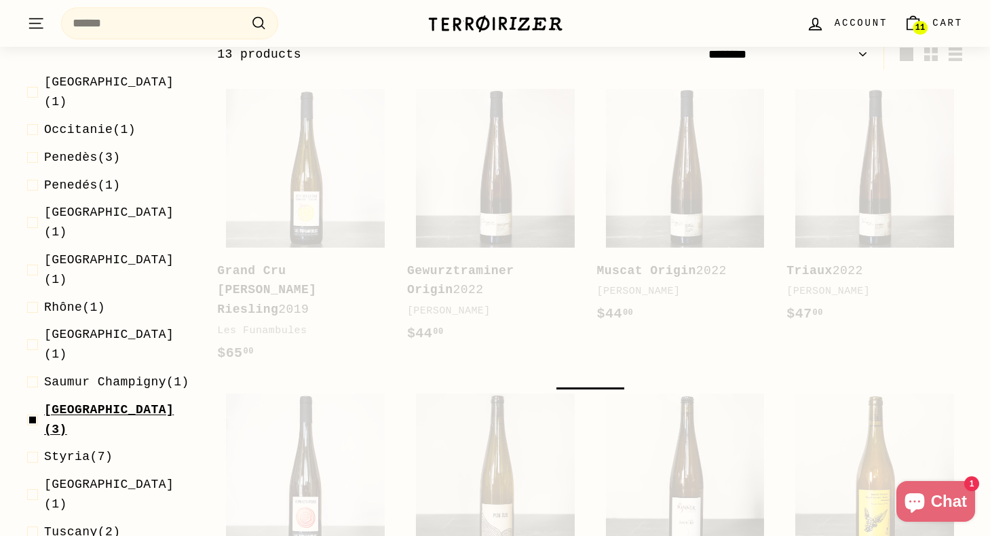
scroll to position [168, 0]
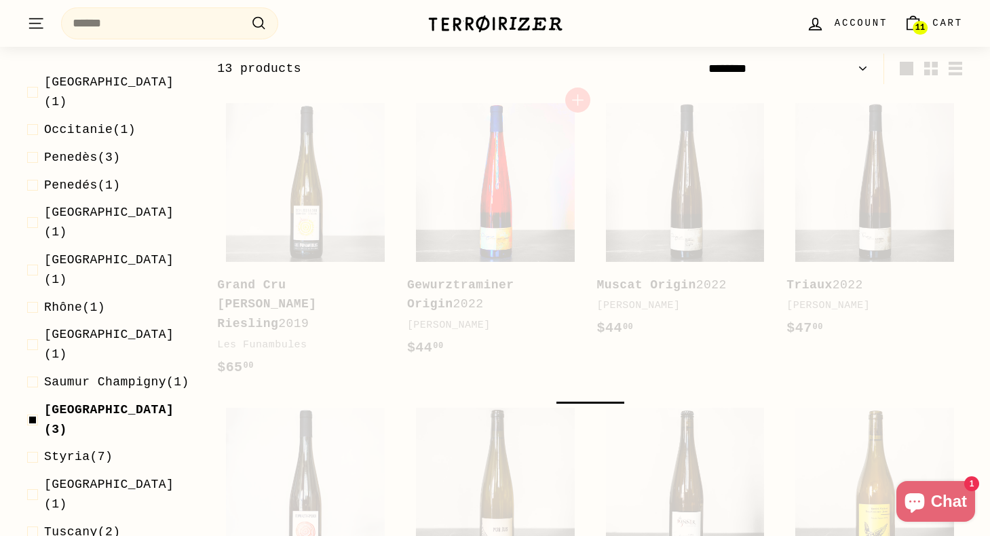
select select "******"
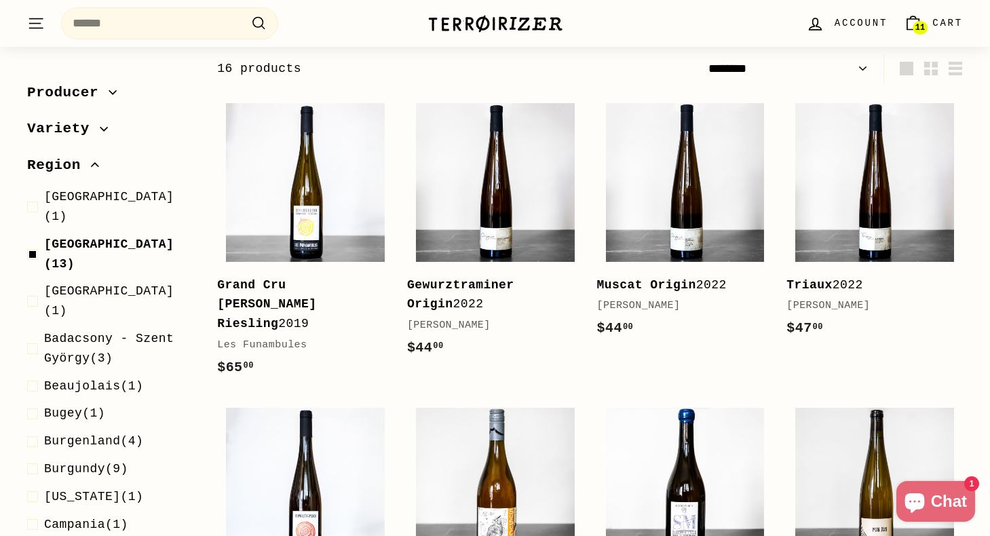
scroll to position [0, 0]
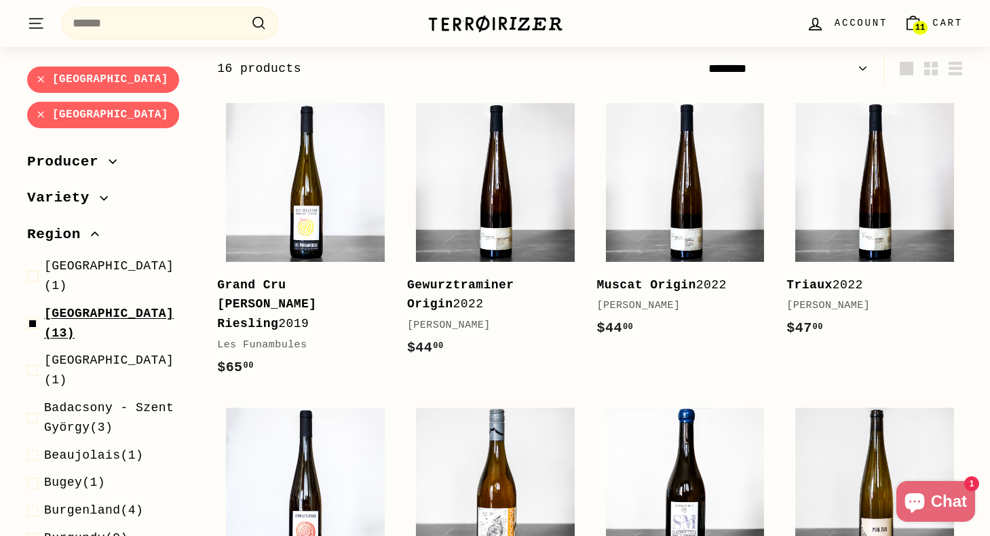
click at [35, 304] on span at bounding box center [35, 323] width 17 height 39
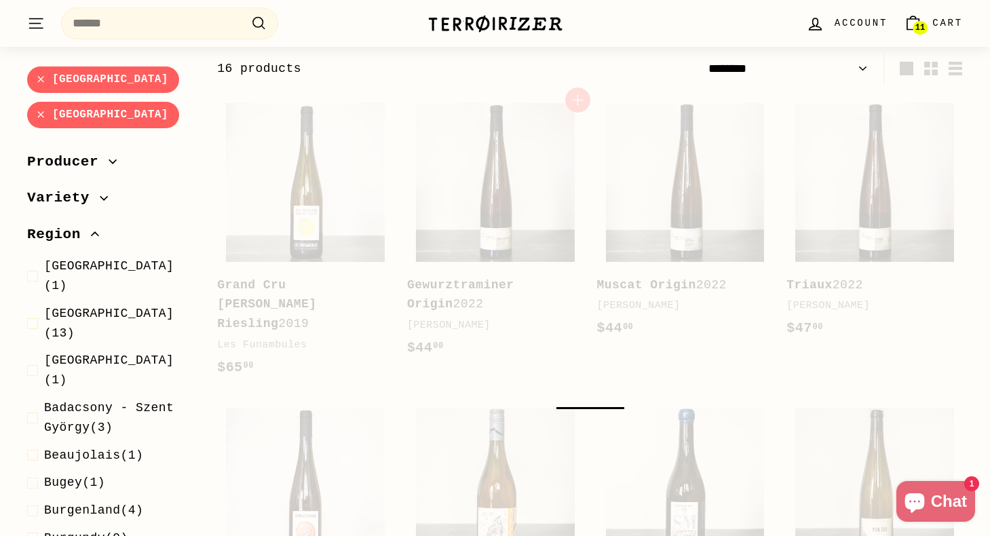
select select "******"
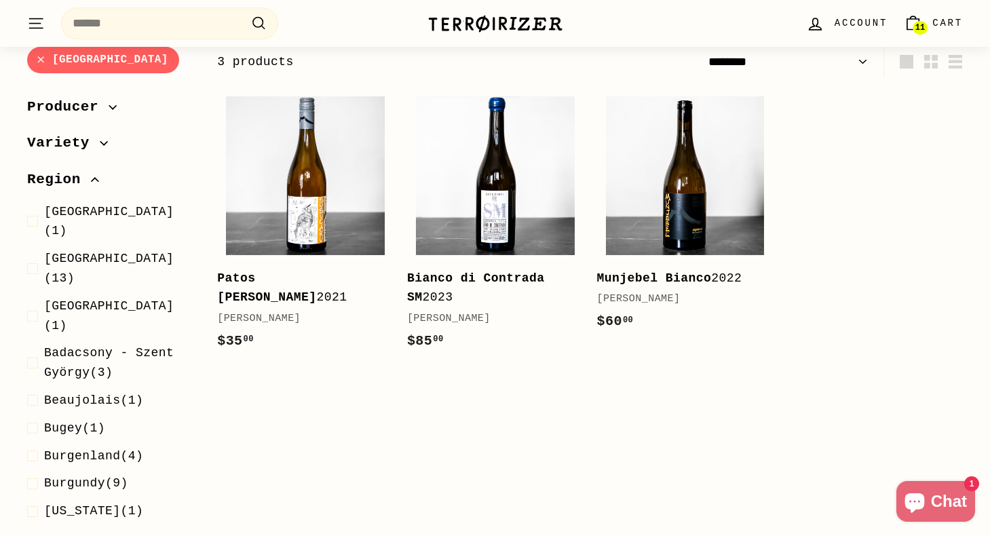
scroll to position [172, 0]
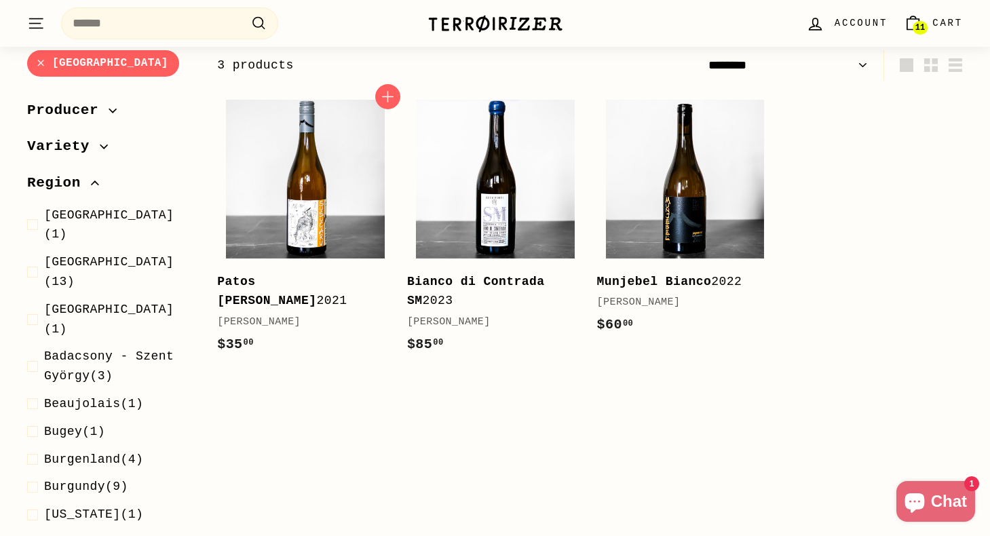
click at [334, 280] on div "Patos Bianco 2021" at bounding box center [298, 291] width 163 height 39
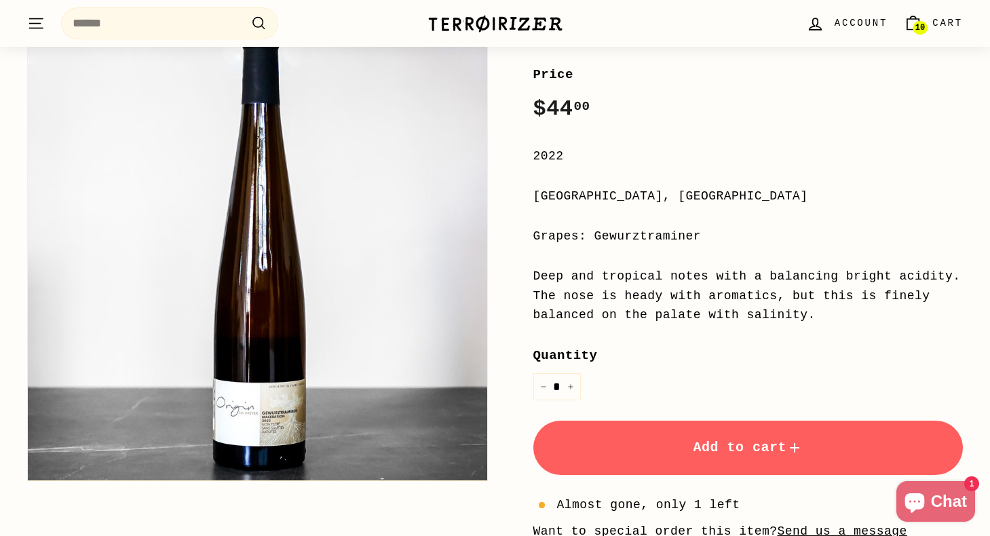
scroll to position [207, 0]
click at [571, 389] on icon "Increase item quantity by one" at bounding box center [570, 386] width 7 height 7
type input "*"
click at [613, 450] on button "Add to cart" at bounding box center [748, 447] width 430 height 54
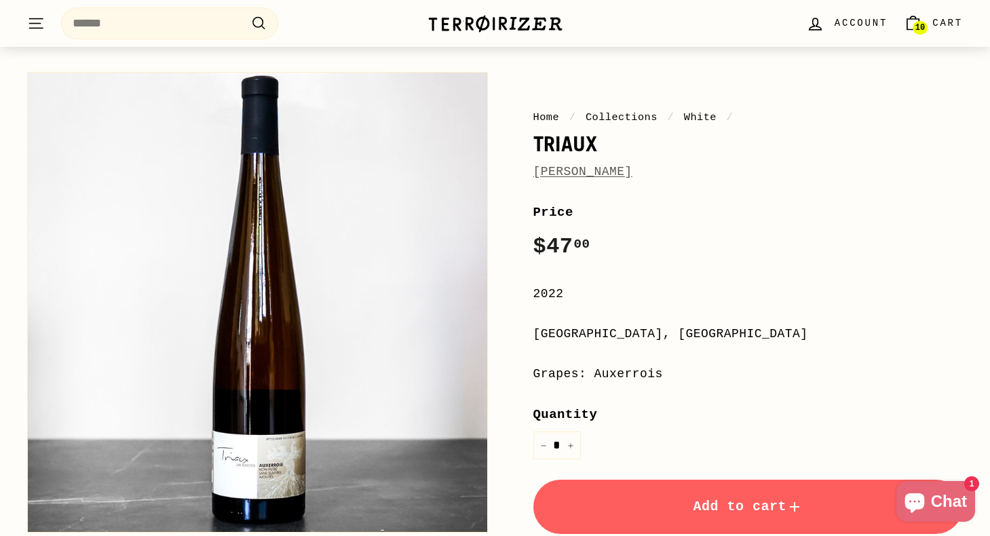
scroll to position [76, 0]
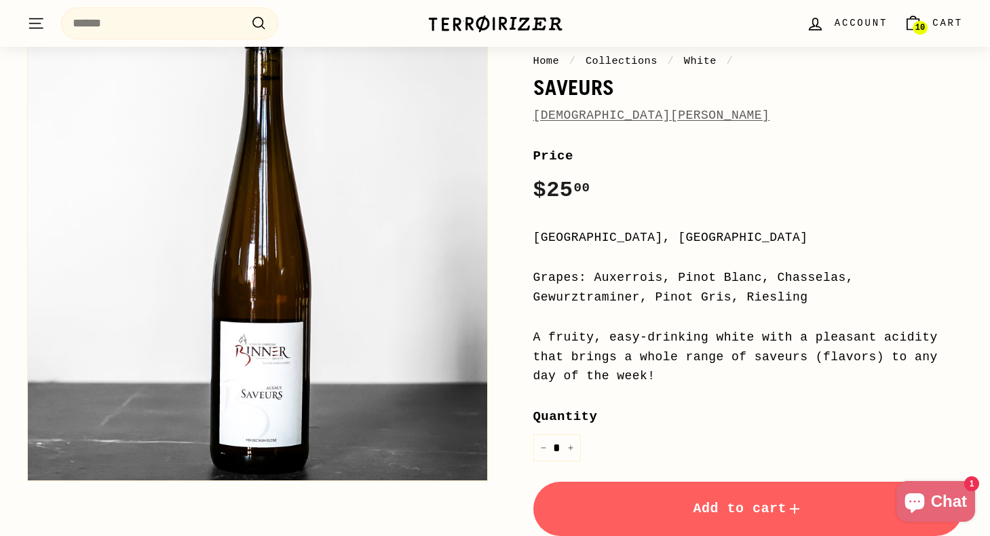
scroll to position [121, 0]
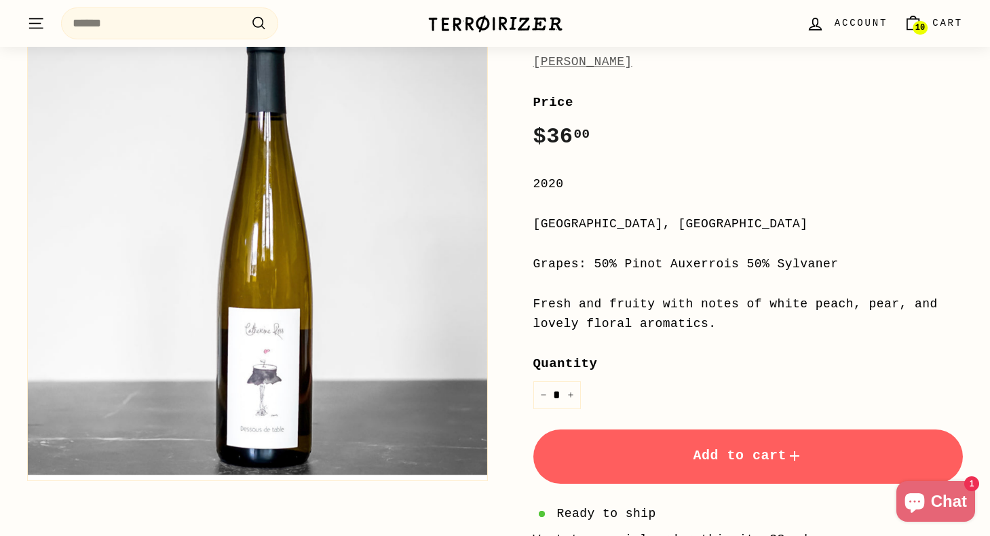
scroll to position [180, 0]
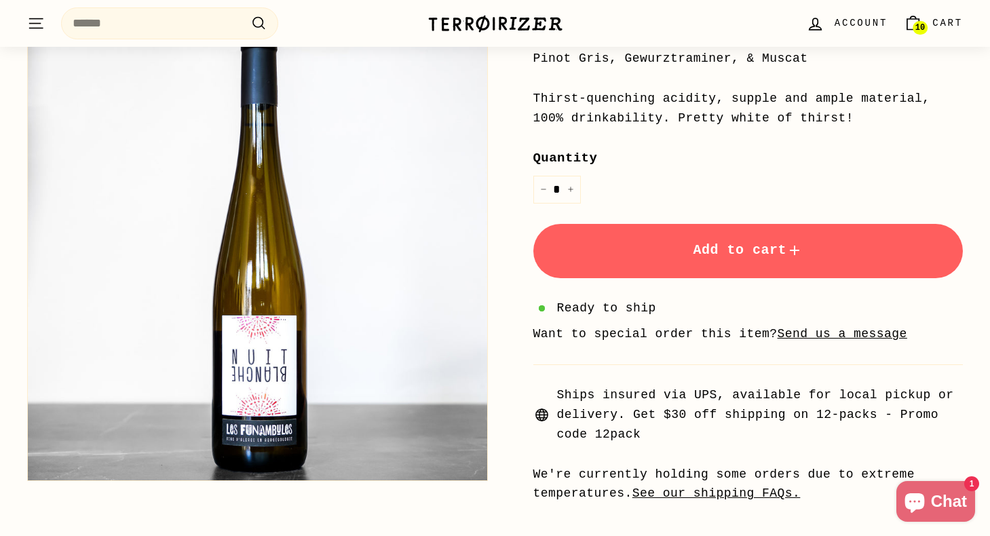
scroll to position [357, 0]
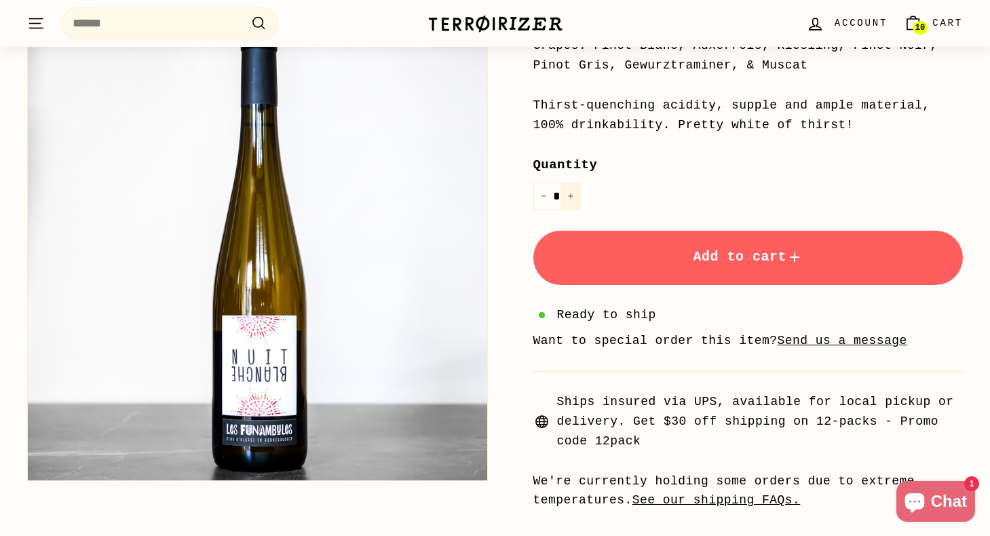
click at [575, 198] on button "+" at bounding box center [570, 197] width 20 height 28
type input "*"
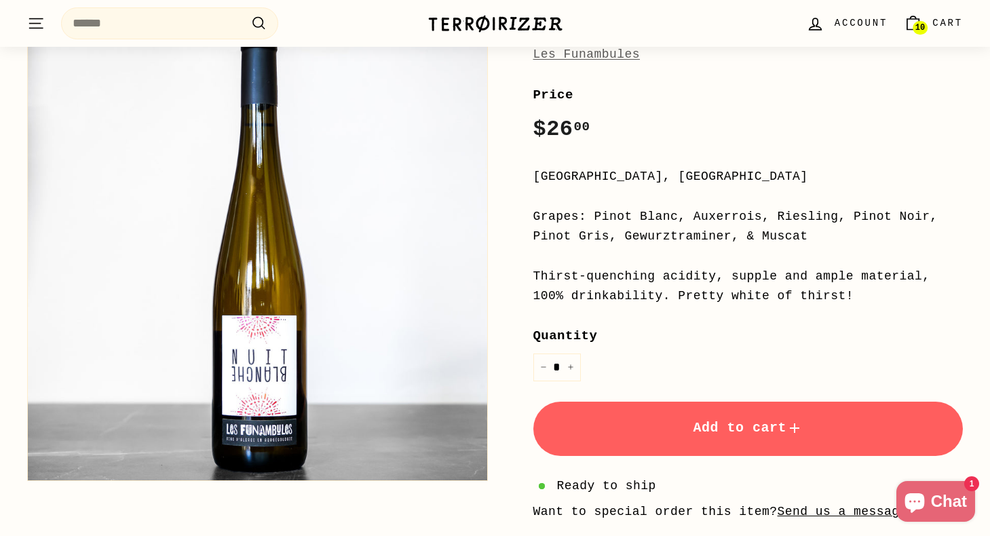
scroll to position [202, 0]
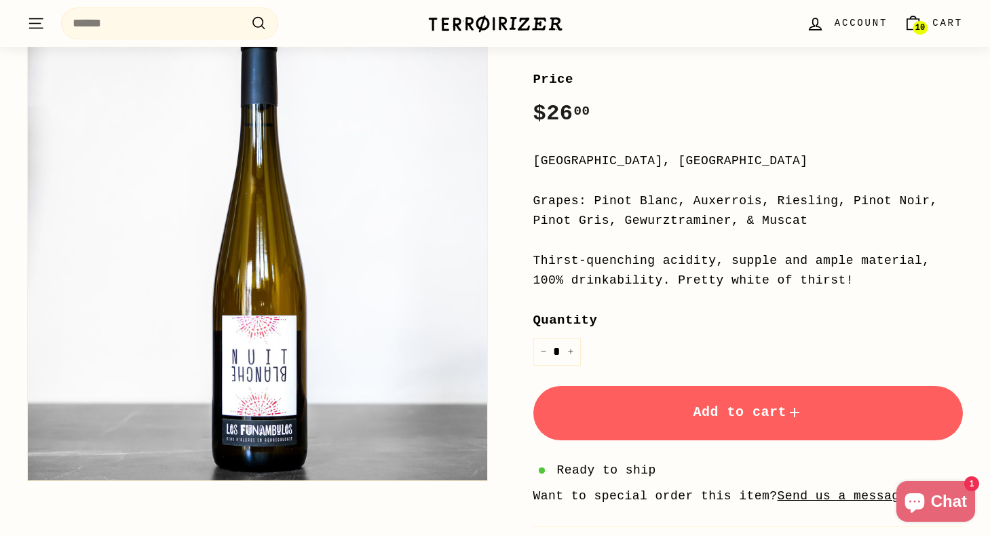
click at [704, 407] on span "Add to cart" at bounding box center [748, 412] width 110 height 16
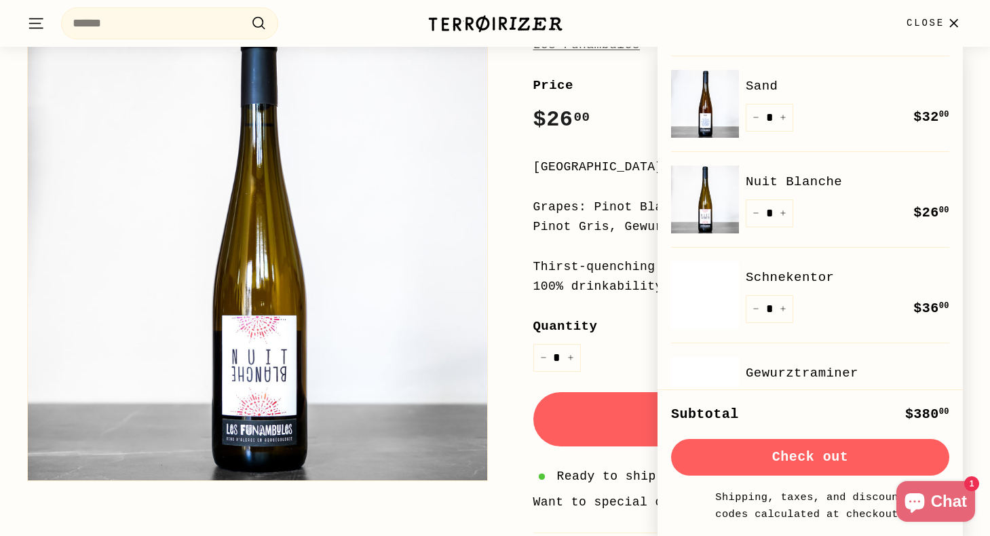
scroll to position [269, 0]
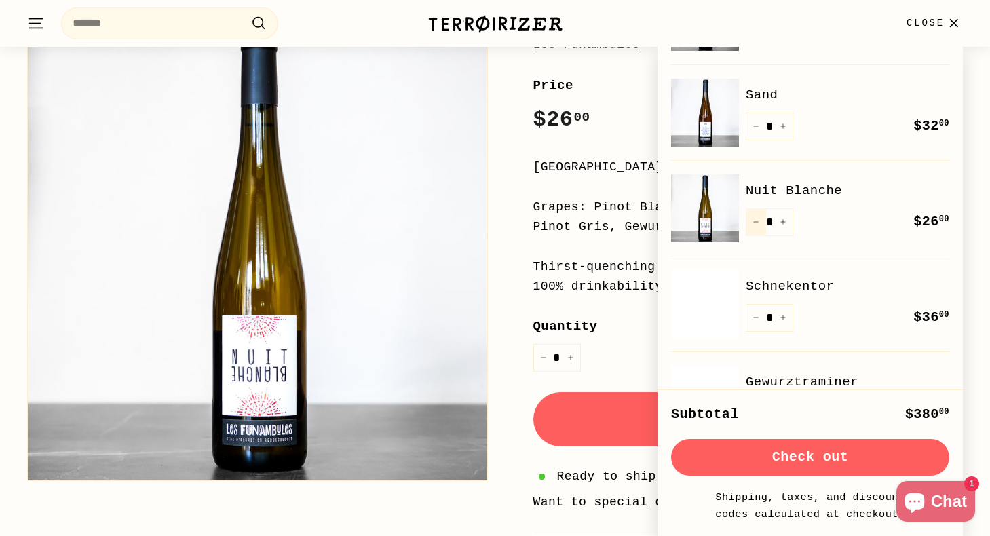
click at [755, 225] on icon "Reduce item quantity by one" at bounding box center [755, 221] width 7 height 7
type input "*"
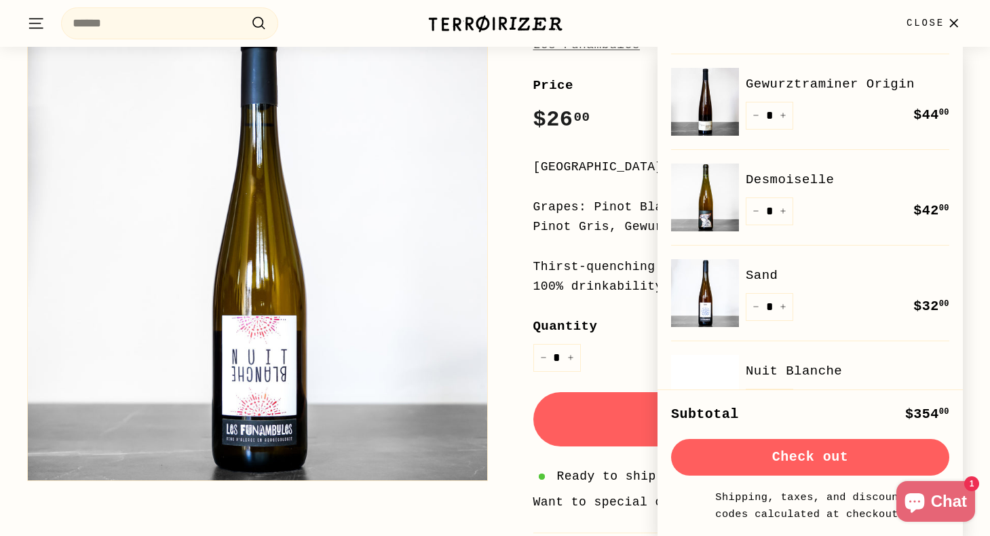
scroll to position [0, 0]
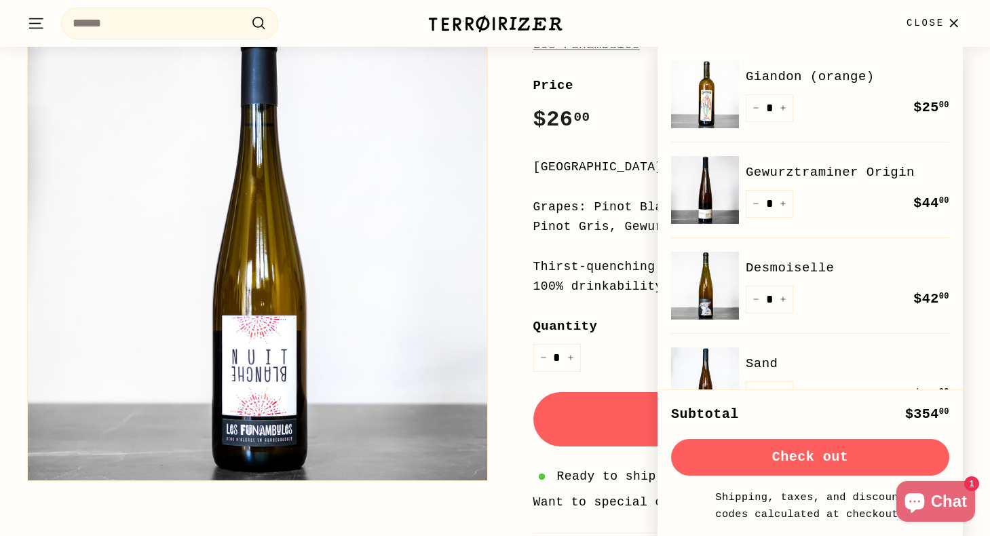
click at [946, 25] on icon "button" at bounding box center [953, 23] width 18 height 18
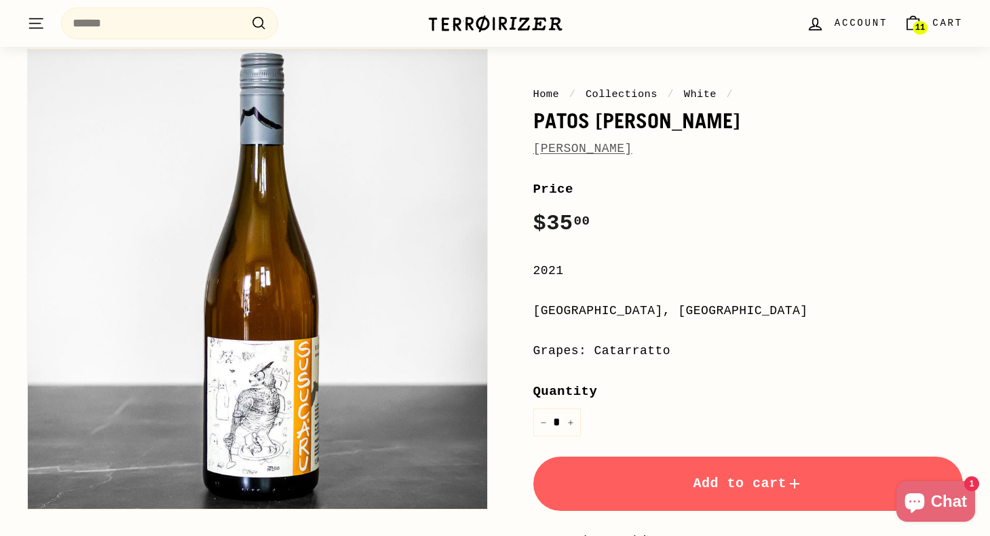
scroll to position [90, 0]
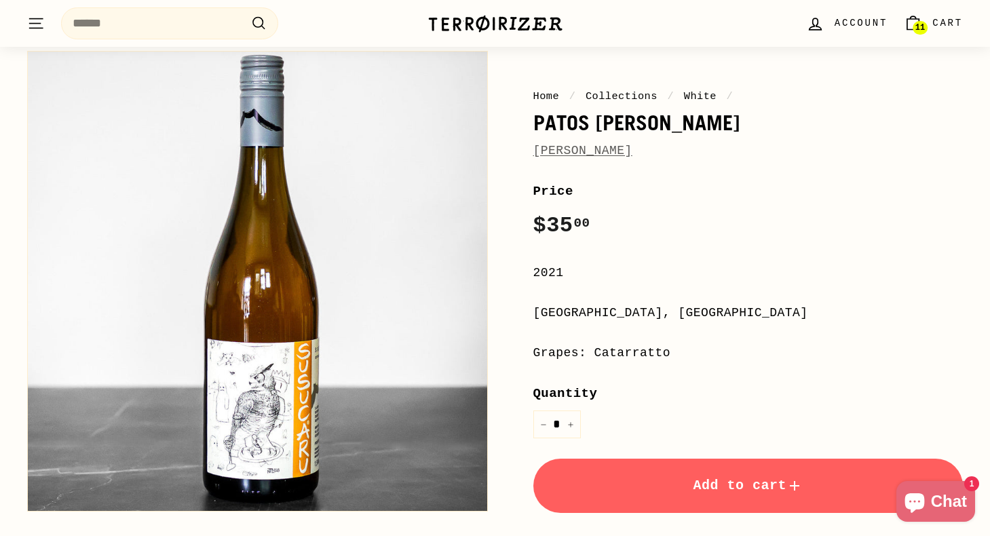
click at [649, 479] on button "Add to cart" at bounding box center [748, 486] width 430 height 54
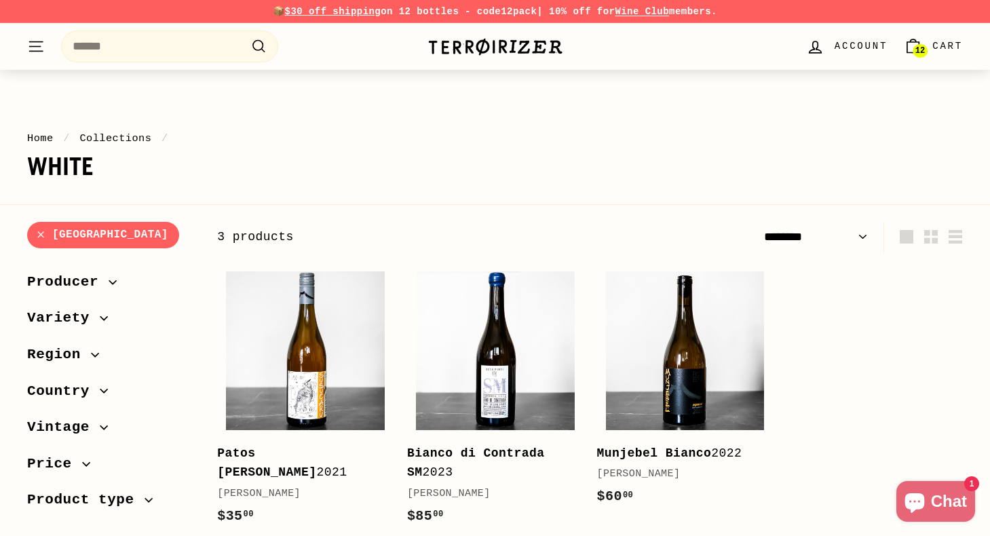
select select "******"
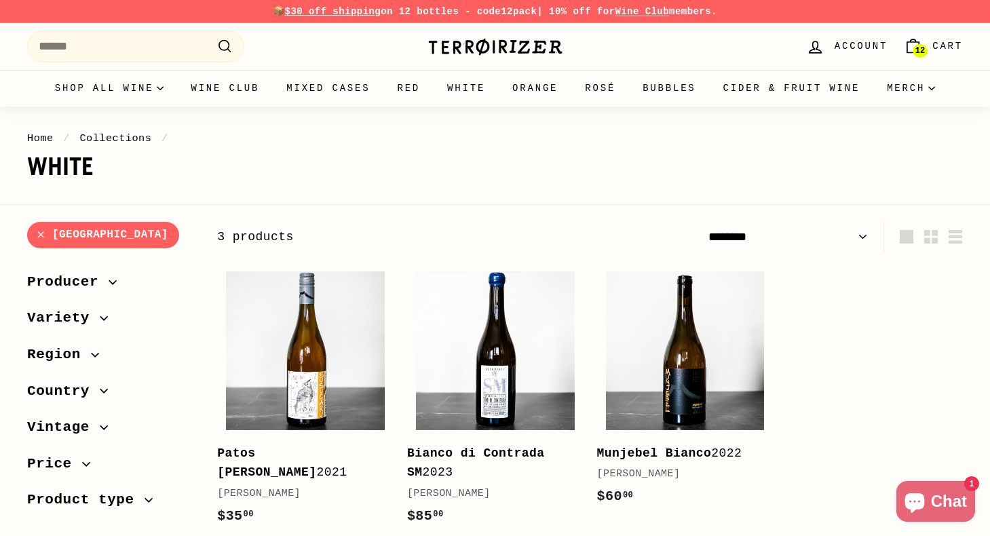
click at [940, 57] on link "12 Cart" at bounding box center [933, 46] width 75 height 40
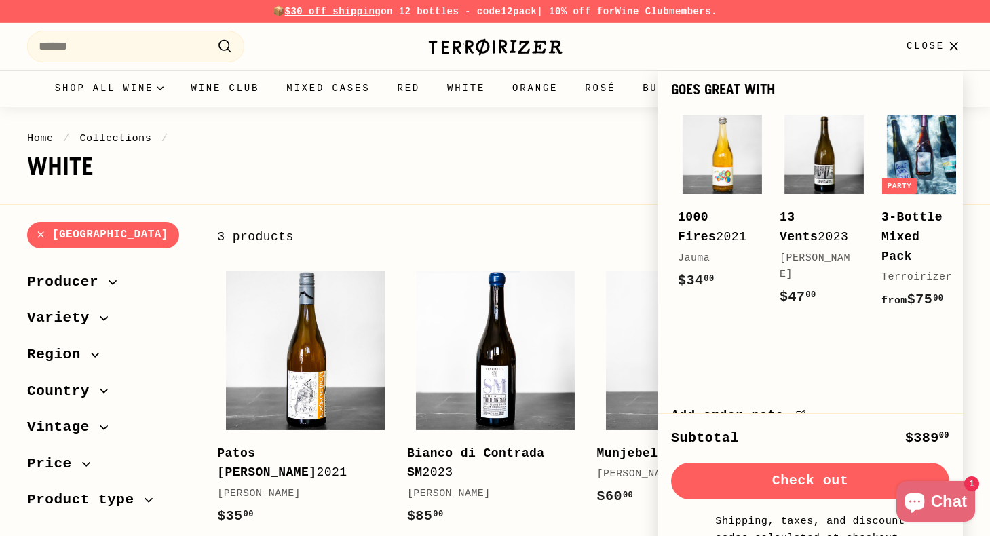
scroll to position [815, 0]
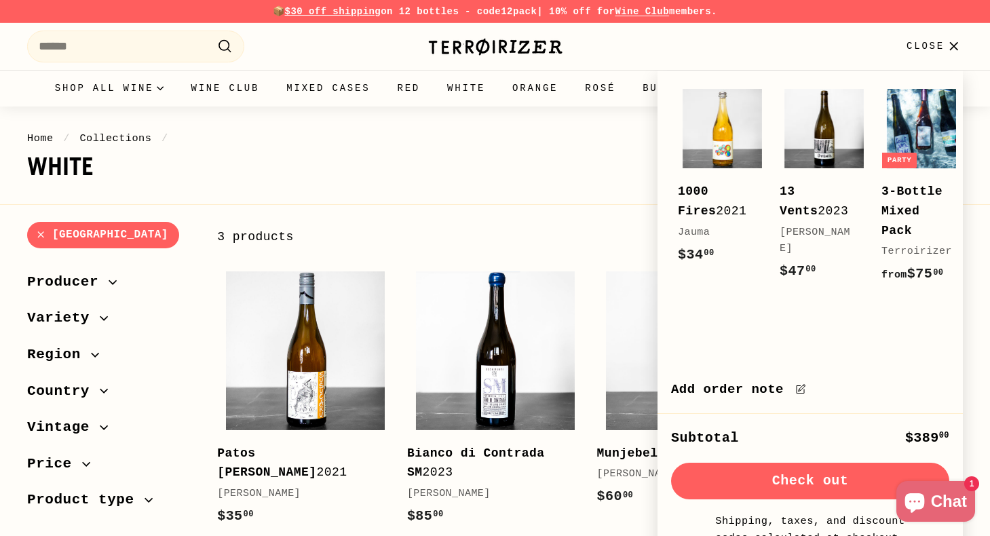
click at [773, 486] on button "Check out" at bounding box center [810, 481] width 278 height 37
click at [788, 467] on button "Check out" at bounding box center [810, 481] width 278 height 37
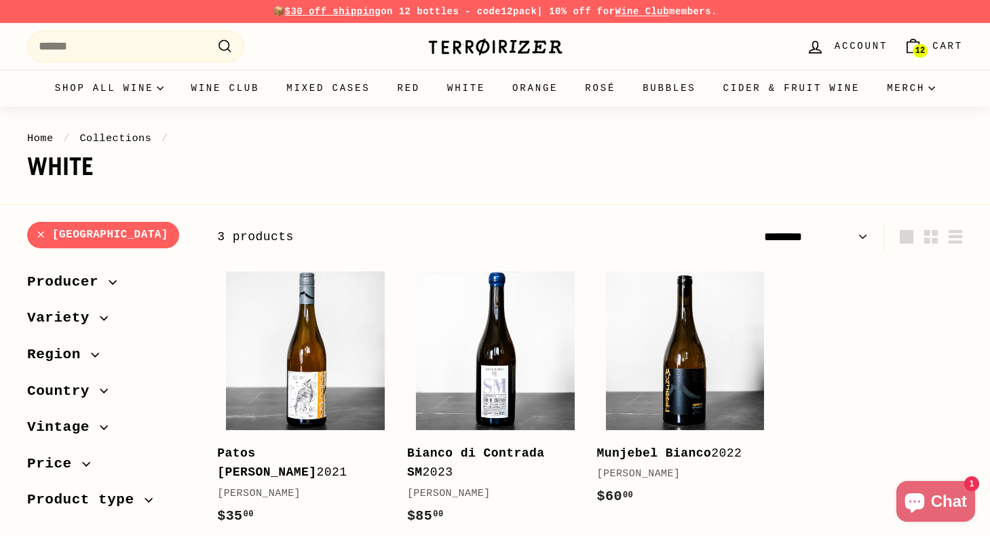
select select "******"
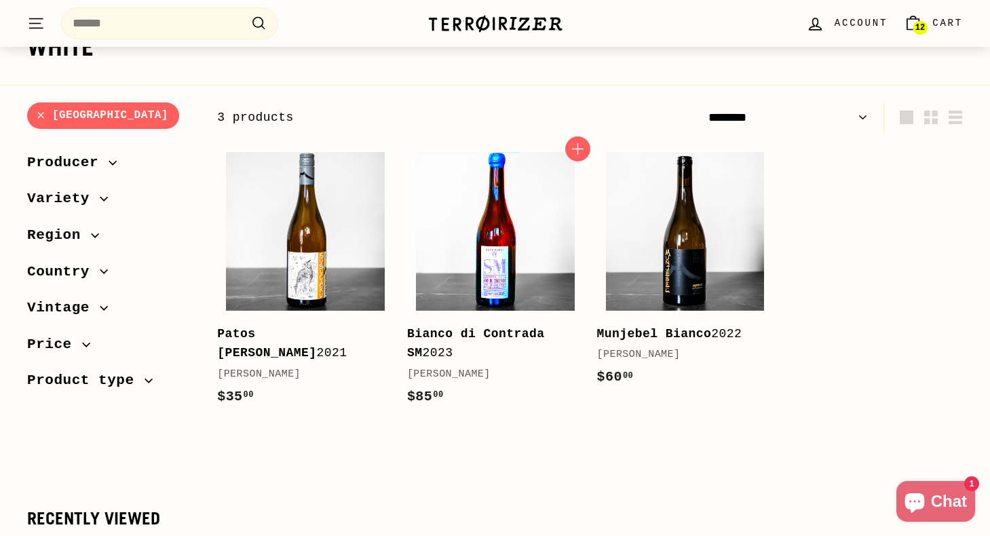
scroll to position [120, 0]
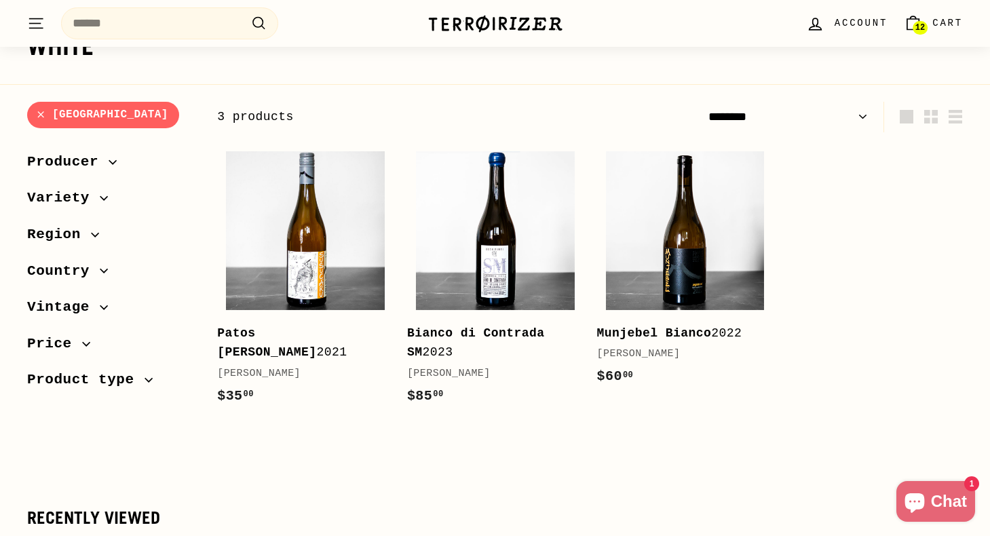
click at [81, 242] on span "Region" at bounding box center [59, 234] width 64 height 23
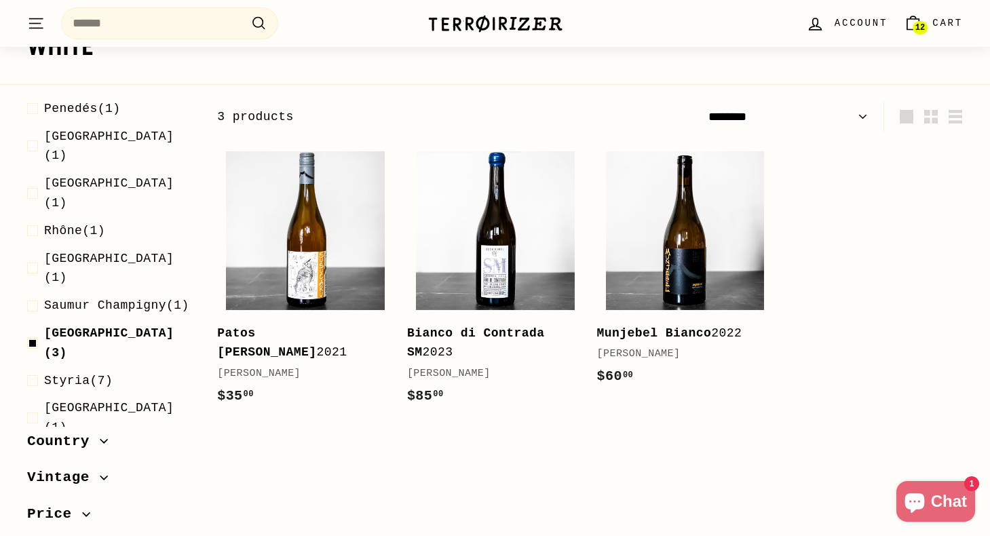
scroll to position [1008, 0]
click at [37, 322] on span at bounding box center [35, 341] width 17 height 39
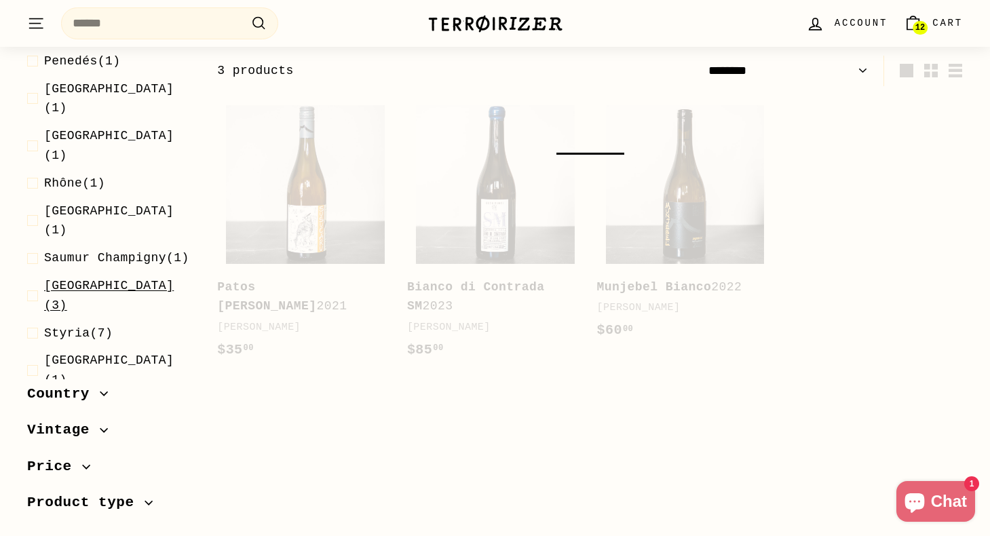
scroll to position [168, 0]
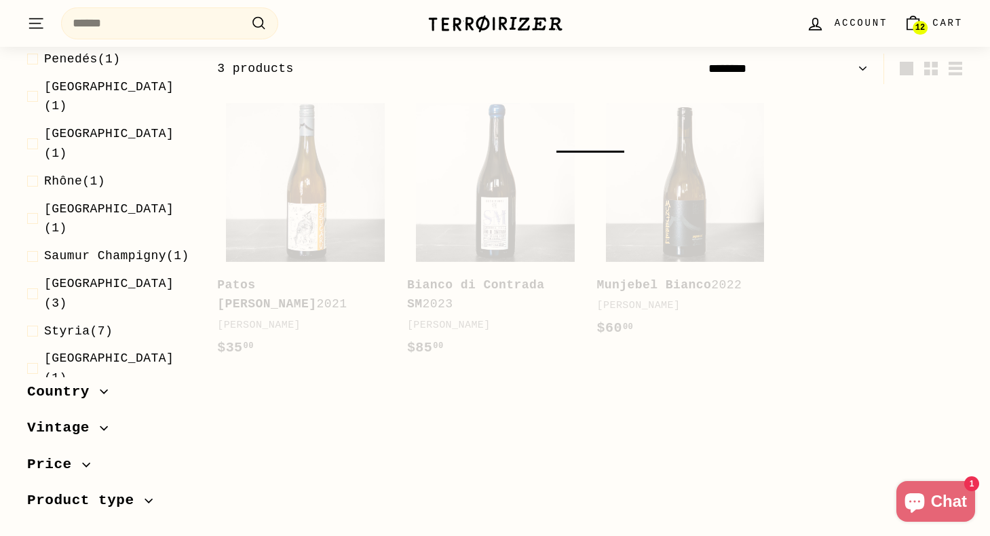
select select "******"
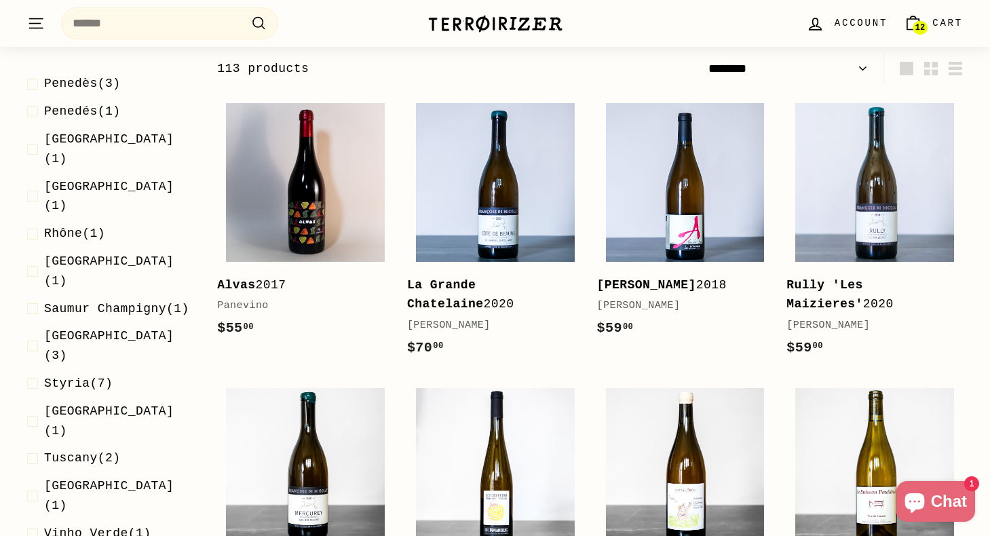
scroll to position [962, 0]
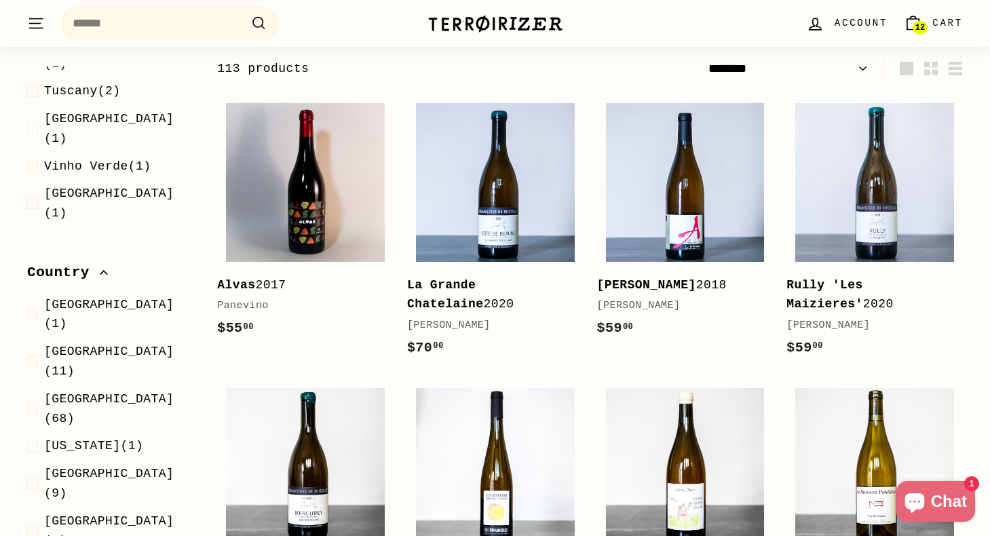
scroll to position [1294, 0]
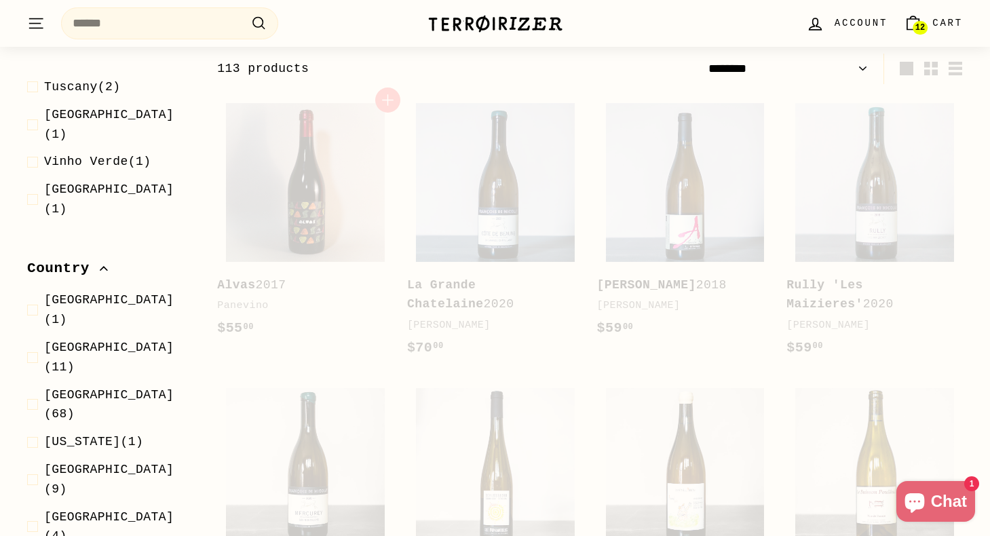
select select "******"
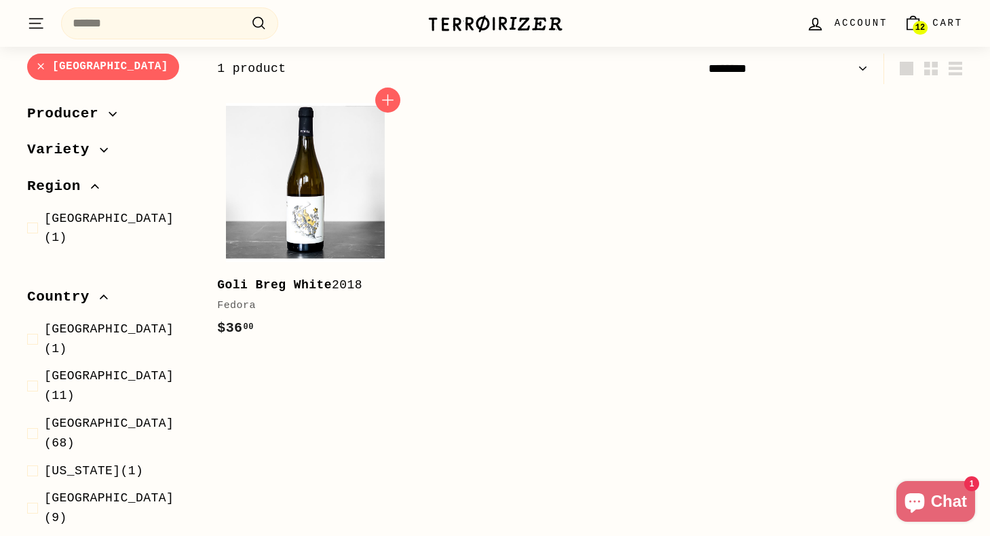
click at [326, 284] on b "Goli Breg White" at bounding box center [274, 285] width 115 height 14
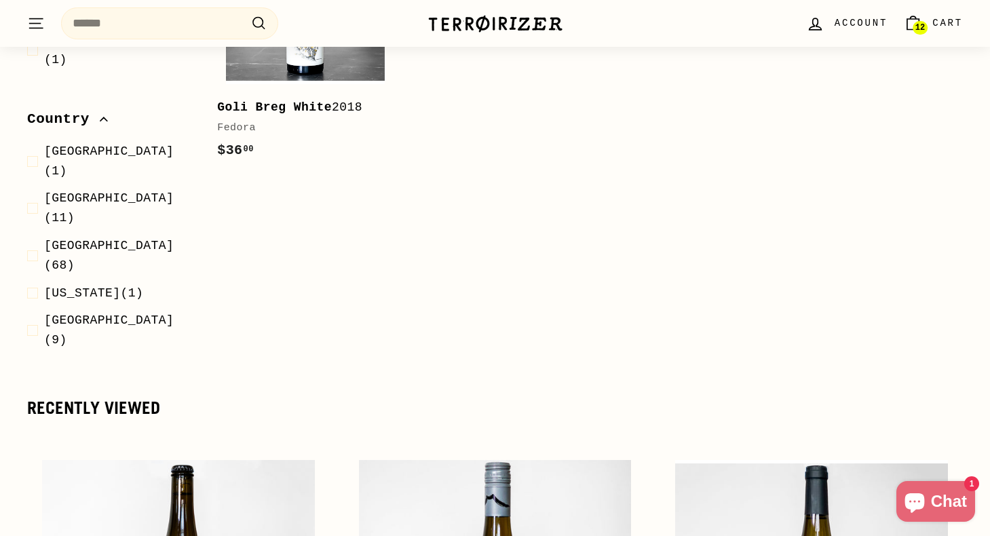
scroll to position [353, 0]
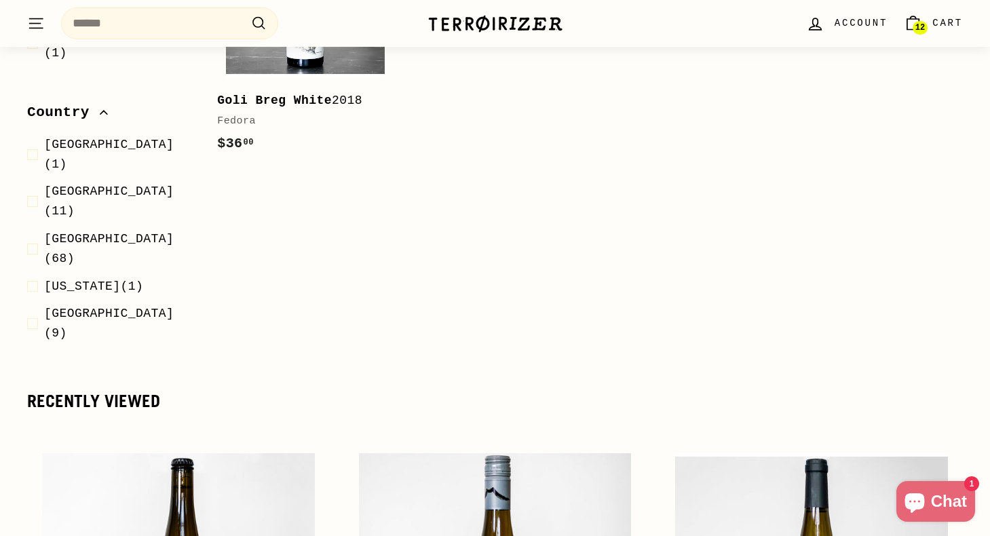
click at [70, 351] on span "Hungary (4)" at bounding box center [119, 370] width 151 height 39
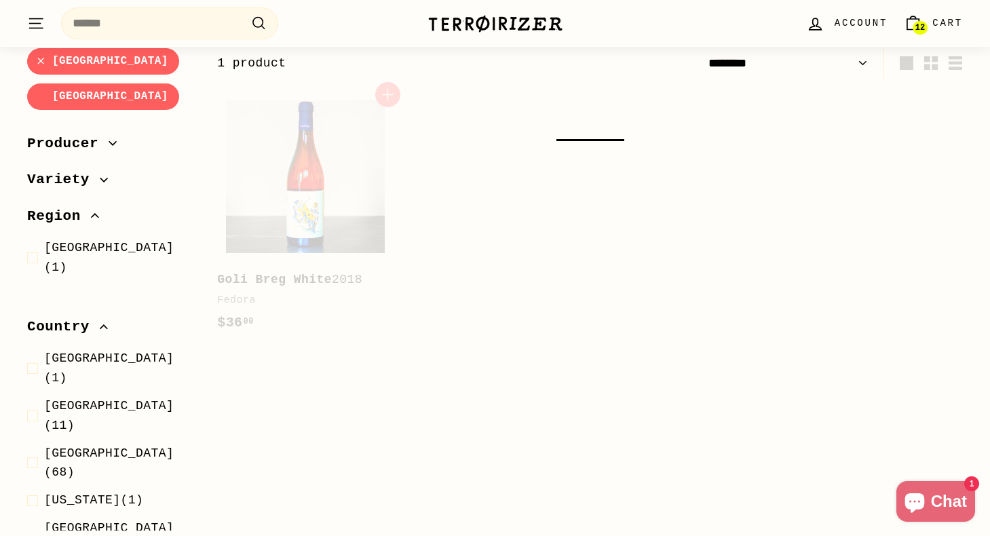
scroll to position [168, 0]
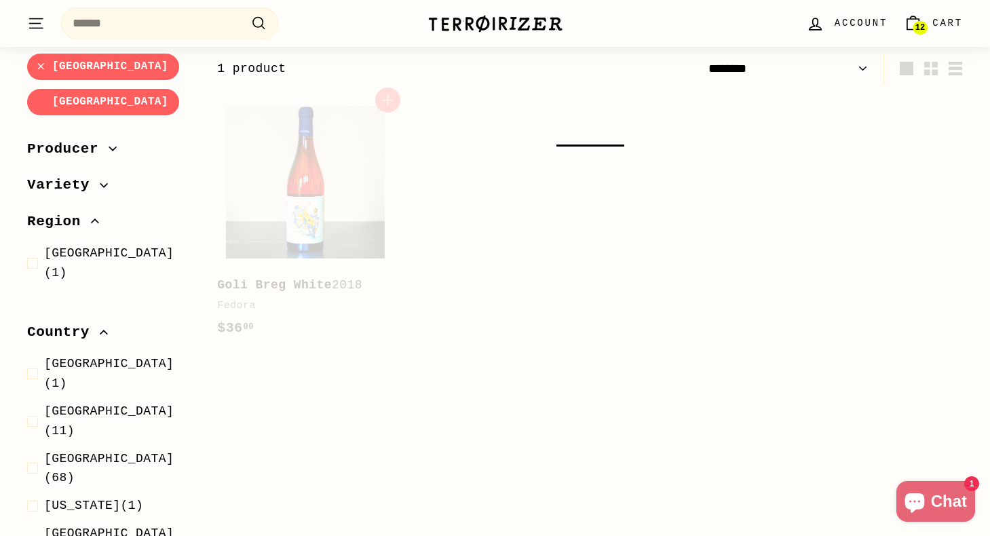
select select "******"
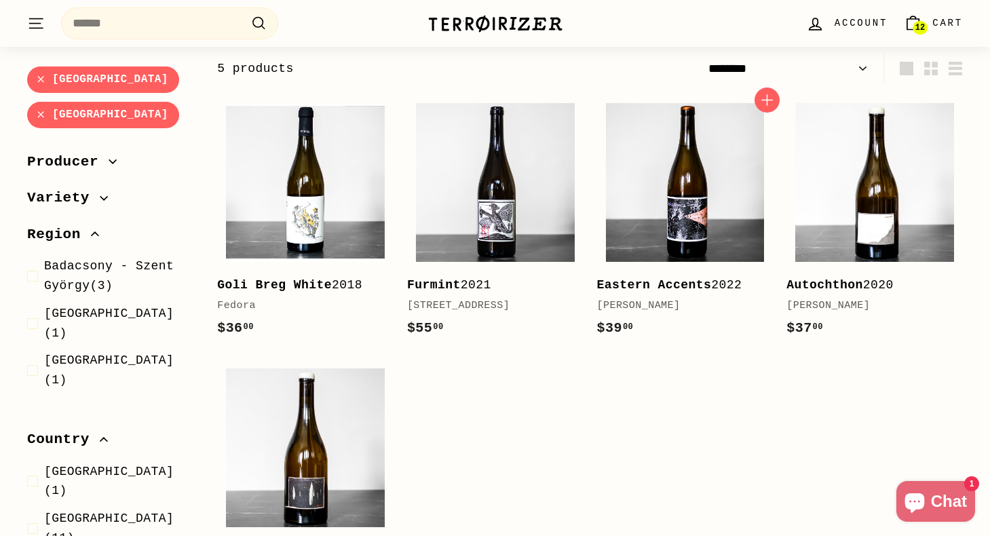
click at [615, 286] on b "Eastern Accents" at bounding box center [654, 285] width 115 height 14
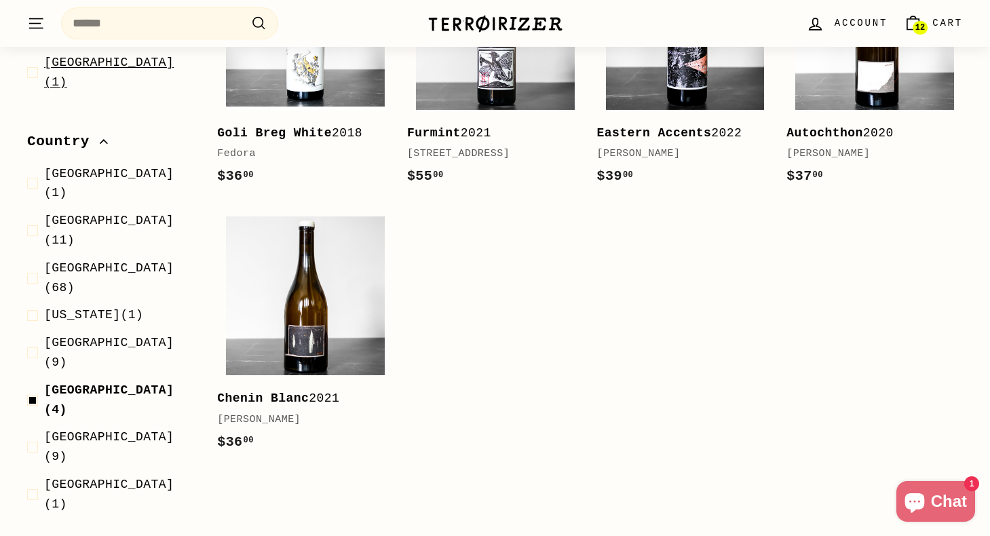
scroll to position [347, 0]
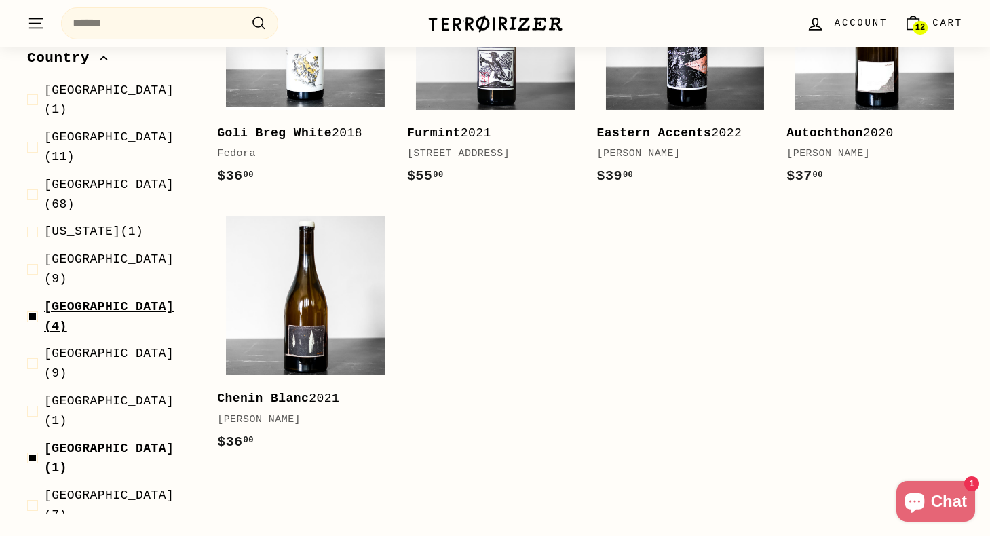
click at [31, 297] on span at bounding box center [35, 316] width 17 height 39
select select "******"
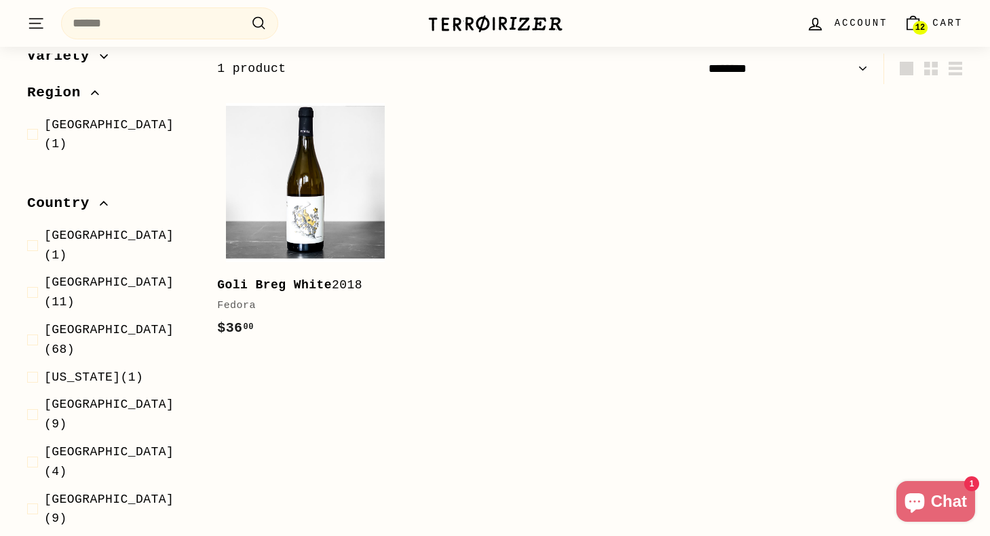
scroll to position [97, 0]
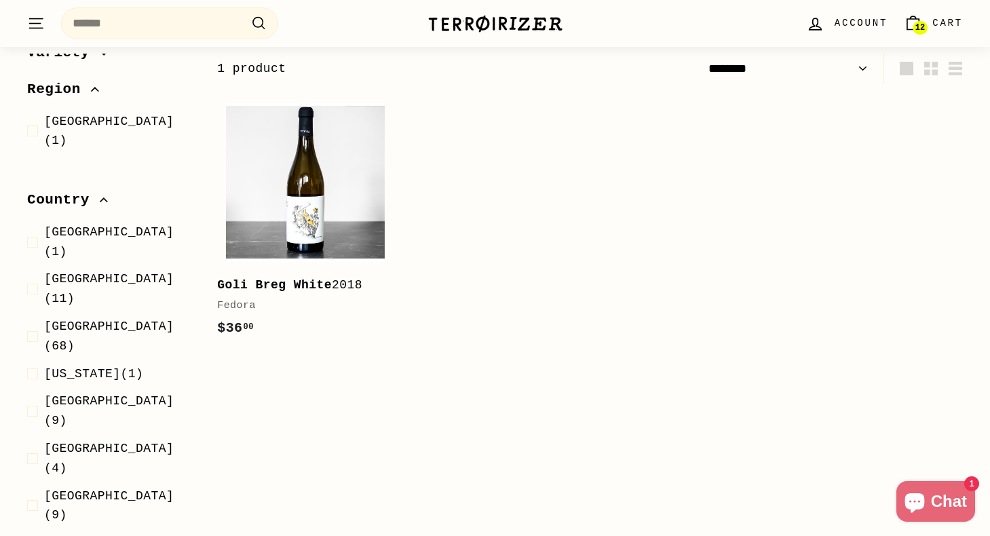
select select "******"
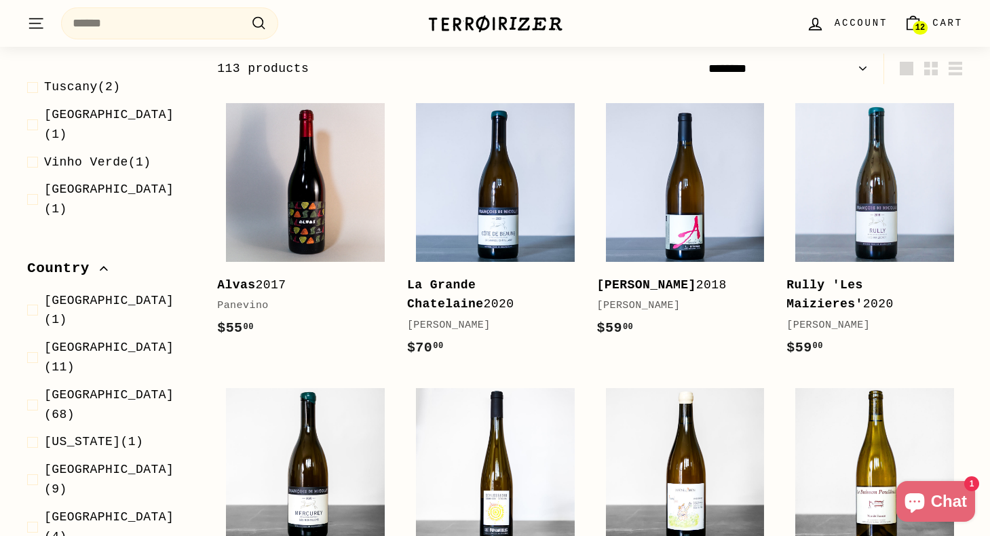
scroll to position [178, 0]
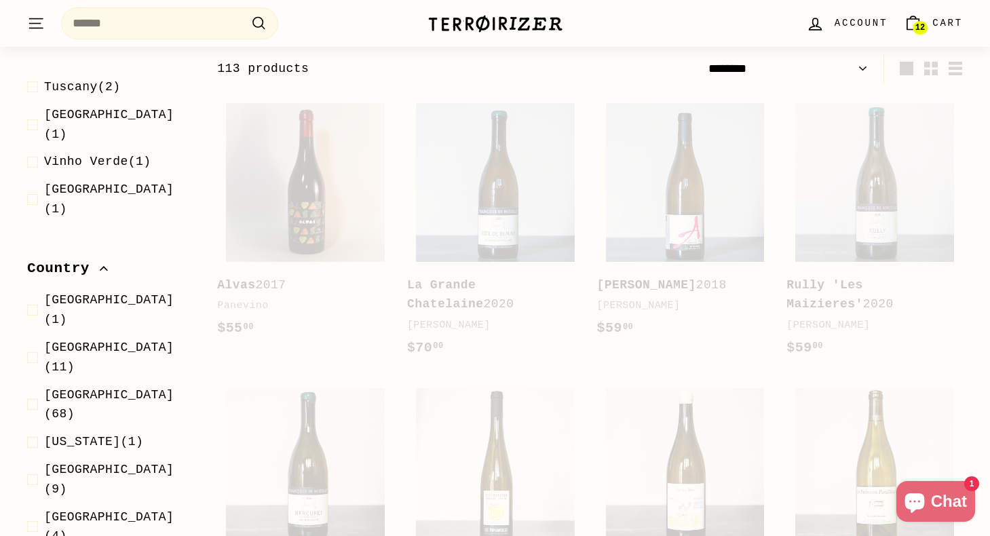
scroll to position [168, 0]
select select "******"
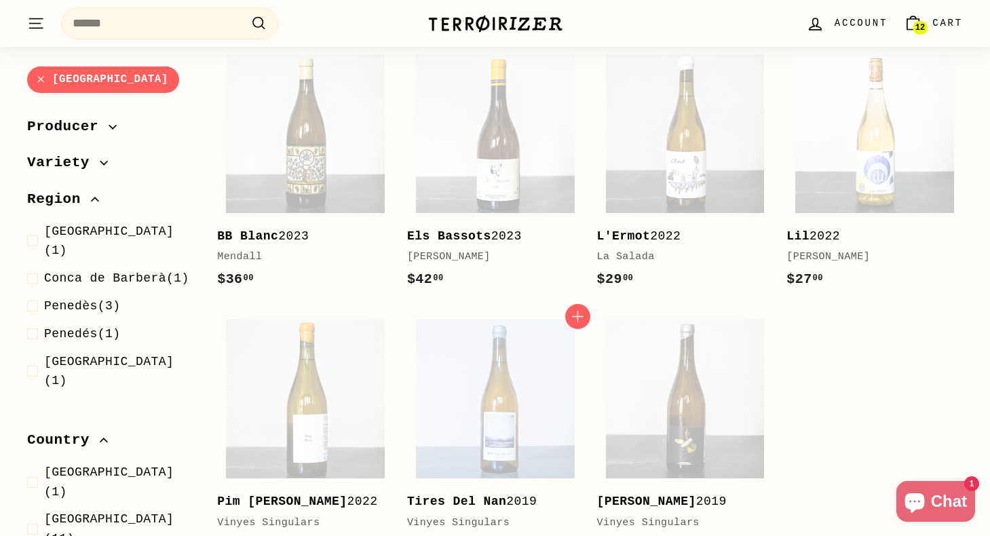
scroll to position [208, 0]
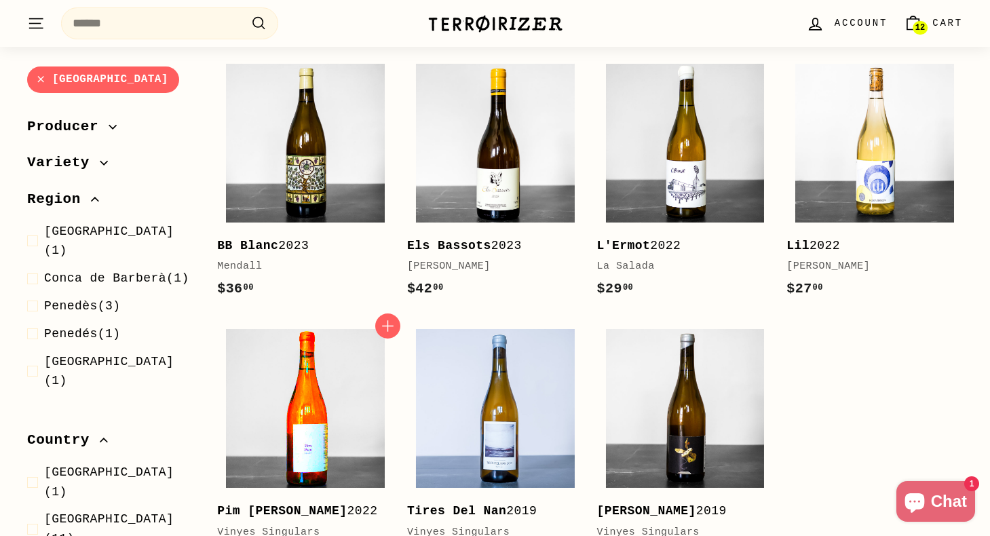
click at [305, 397] on img at bounding box center [305, 408] width 159 height 159
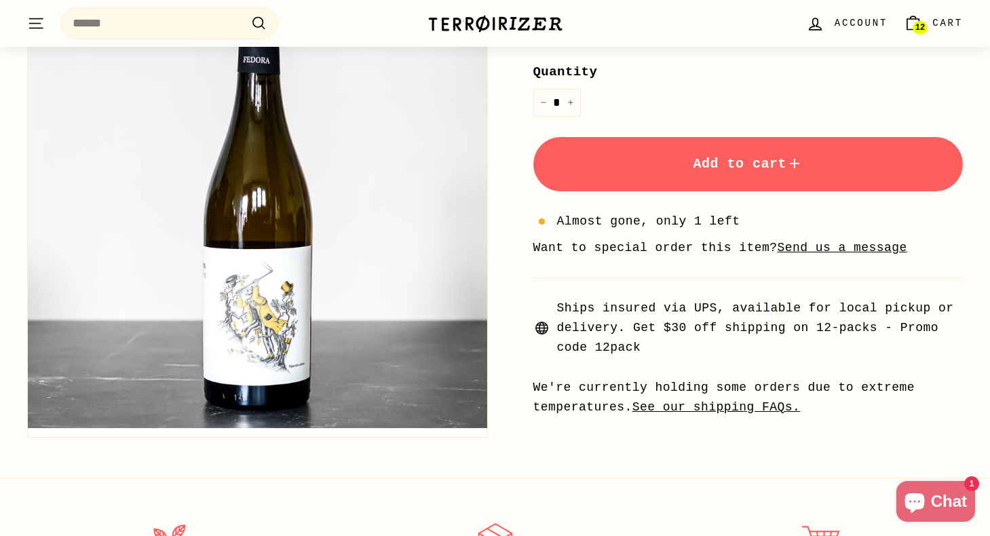
scroll to position [46, 0]
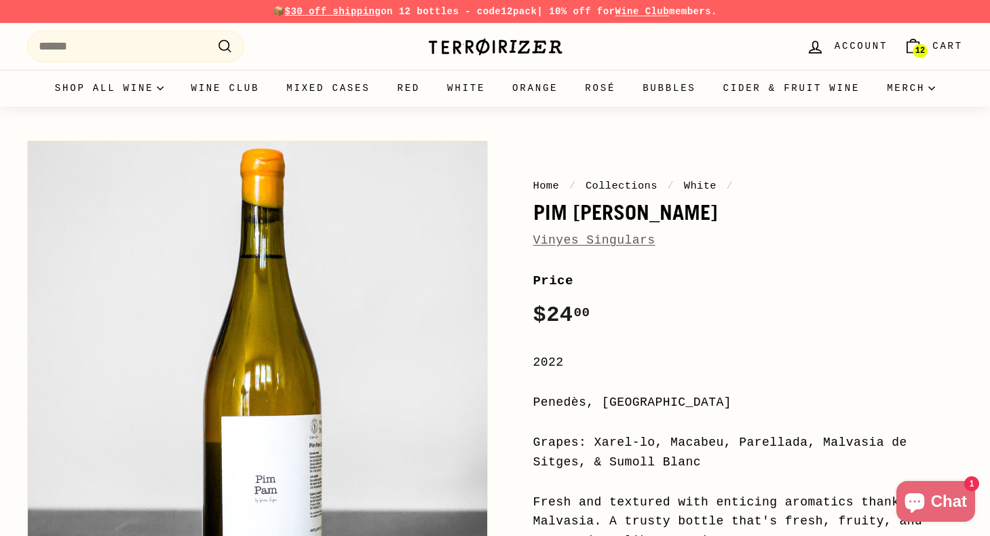
click at [945, 57] on link "12 Cart" at bounding box center [933, 46] width 75 height 40
